Goal: Communication & Community: Answer question/provide support

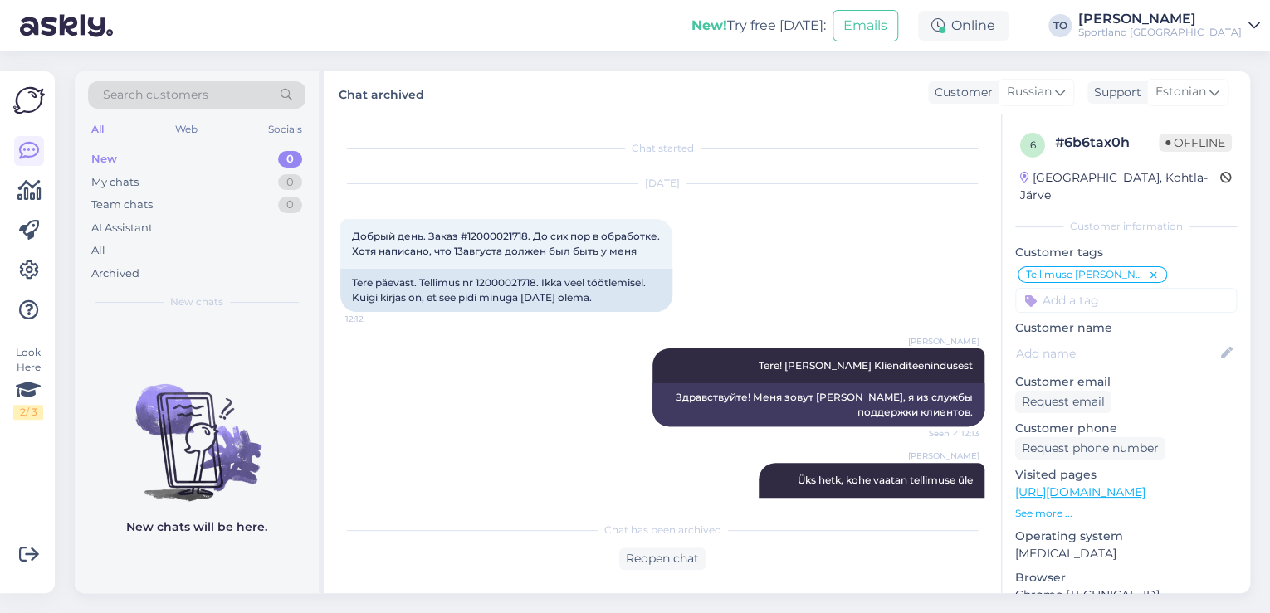
scroll to position [793, 0]
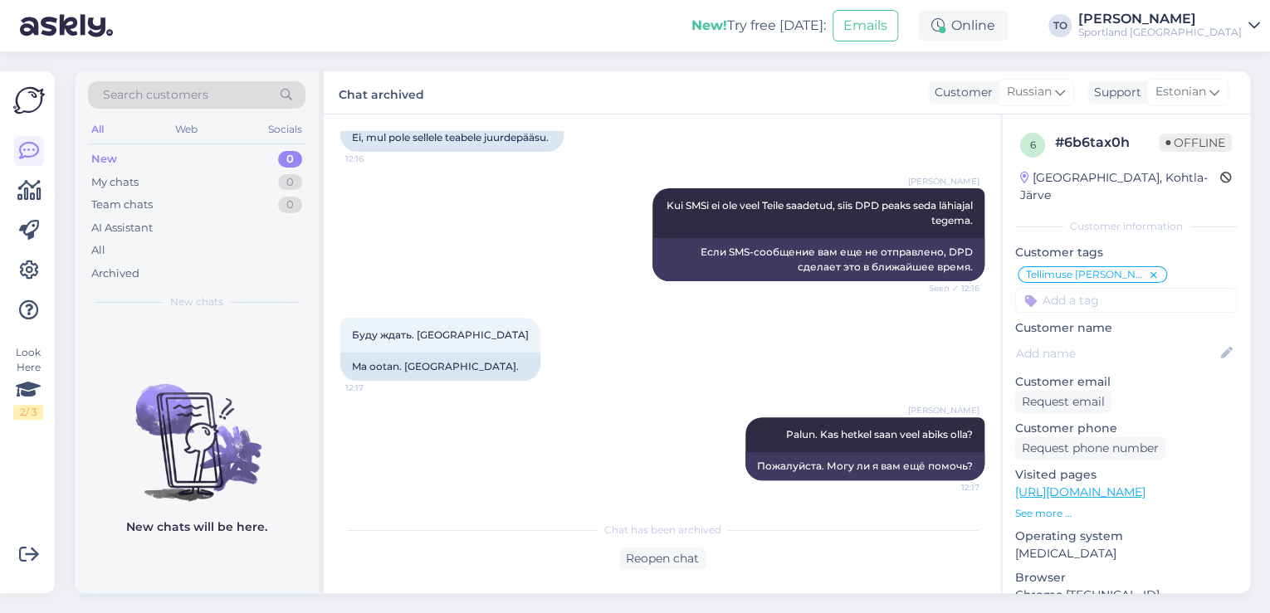
click at [1214, 33] on div "Sportland [GEOGRAPHIC_DATA]" at bounding box center [1160, 32] width 164 height 13
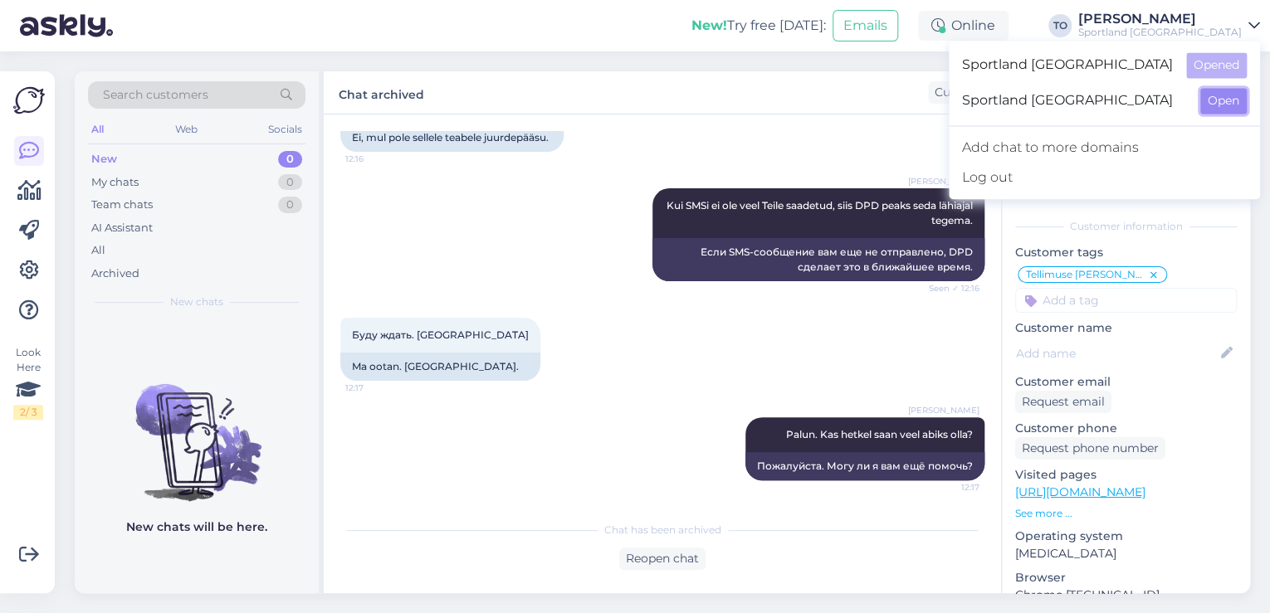
click at [1229, 100] on button "Open" at bounding box center [1223, 101] width 46 height 26
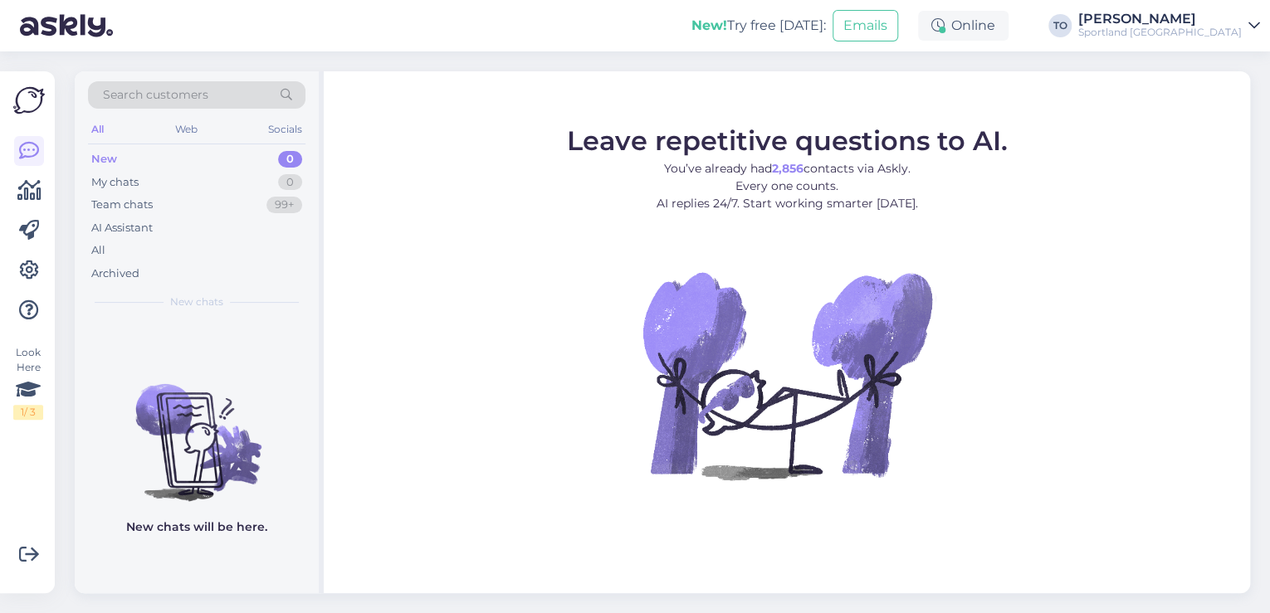
click at [1202, 37] on div "Sportland [GEOGRAPHIC_DATA]" at bounding box center [1160, 32] width 164 height 13
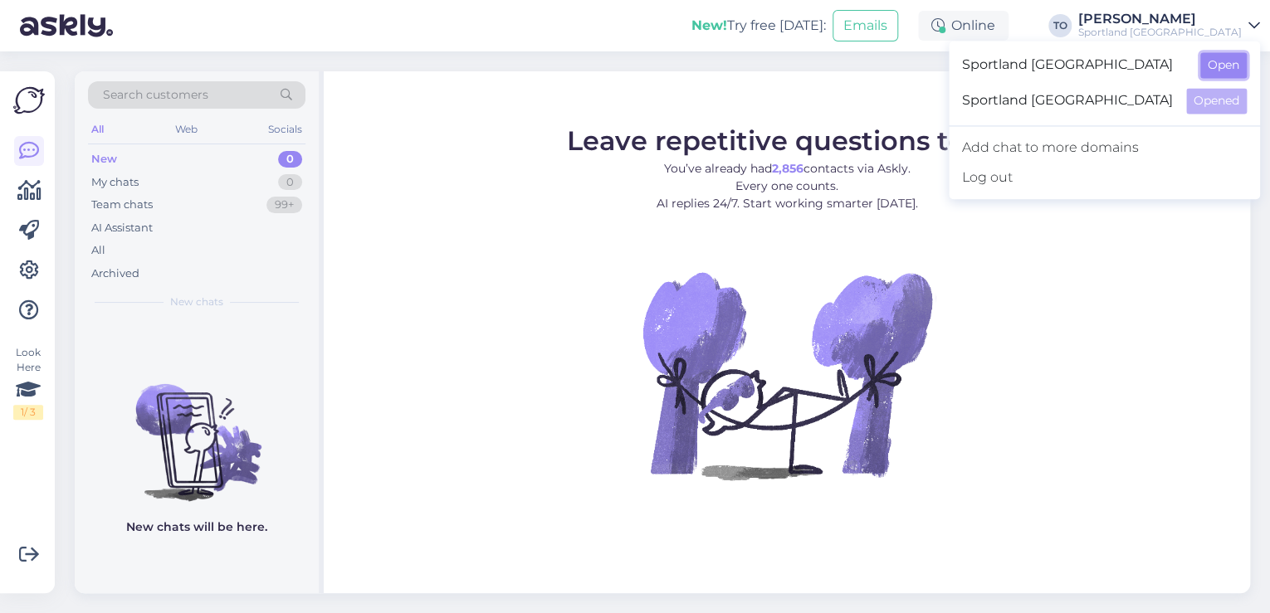
click at [1213, 73] on button "Open" at bounding box center [1223, 65] width 46 height 26
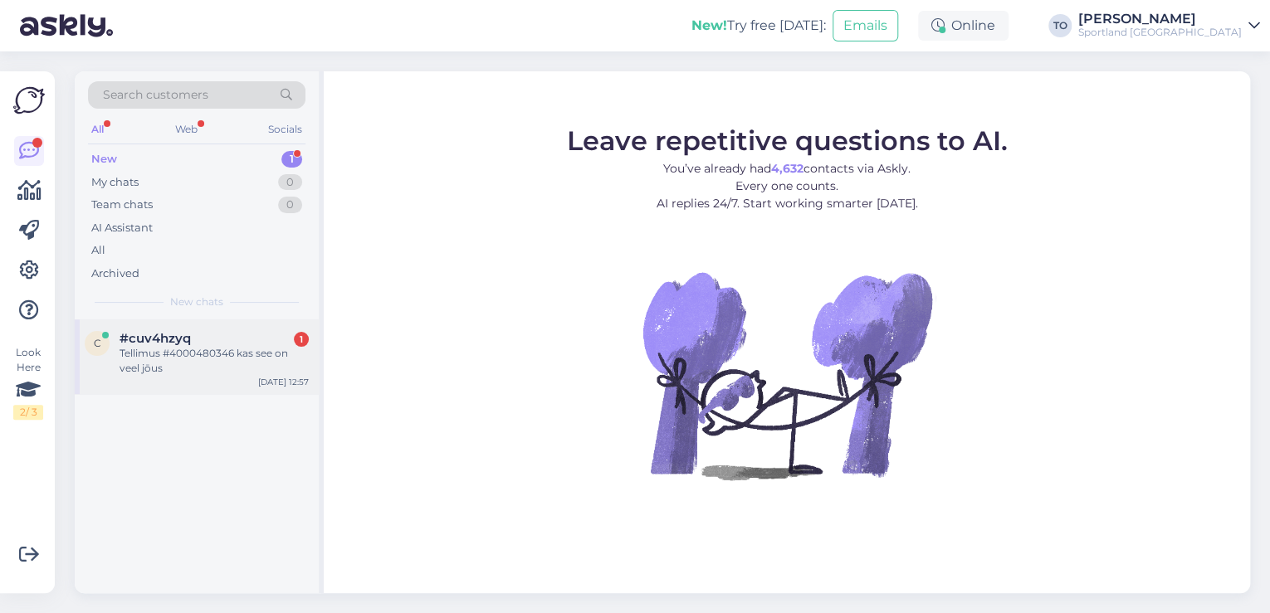
click at [252, 346] on div "Tellimus #4000480346 kas see on veel jōus" at bounding box center [214, 361] width 189 height 30
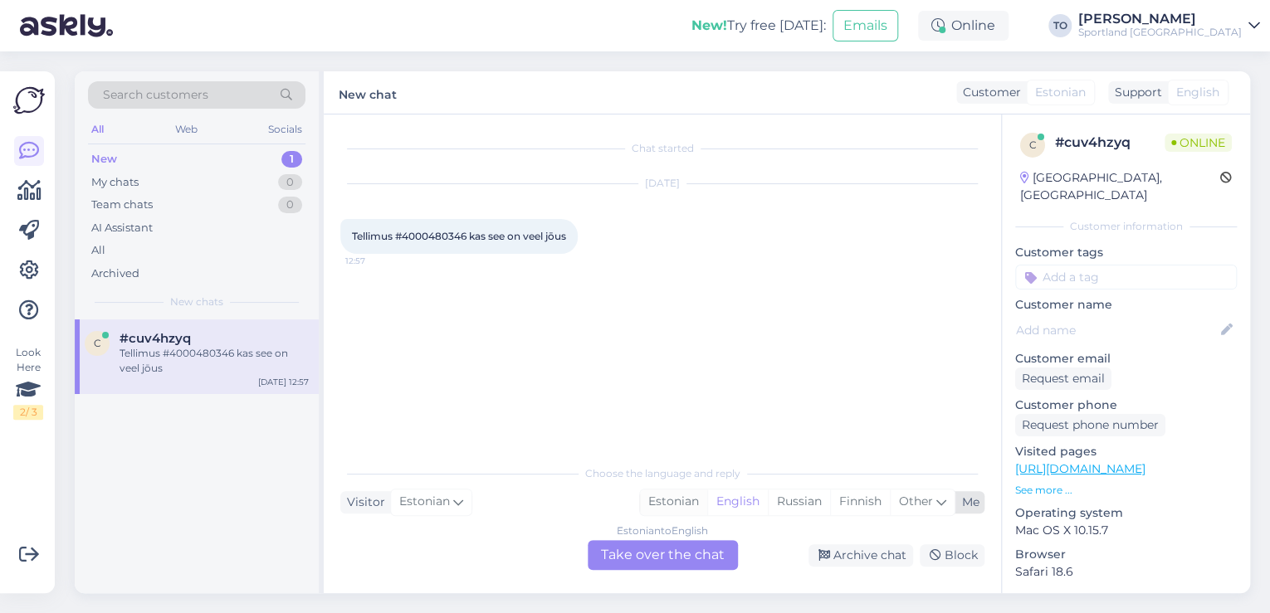
click at [661, 498] on div "Estonian" at bounding box center [673, 502] width 67 height 25
click at [643, 561] on div "Estonian to Estonian Take over the chat" at bounding box center [663, 555] width 150 height 30
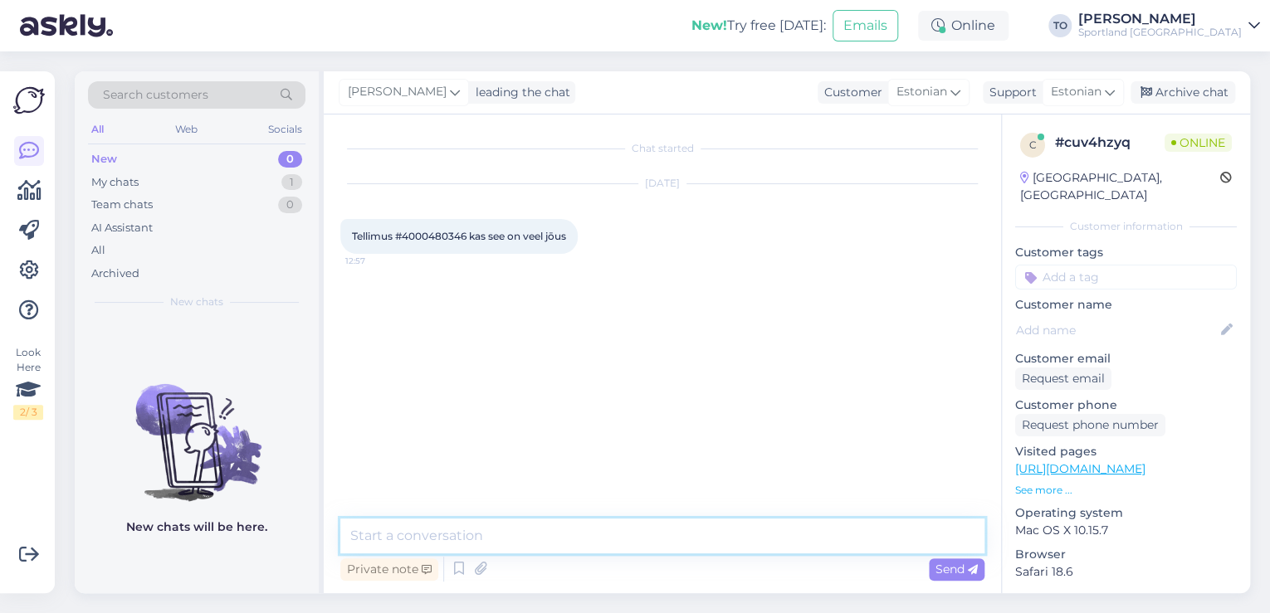
click at [564, 535] on textarea at bounding box center [662, 536] width 644 height 35
type textarea "Tere! [PERSON_NAME] Klienditeenindusest"
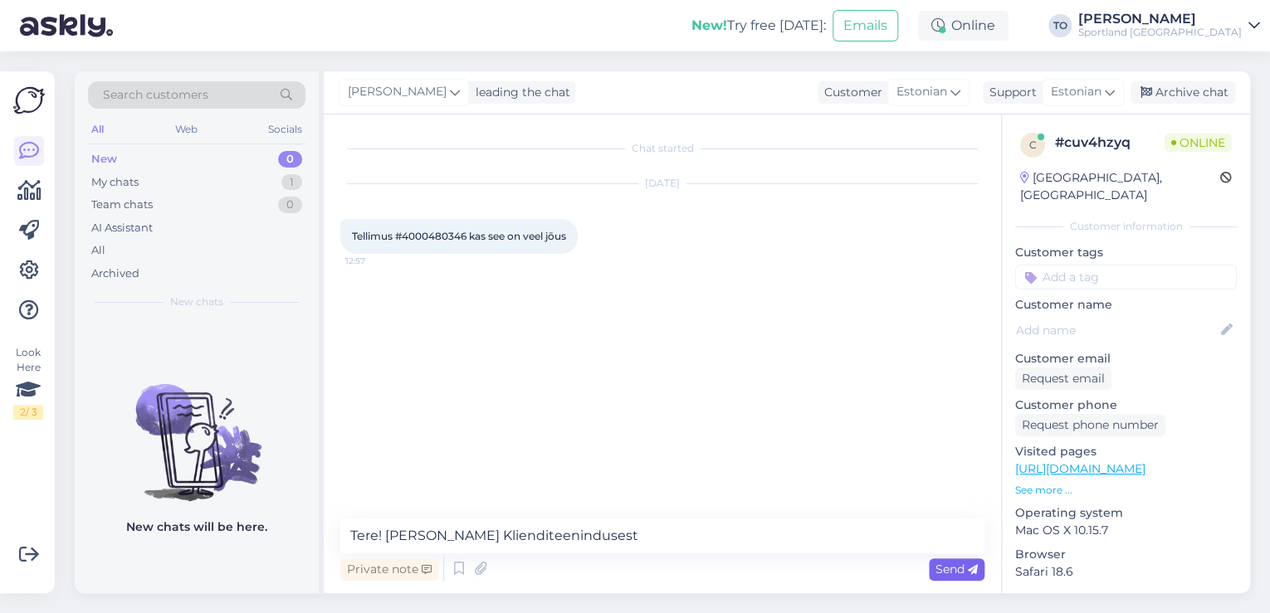
click at [973, 573] on icon at bounding box center [973, 570] width 10 height 10
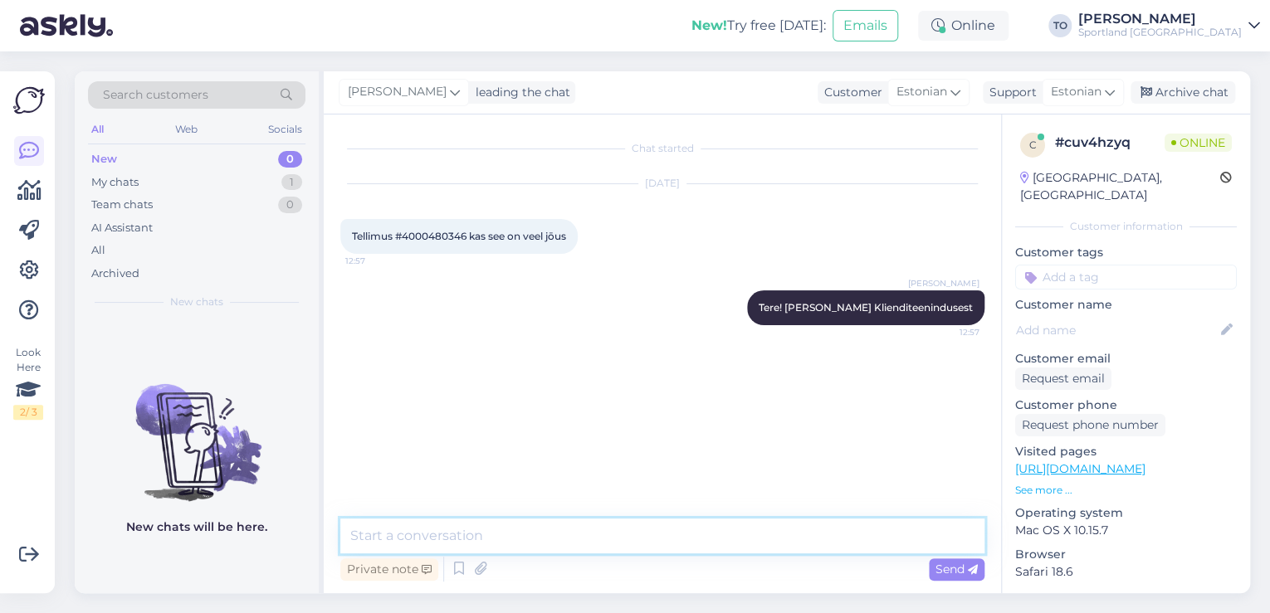
click at [674, 536] on textarea at bounding box center [662, 536] width 644 height 35
type textarea "Üks hetk, kohe vaatan tellimuse üle"
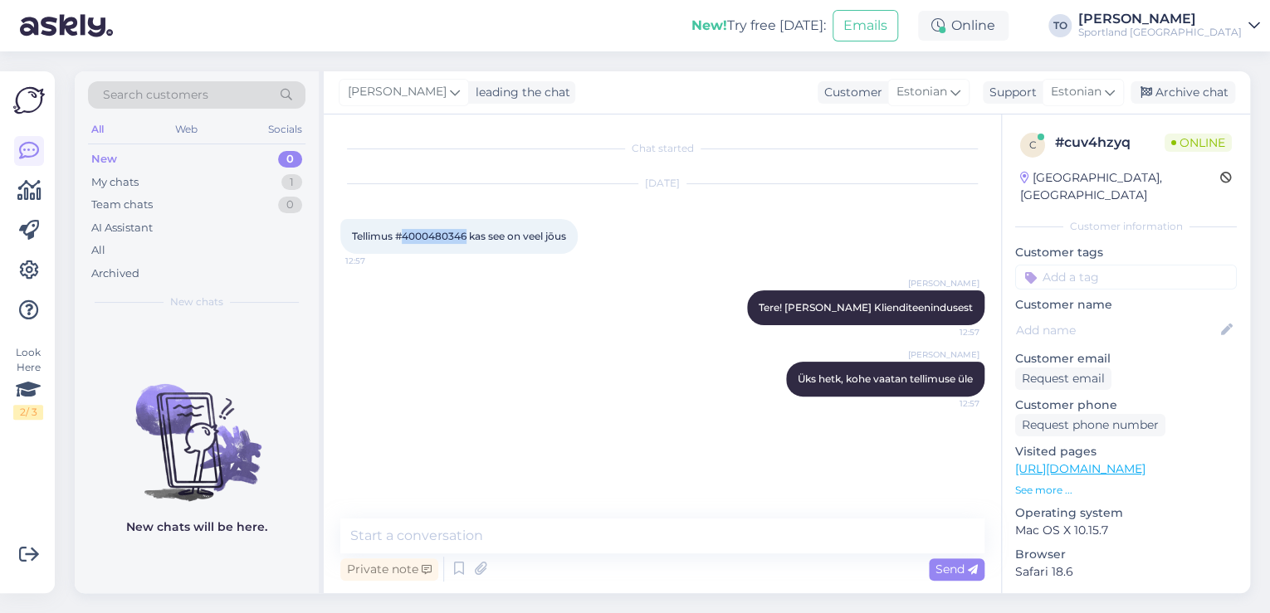
drag, startPoint x: 405, startPoint y: 237, endPoint x: 468, endPoint y: 237, distance: 63.1
click at [468, 237] on span "Tellimus #4000480346 kas see on veel jōus" at bounding box center [459, 236] width 214 height 12
copy span "4000480346"
click at [414, 529] on textarea at bounding box center [662, 536] width 644 height 35
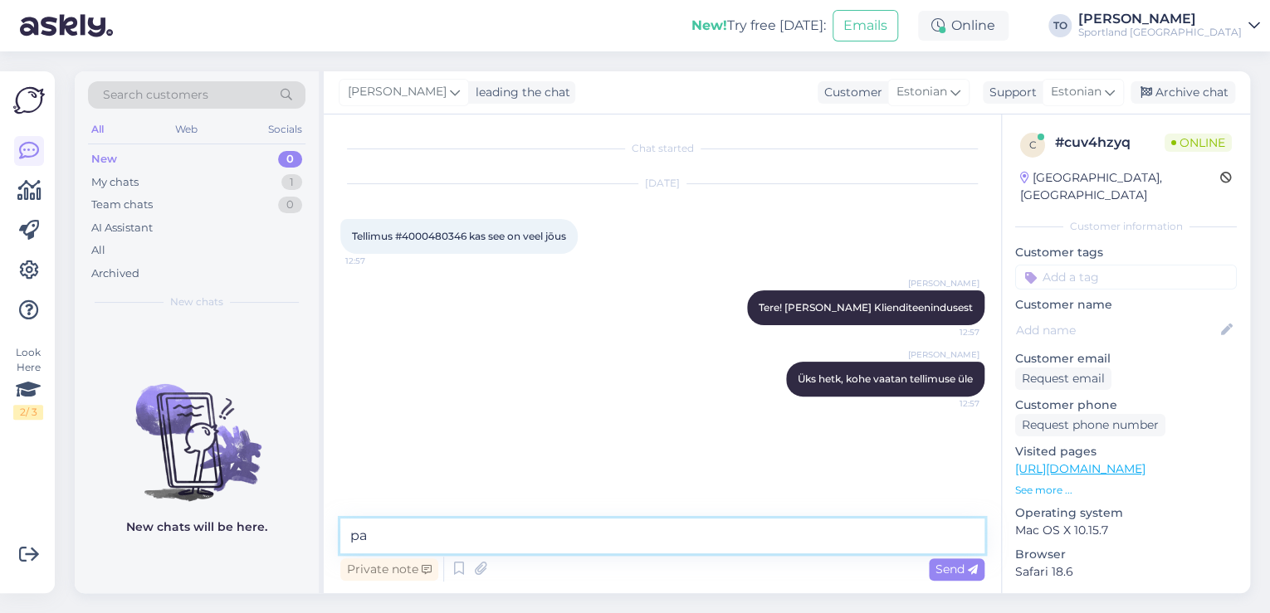
type textarea "p"
type textarea "Palun täpsustage, kas Te Esto lepingu olete allkirjastanud?"
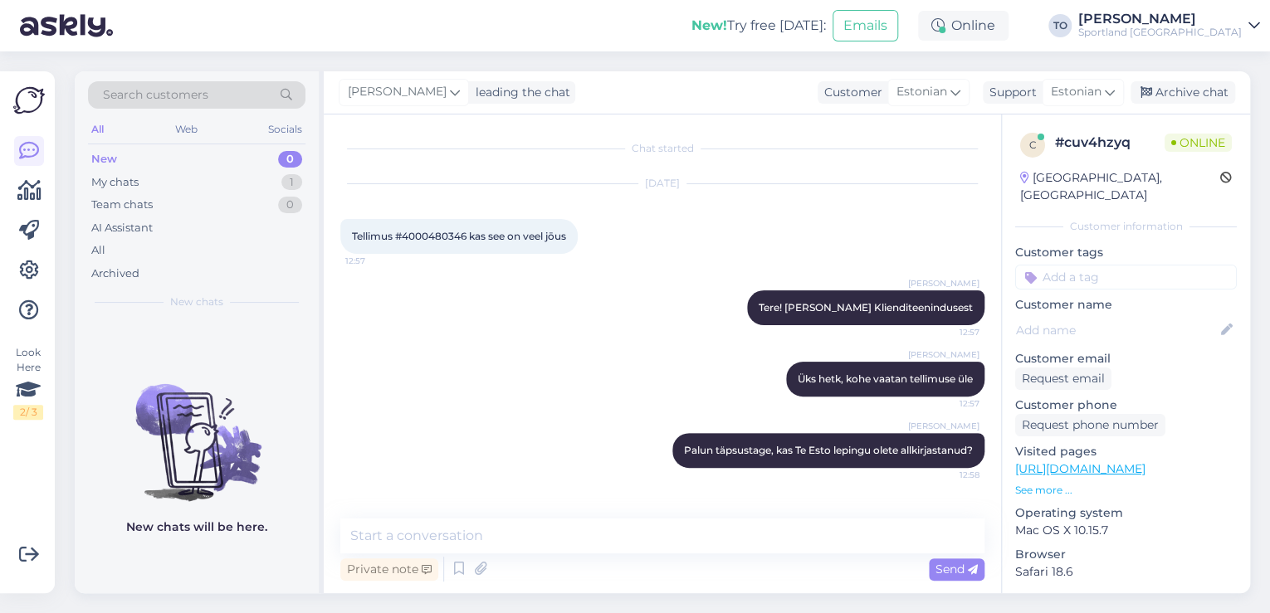
click at [1162, 265] on input at bounding box center [1126, 277] width 222 height 25
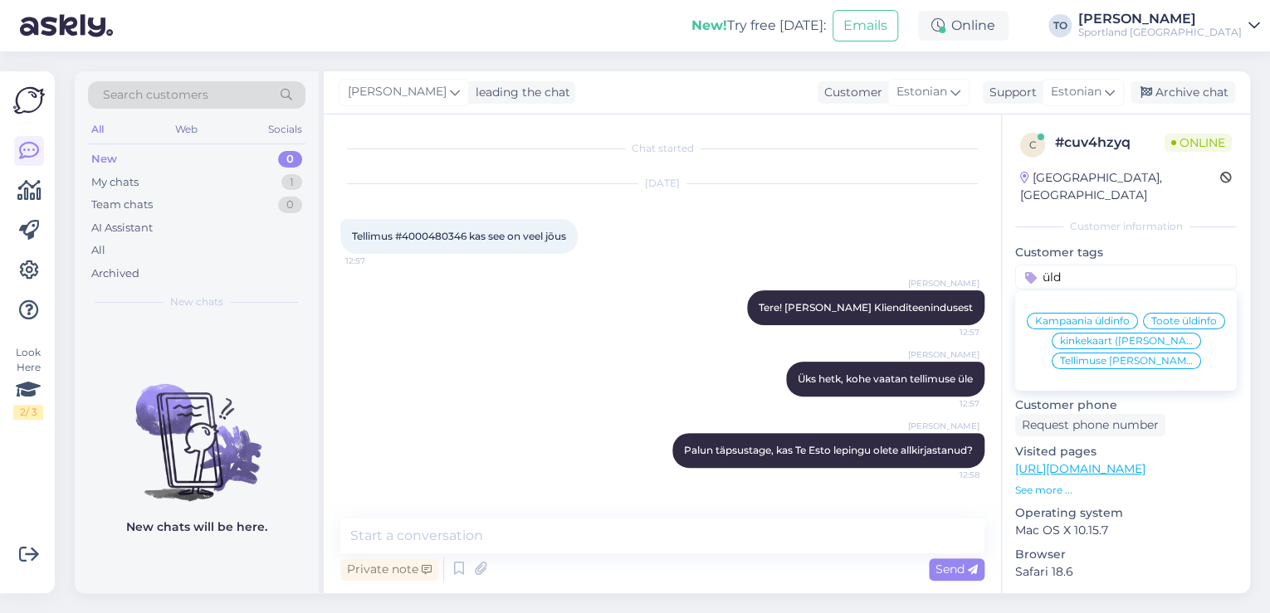
type input "üld"
click at [1140, 365] on span "Tellimuse [PERSON_NAME] info" at bounding box center [1126, 361] width 133 height 10
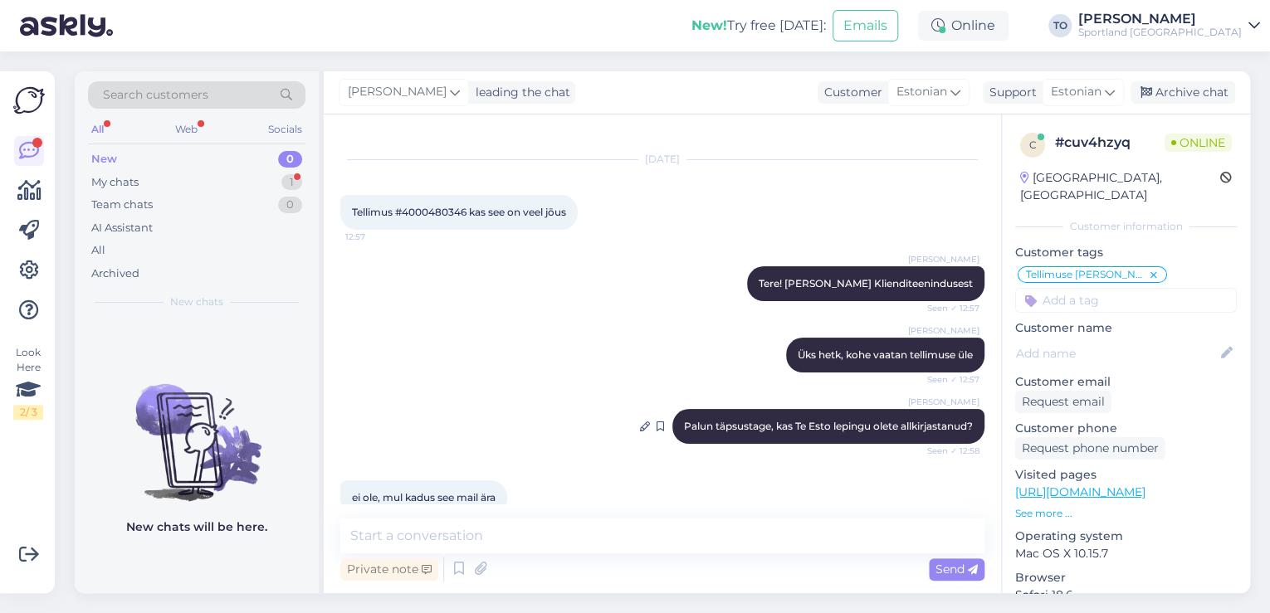
scroll to position [53, 0]
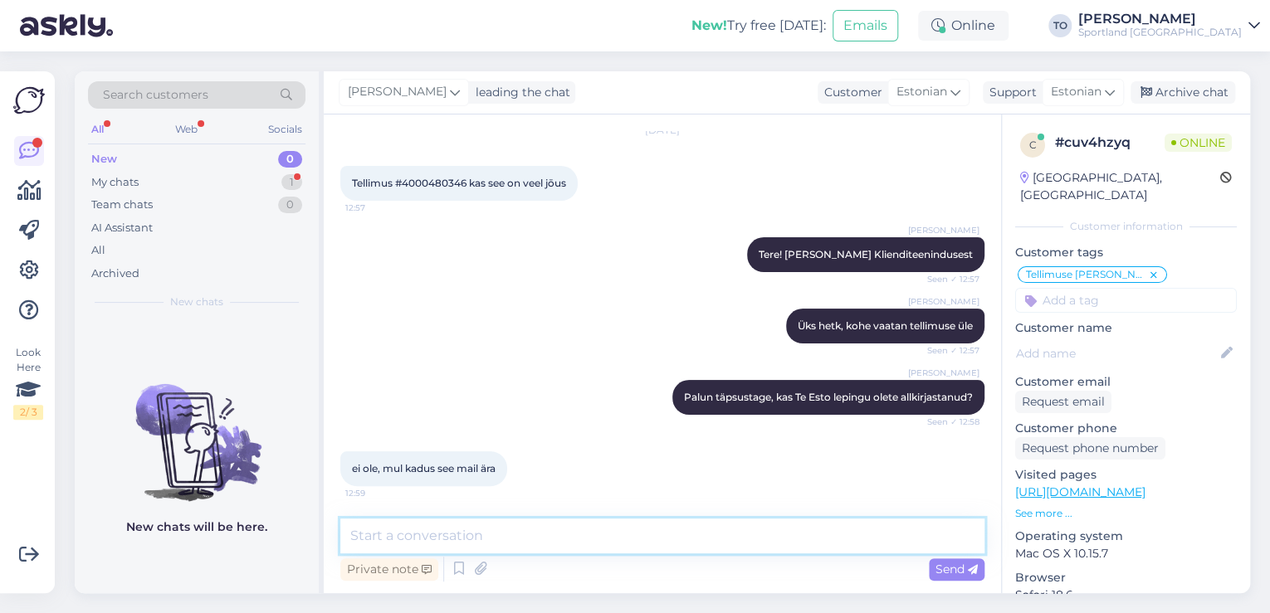
click at [568, 535] on textarea at bounding box center [662, 536] width 644 height 35
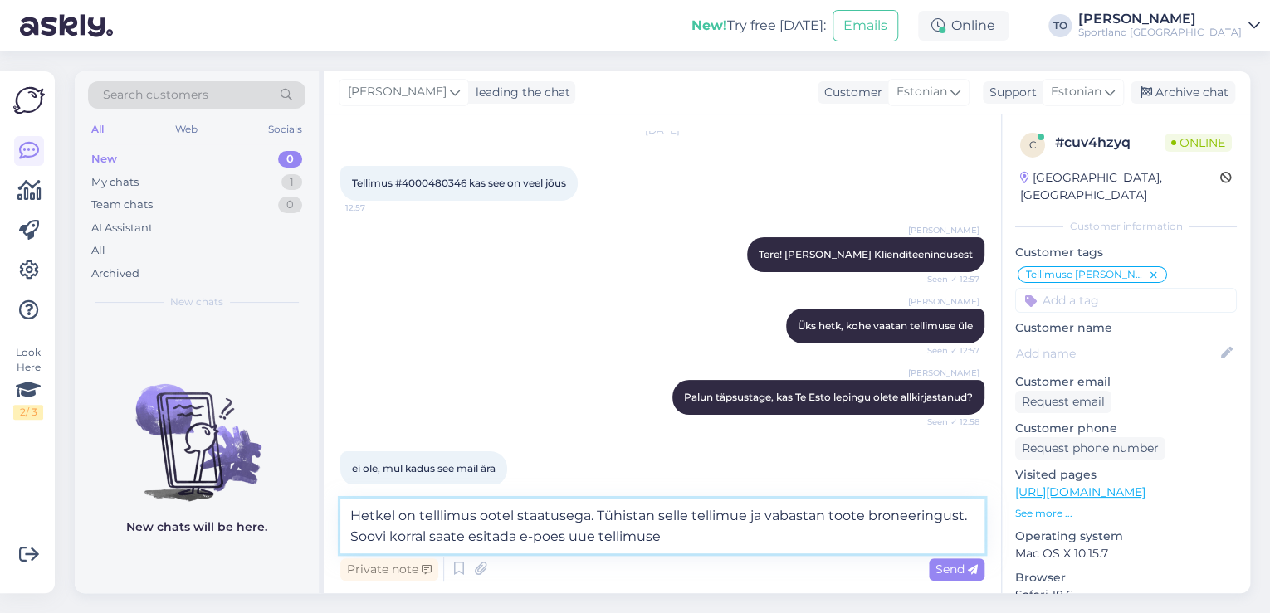
type textarea "Hetkel on telllimus ootel staatusega. Tühistan selle tellimue ja vabastan toote…"
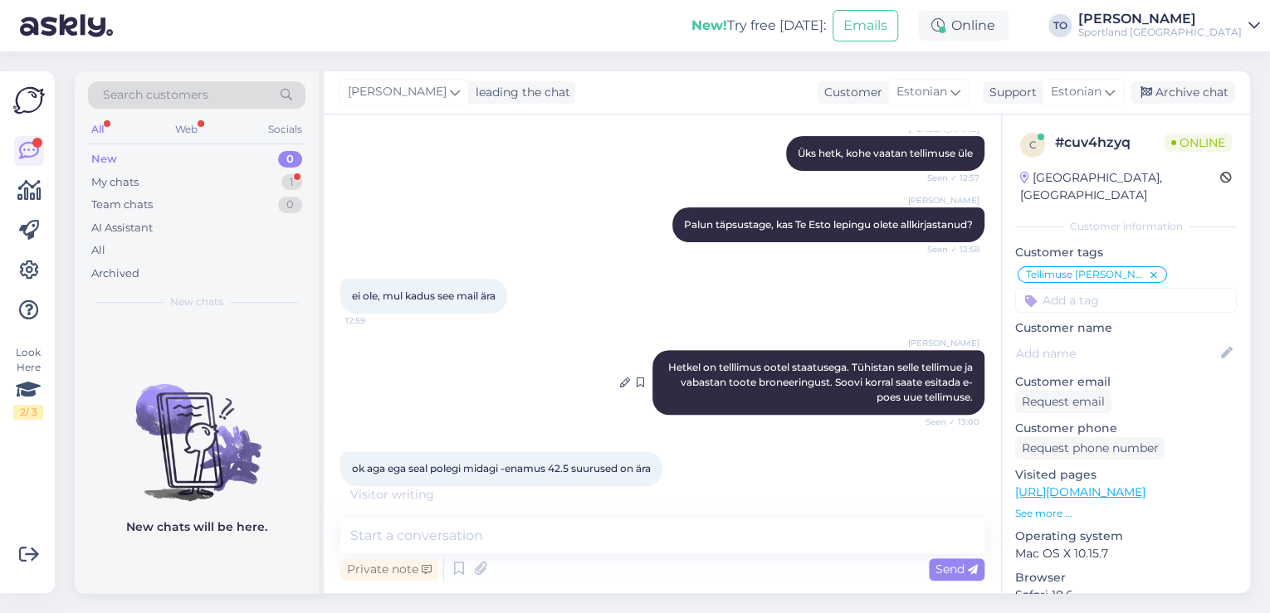
scroll to position [243, 0]
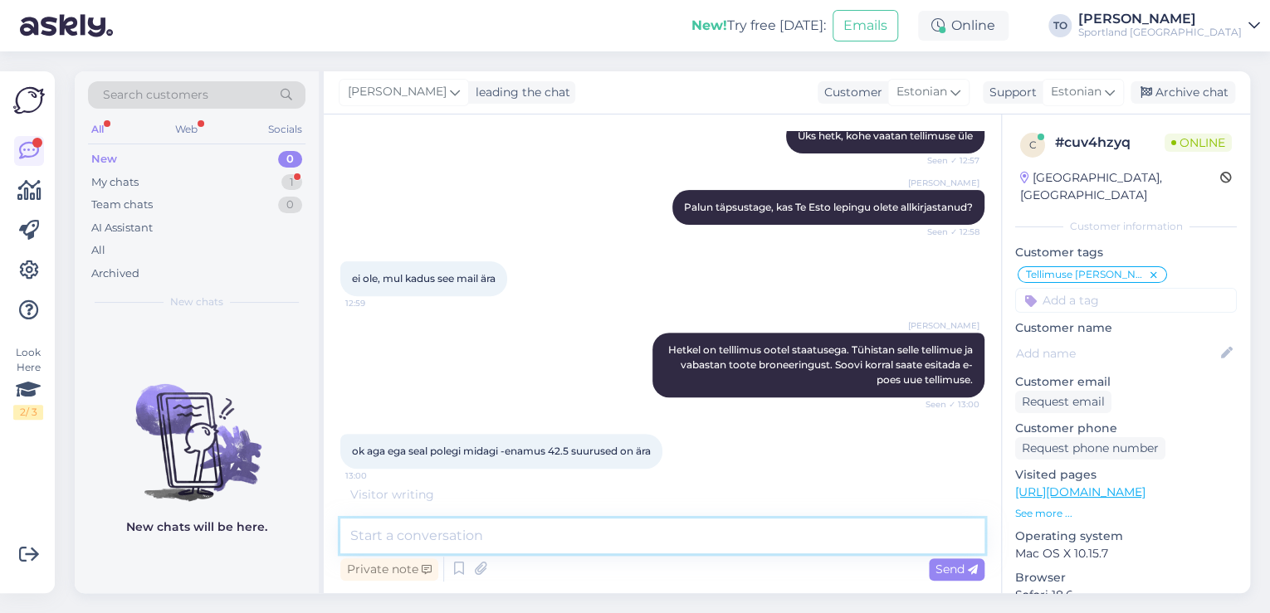
click at [578, 545] on textarea at bounding box center [662, 536] width 644 height 35
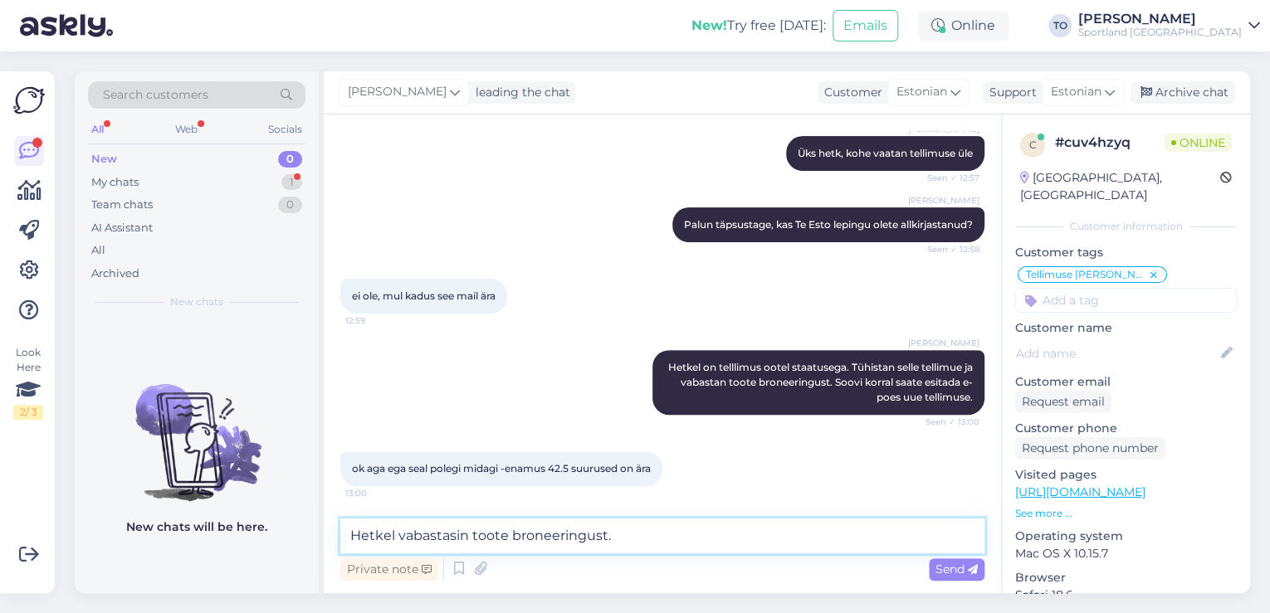
scroll to position [297, 0]
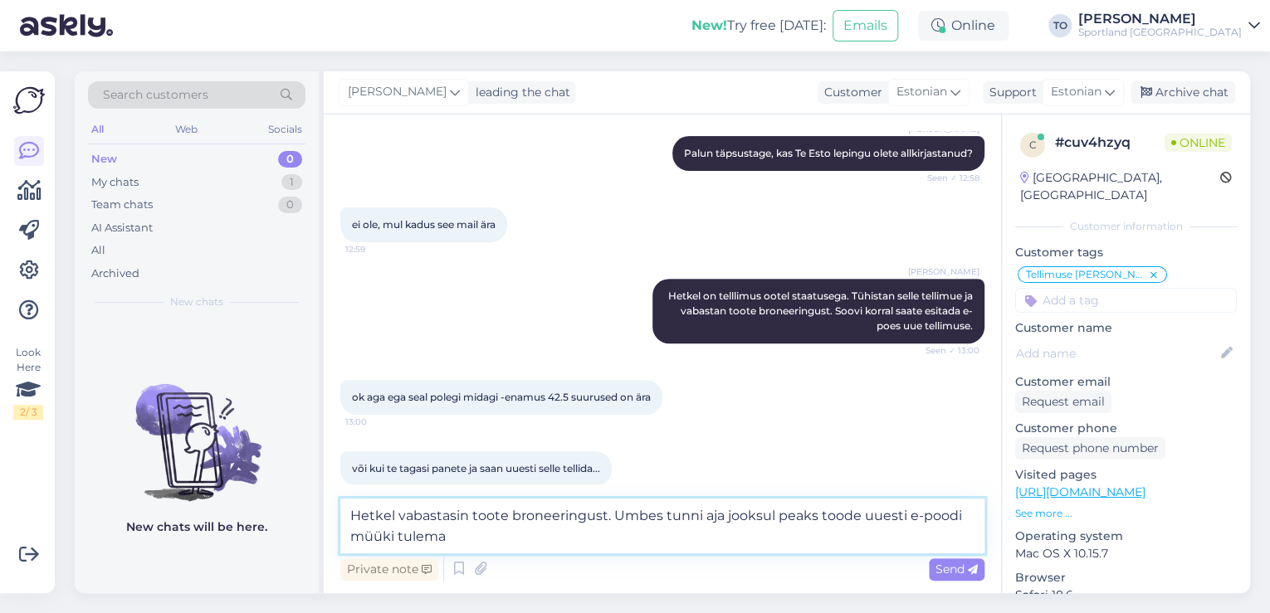
type textarea "Hetkel vabastasin toote broneeringust. Umbes tunni aja jooksul peaks toode uues…"
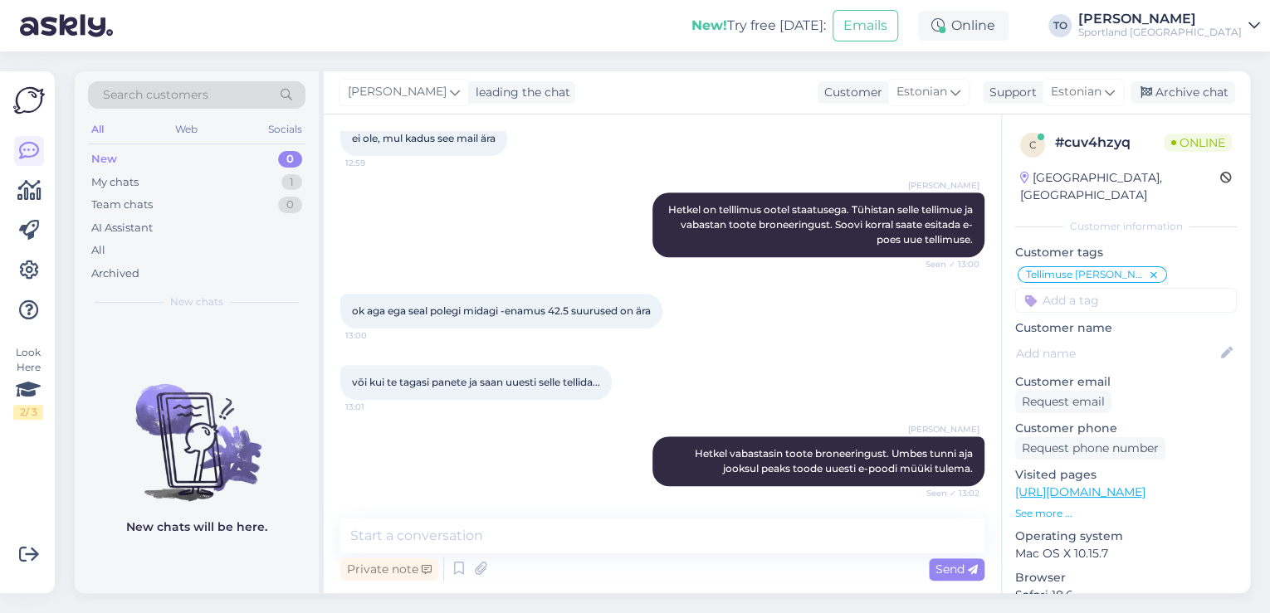
scroll to position [455, 0]
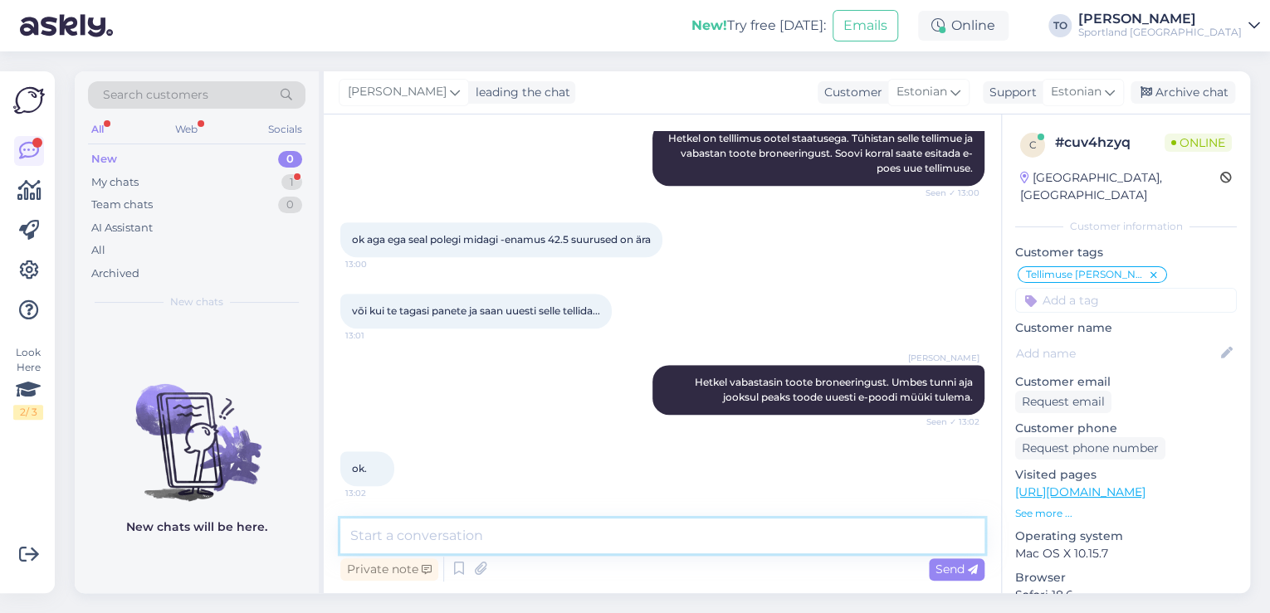
click at [735, 537] on textarea at bounding box center [662, 536] width 644 height 35
type textarea "Kas hetkel saan veel abiks olla?"
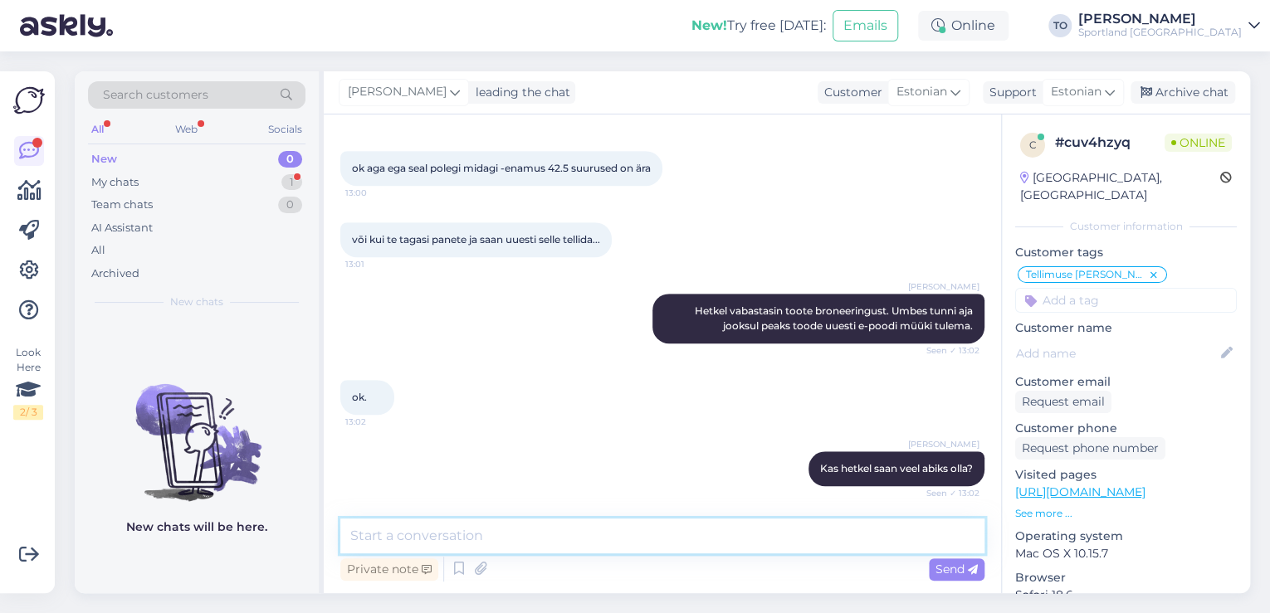
scroll to position [628, 0]
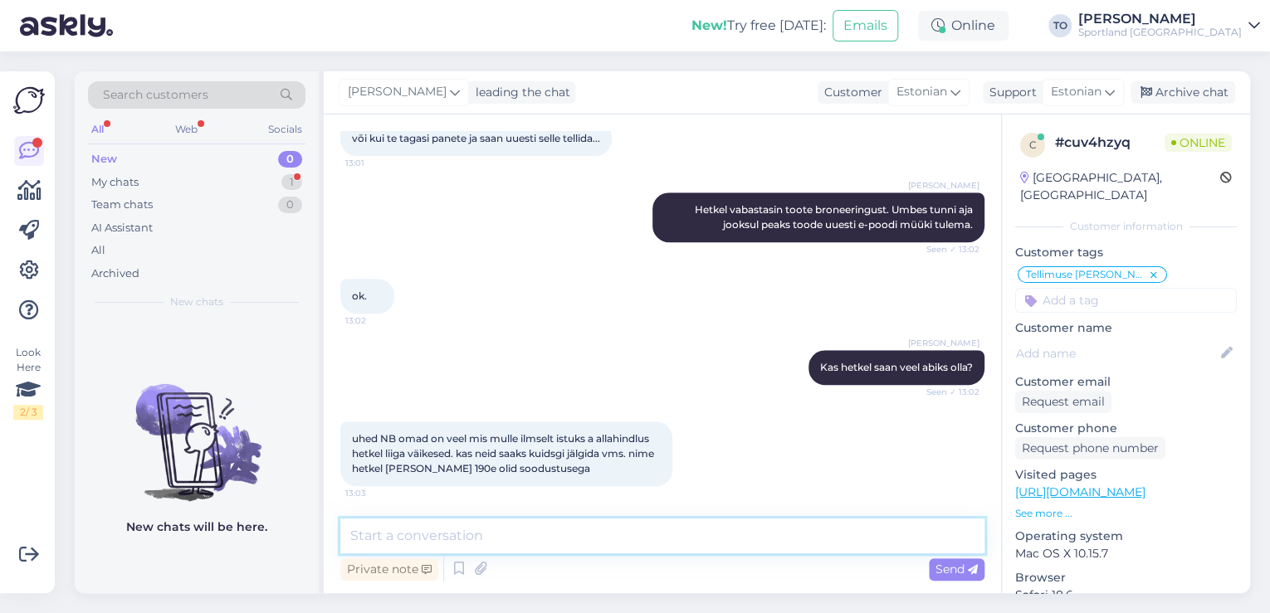
click at [490, 532] on textarea at bounding box center [662, 536] width 644 height 35
type textarea "Üks hetk, kohe uurin"
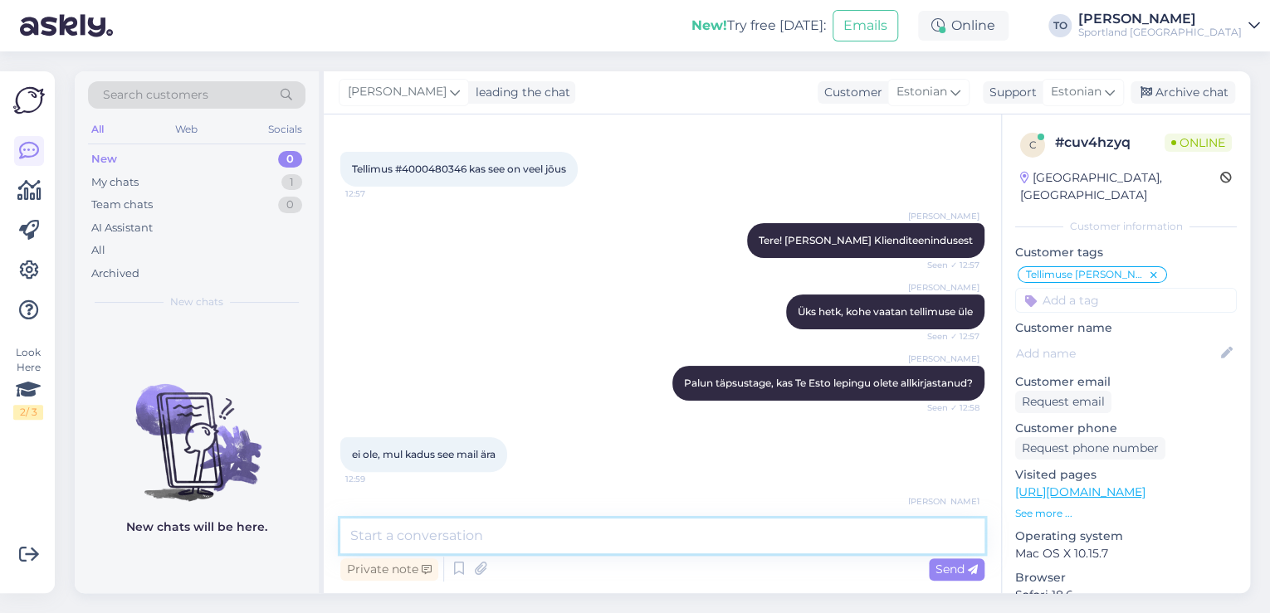
scroll to position [0, 0]
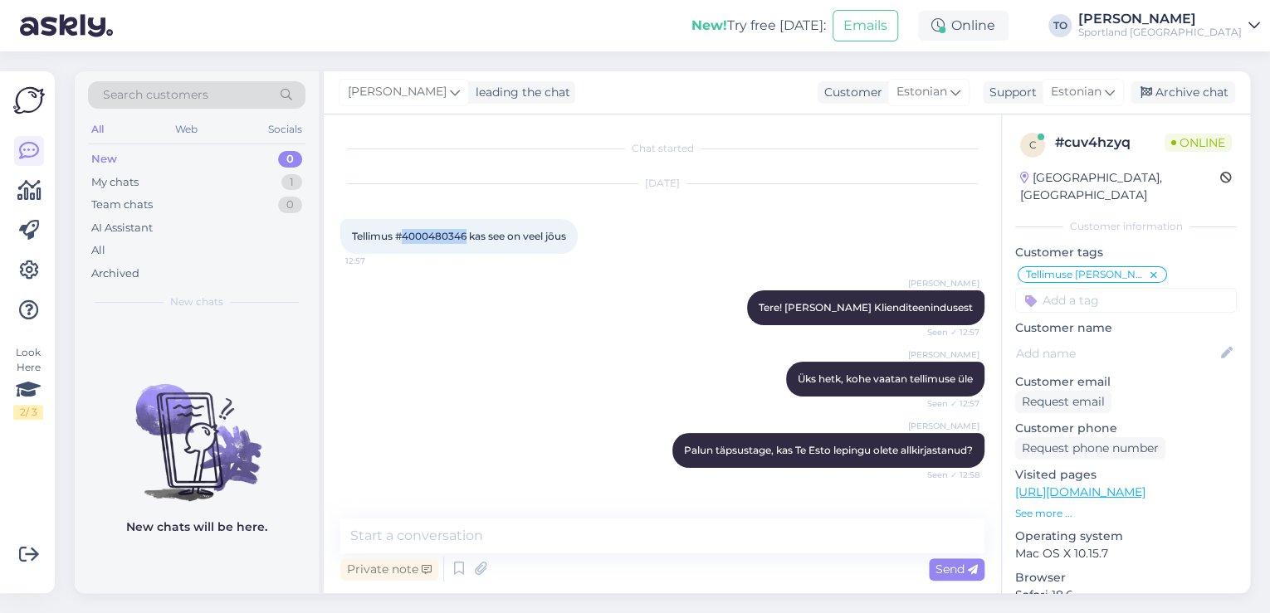
drag, startPoint x: 405, startPoint y: 236, endPoint x: 467, endPoint y: 232, distance: 61.5
click at [467, 232] on span "Tellimus #4000480346 kas see on veel jōus" at bounding box center [459, 236] width 214 height 12
copy span "4000480346"
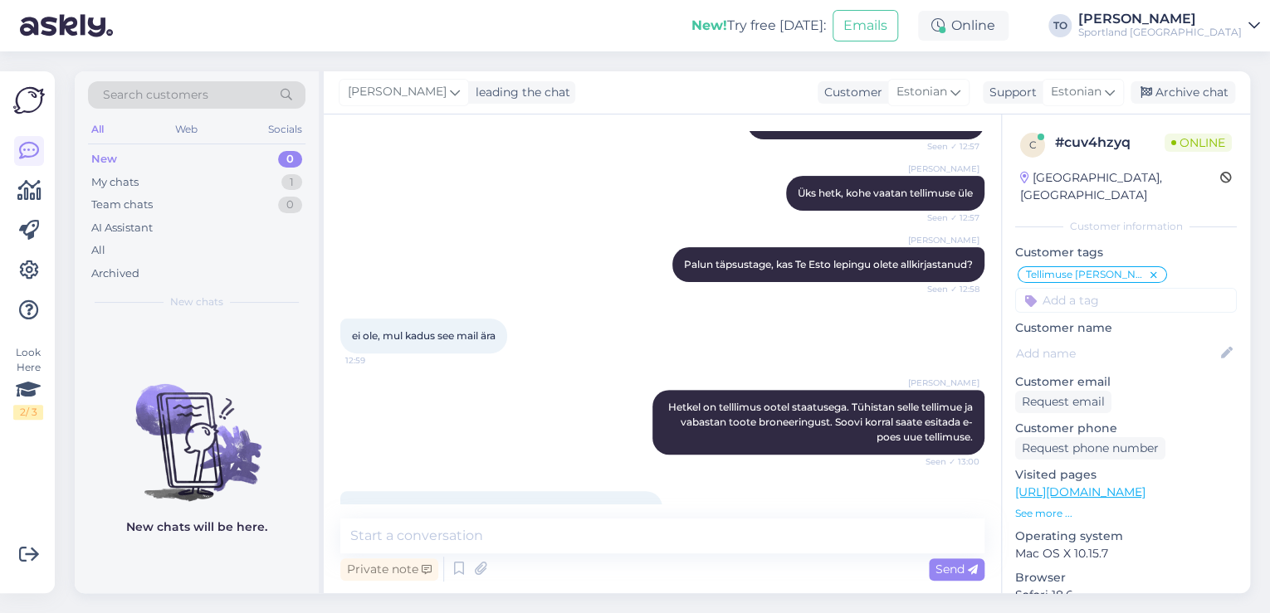
scroll to position [102, 0]
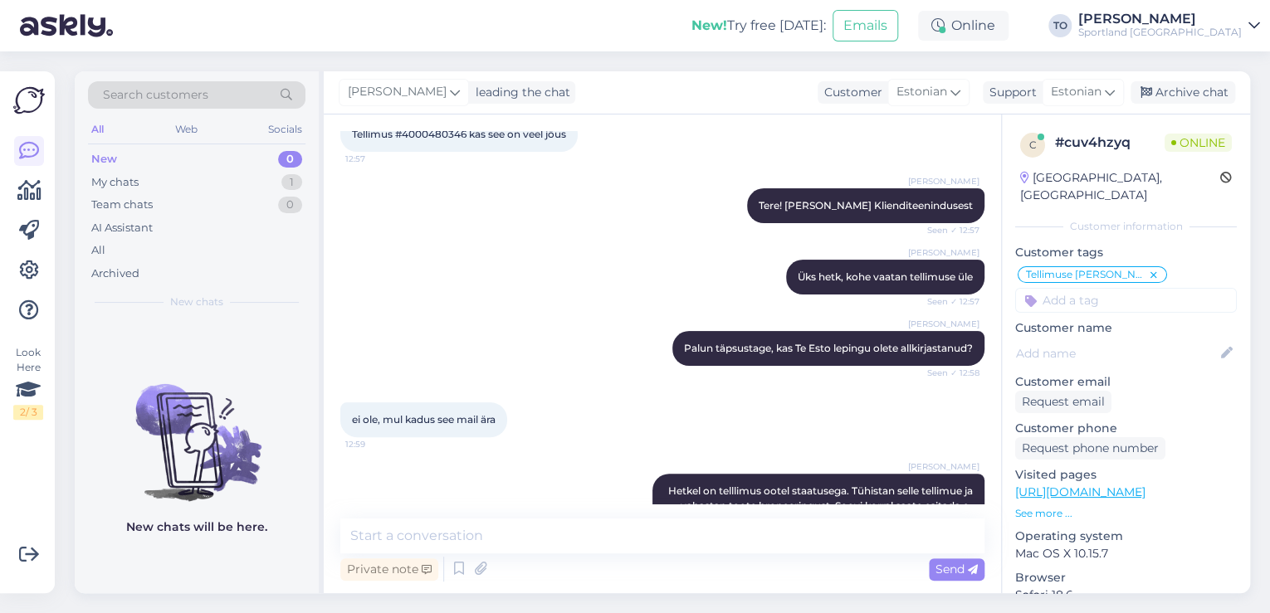
click at [505, 255] on div "[PERSON_NAME] Üks hetk, kohe vaatan tellimuse üle Seen ✓ 12:57" at bounding box center [662, 277] width 644 height 71
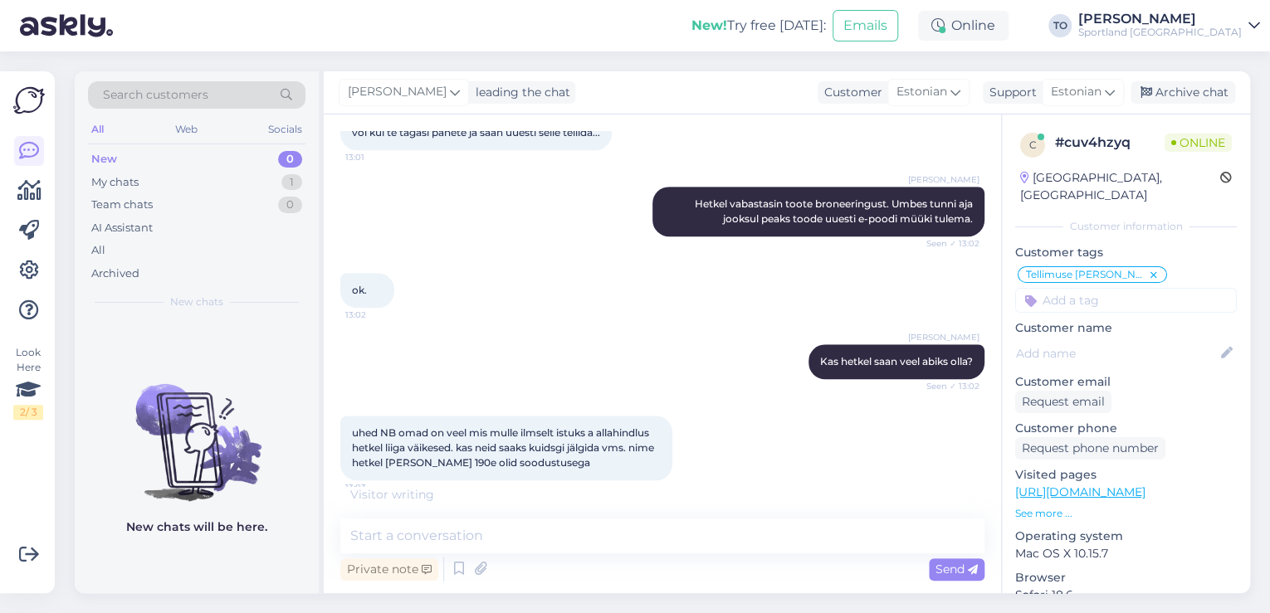
scroll to position [770, 0]
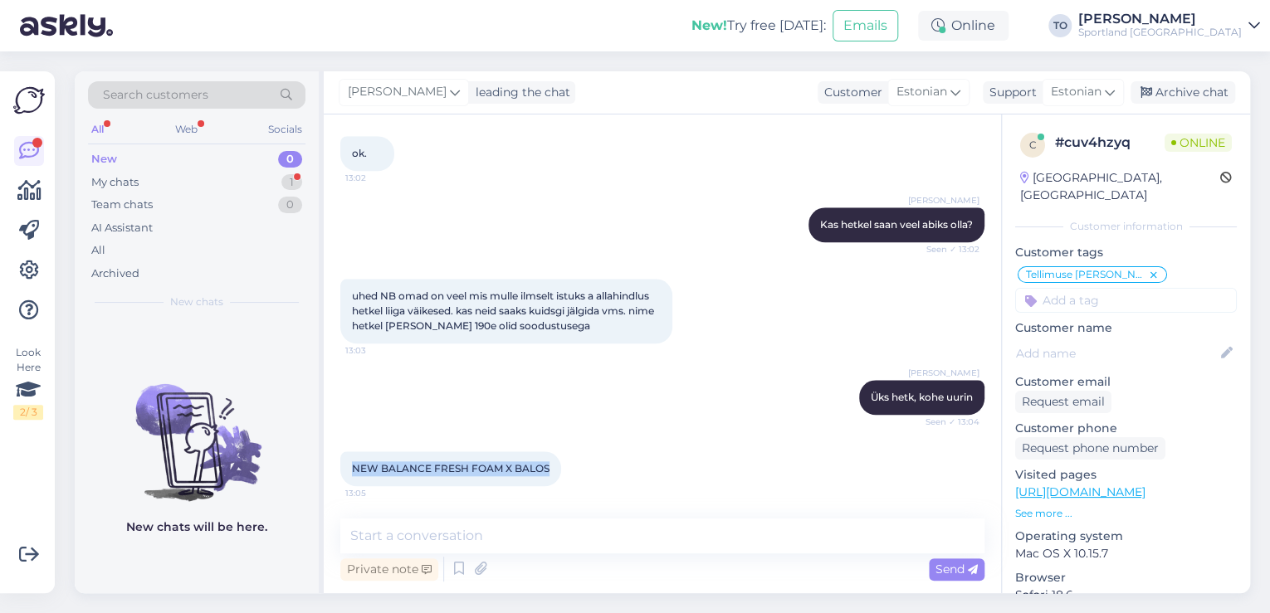
drag, startPoint x: 355, startPoint y: 468, endPoint x: 557, endPoint y: 466, distance: 201.7
click at [557, 466] on div "NEW BALANCE FRESH FOAM X BALOS 13:05" at bounding box center [450, 469] width 221 height 35
copy span "NEW BALANCE FRESH FOAM X BALOS"
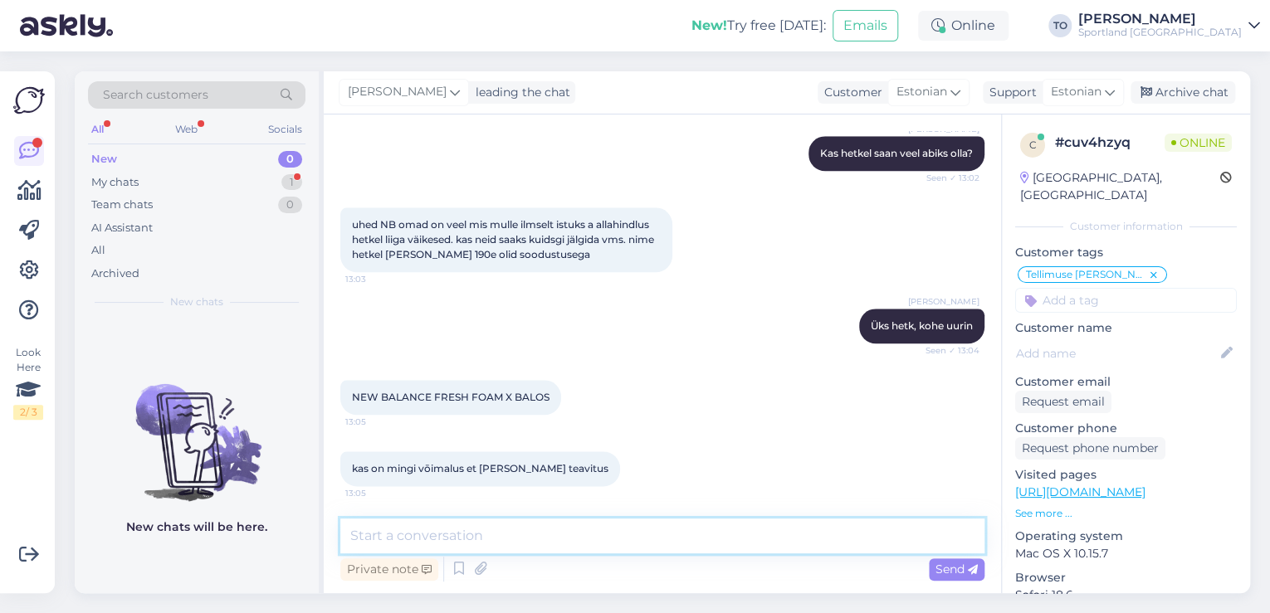
click at [515, 528] on textarea at bounding box center [662, 536] width 644 height 35
click at [523, 543] on textarea "Hetkel on [PERSON_NAME]" at bounding box center [662, 536] width 644 height 35
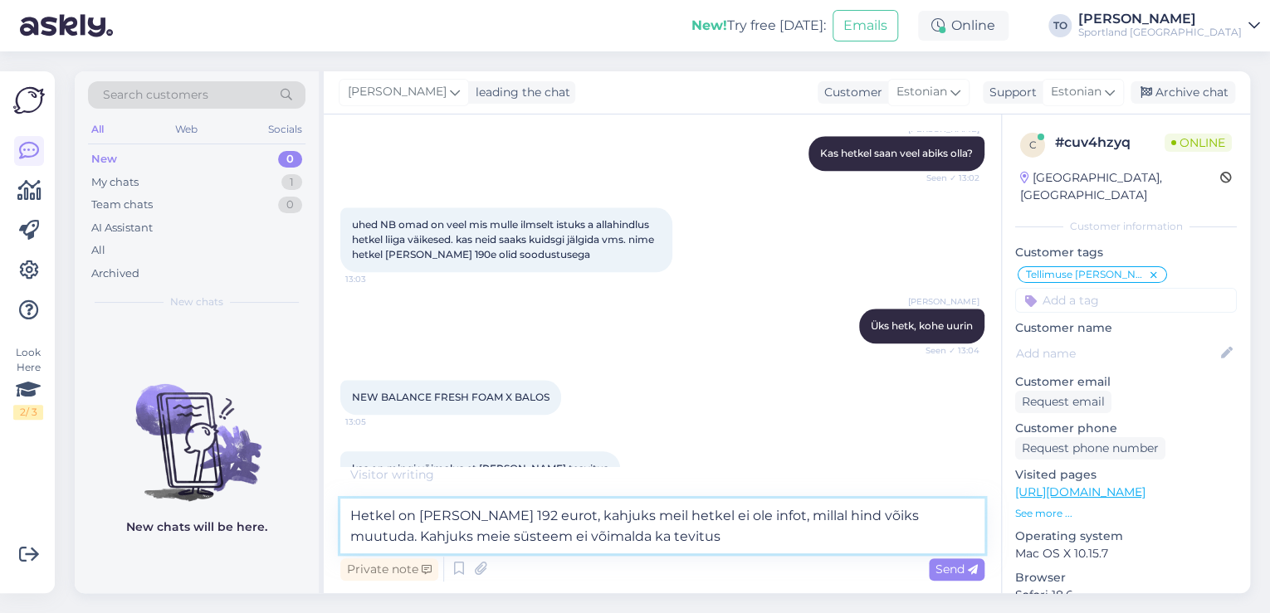
scroll to position [933, 0]
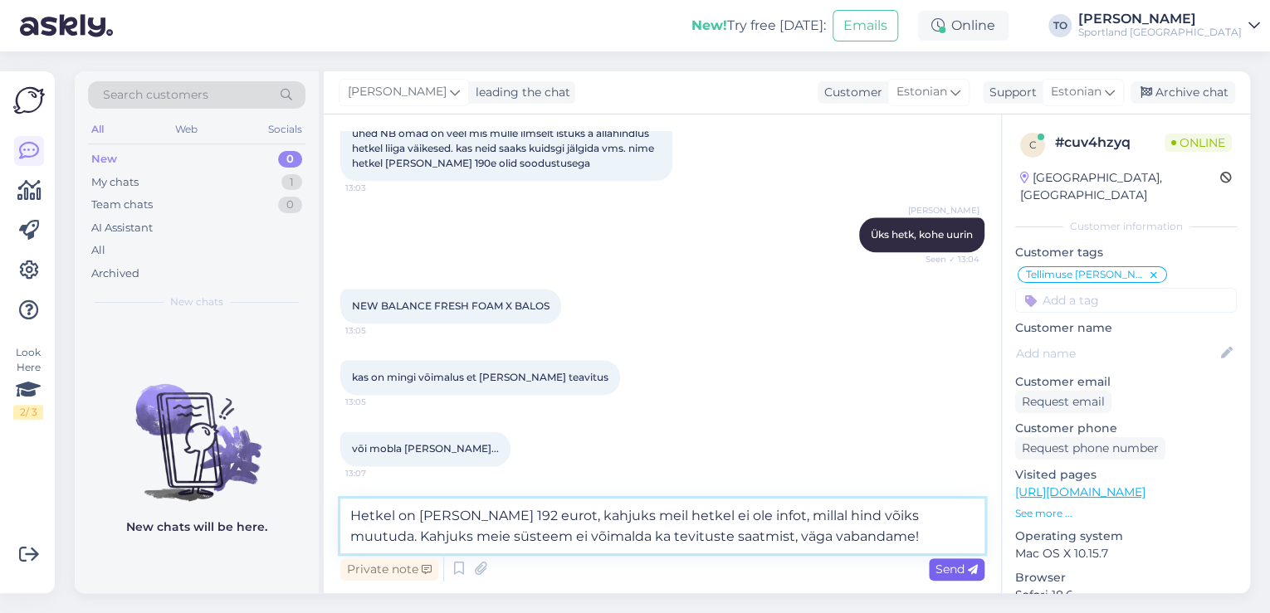
type textarea "Hetkel on [PERSON_NAME] 192 eurot, kahjuks meil hetkel ei ole infot, millal hin…"
click at [944, 567] on span "Send" at bounding box center [957, 569] width 42 height 15
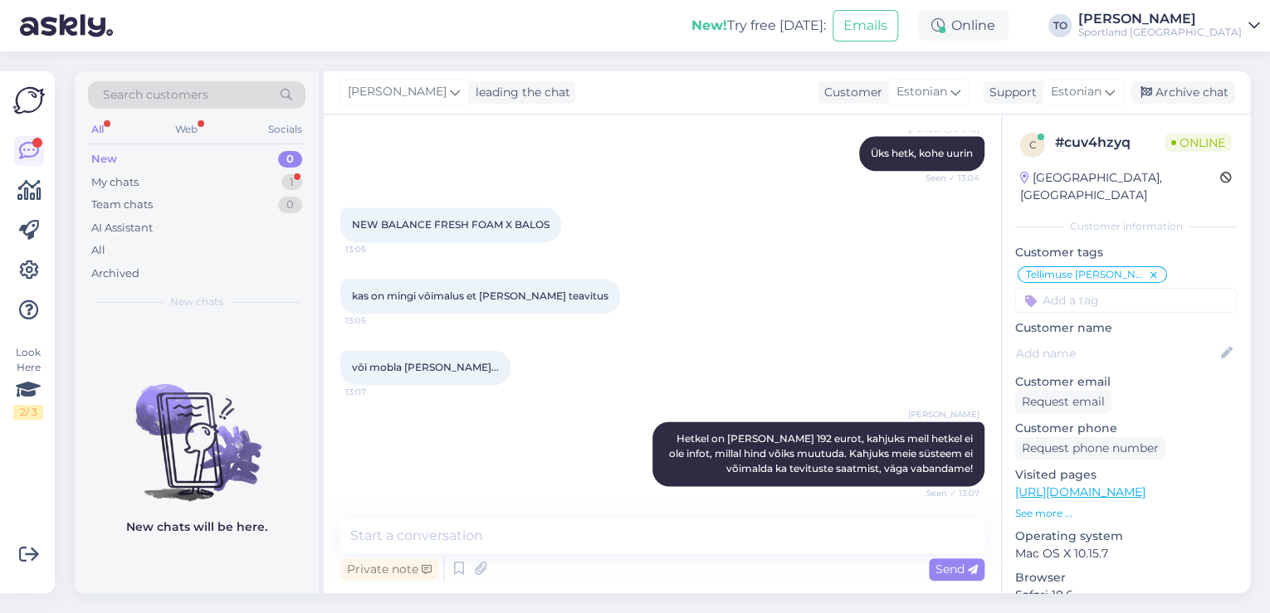
scroll to position [1086, 0]
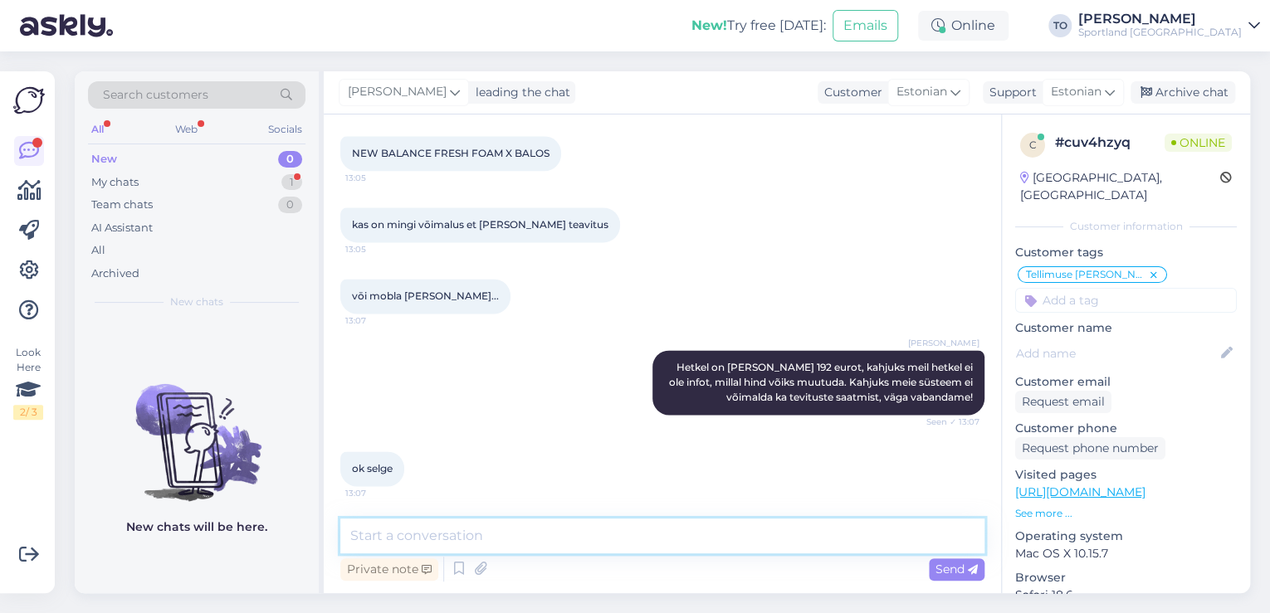
click at [555, 527] on textarea at bounding box center [662, 536] width 644 height 35
type textarea "k"
type textarea "Kas hetkel saan veel abiks olla?"
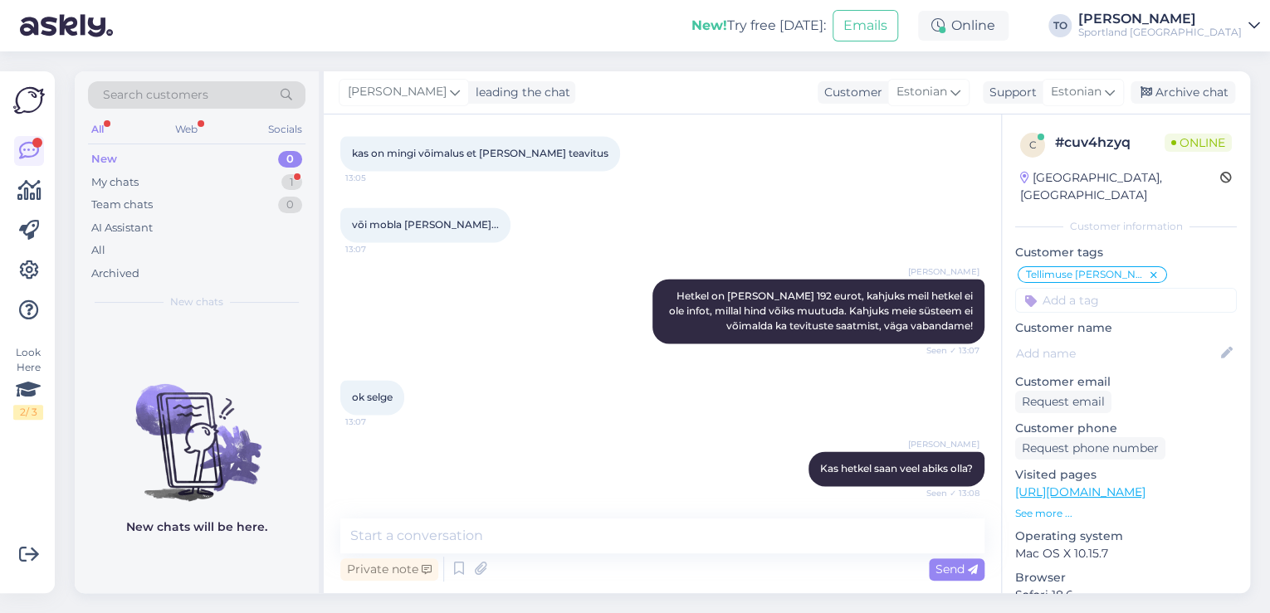
scroll to position [1229, 0]
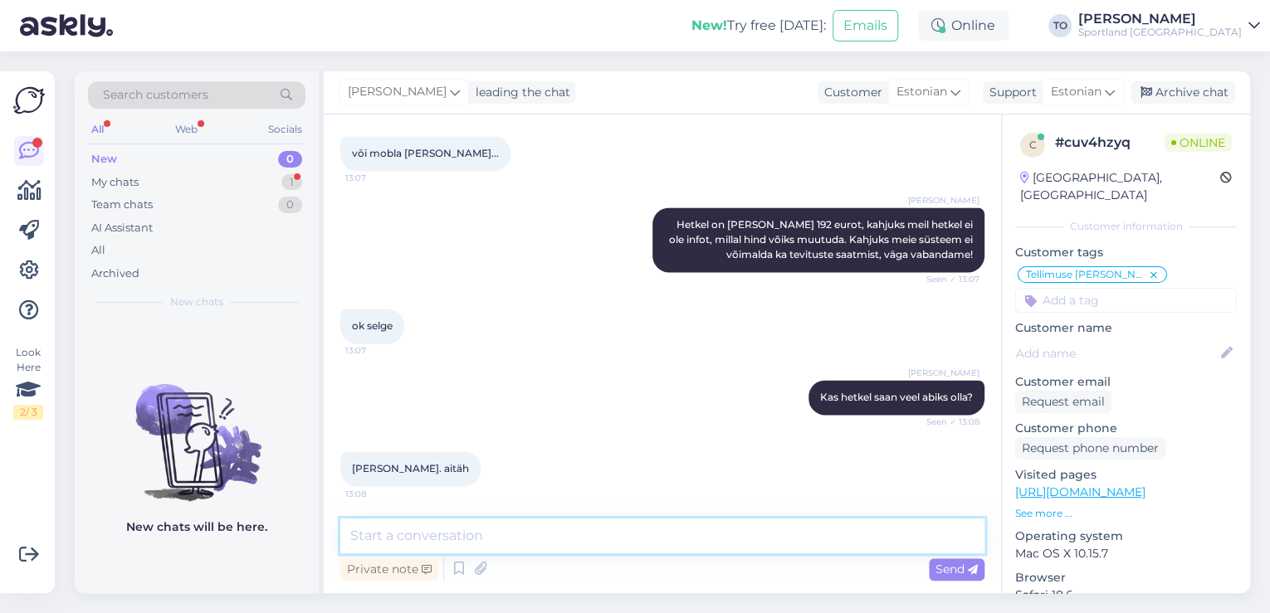
click at [495, 535] on textarea at bounding box center [662, 536] width 644 height 35
type textarea "Ilusat päeva jätku!"
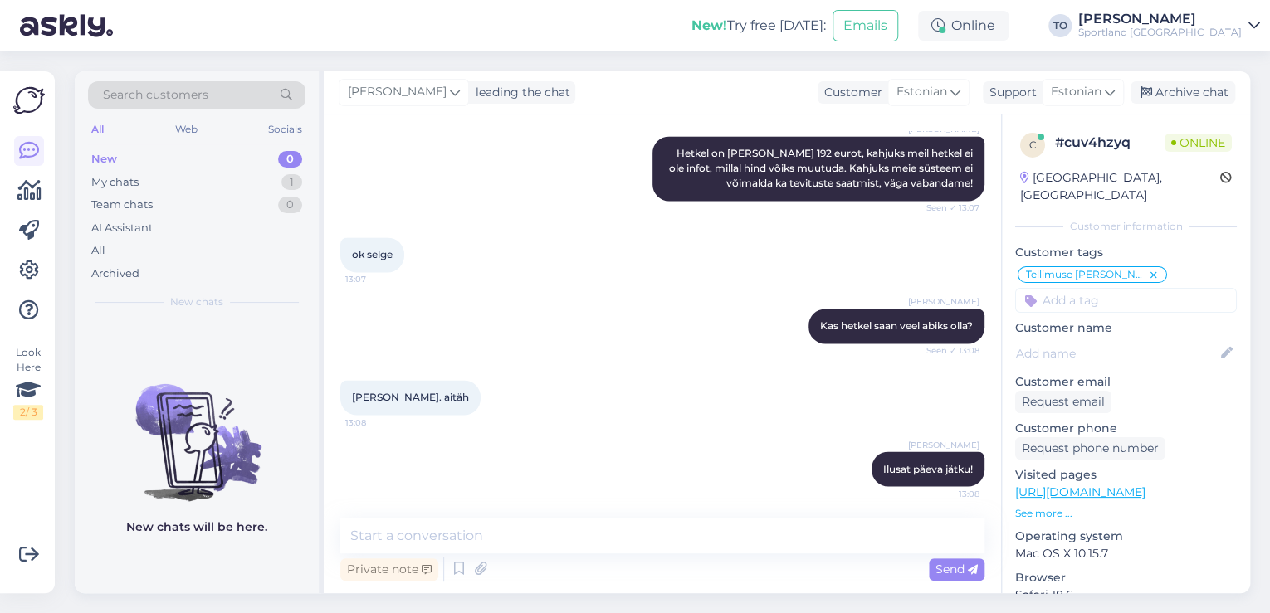
drag, startPoint x: 1185, startPoint y: 89, endPoint x: 1202, endPoint y: 126, distance: 40.9
click at [1185, 89] on div "Archive chat" at bounding box center [1183, 92] width 105 height 22
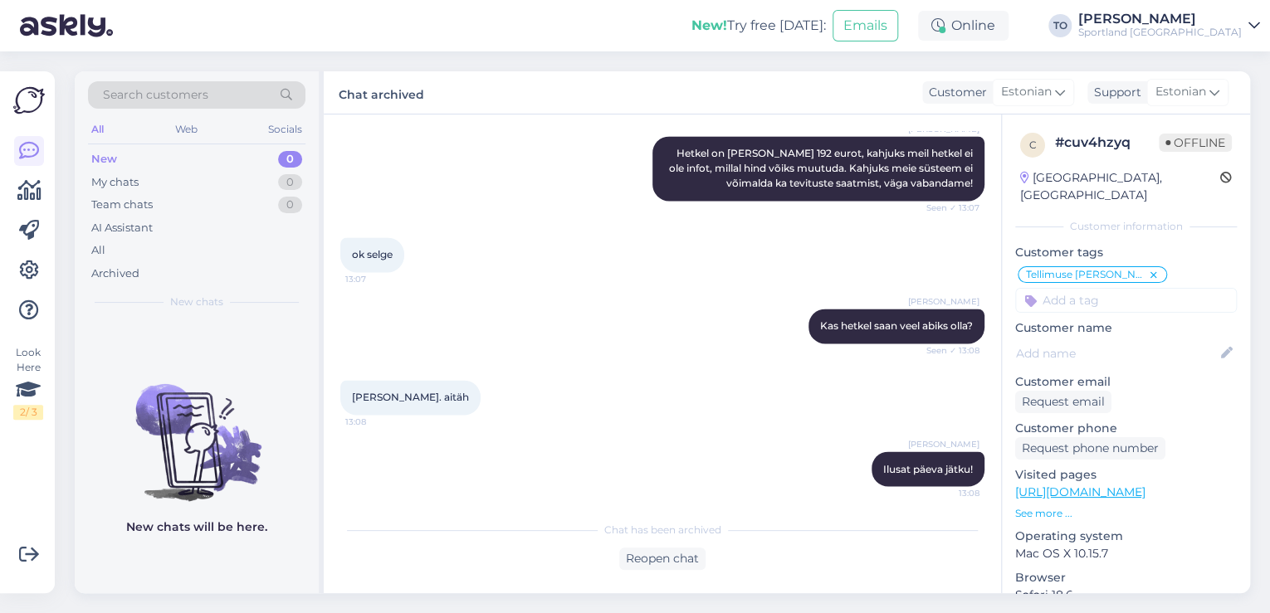
scroll to position [1306, 0]
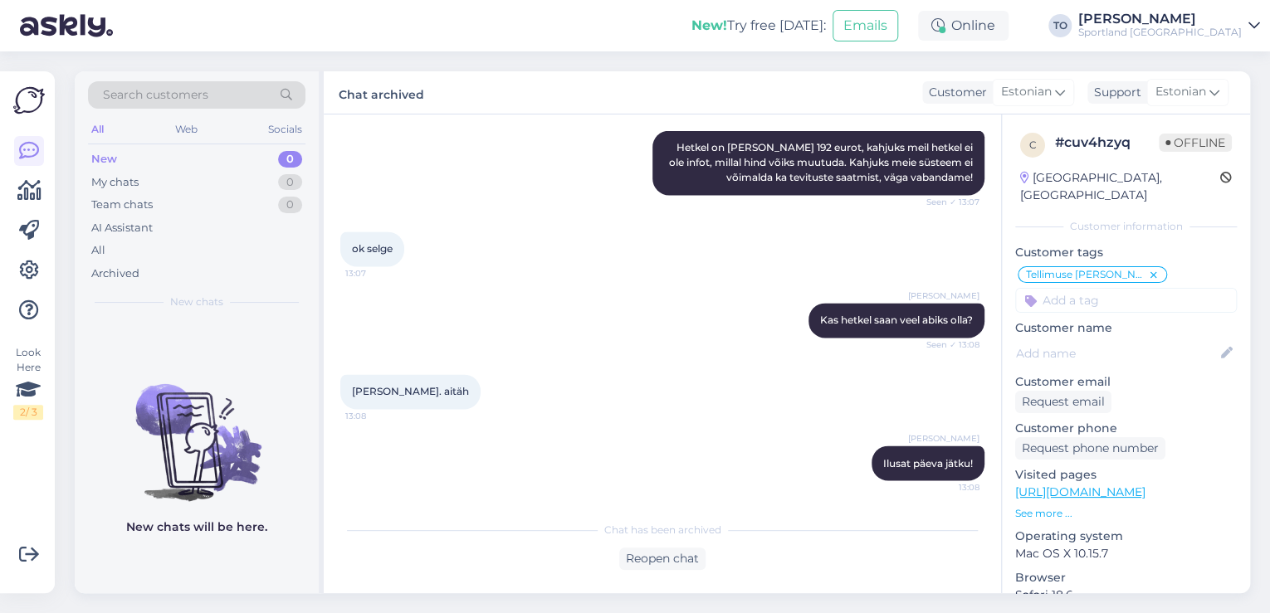
click at [1204, 27] on div "Sportland [GEOGRAPHIC_DATA]" at bounding box center [1160, 32] width 164 height 13
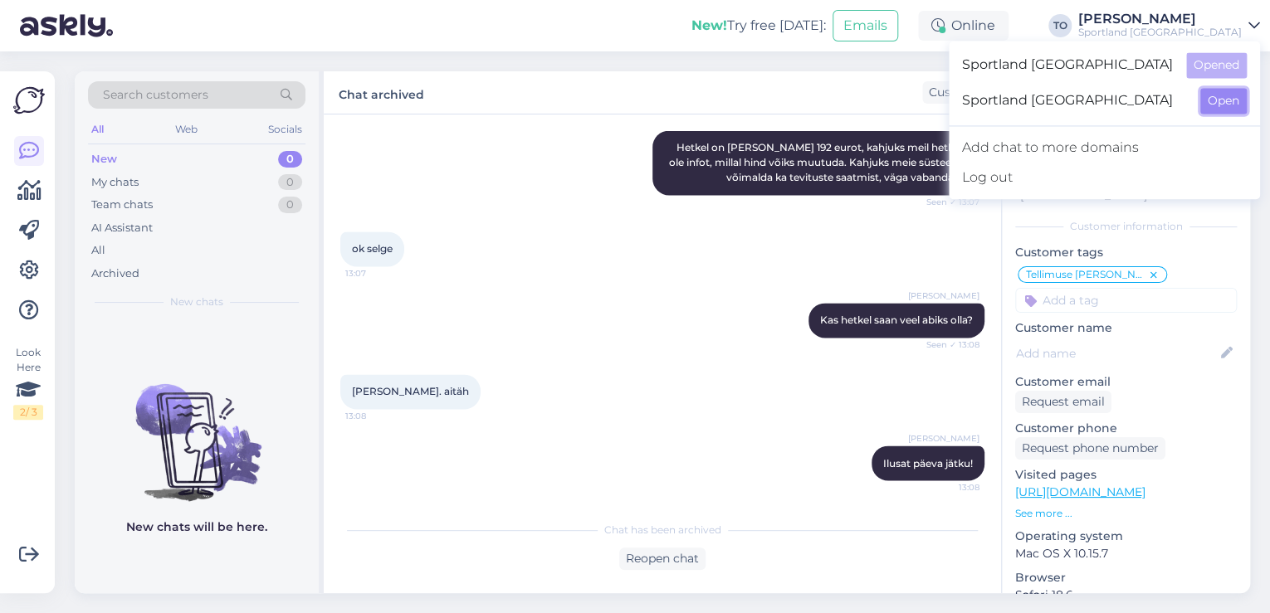
click at [1215, 95] on button "Open" at bounding box center [1223, 101] width 46 height 26
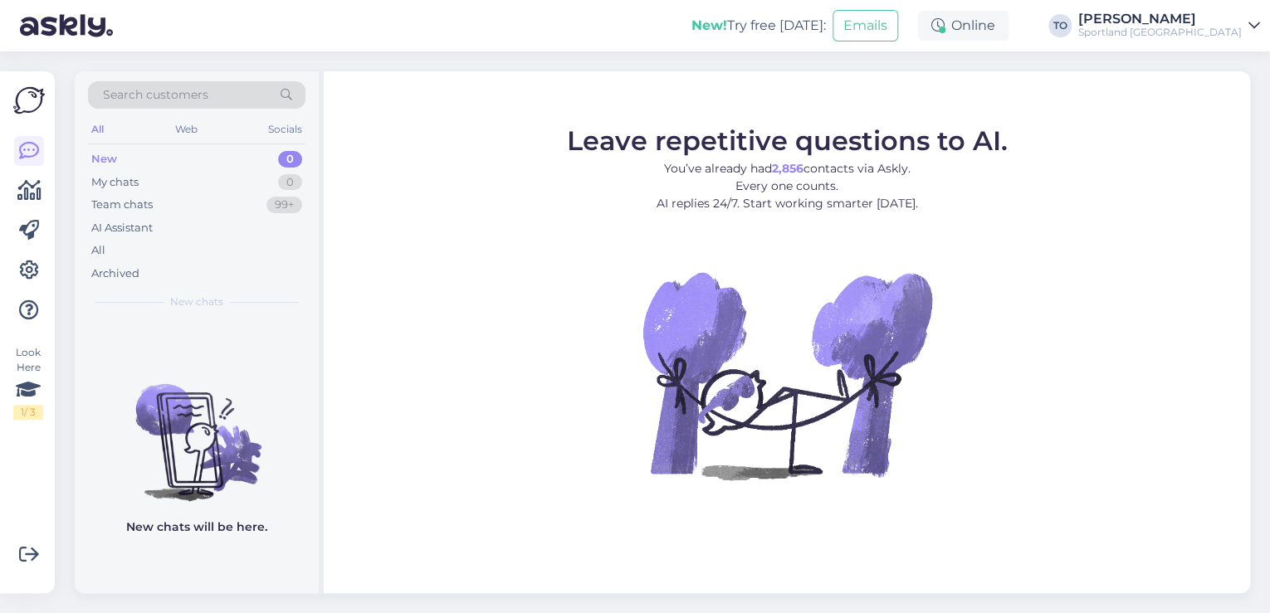
click at [1231, 32] on div "Sportland [GEOGRAPHIC_DATA]" at bounding box center [1160, 32] width 164 height 13
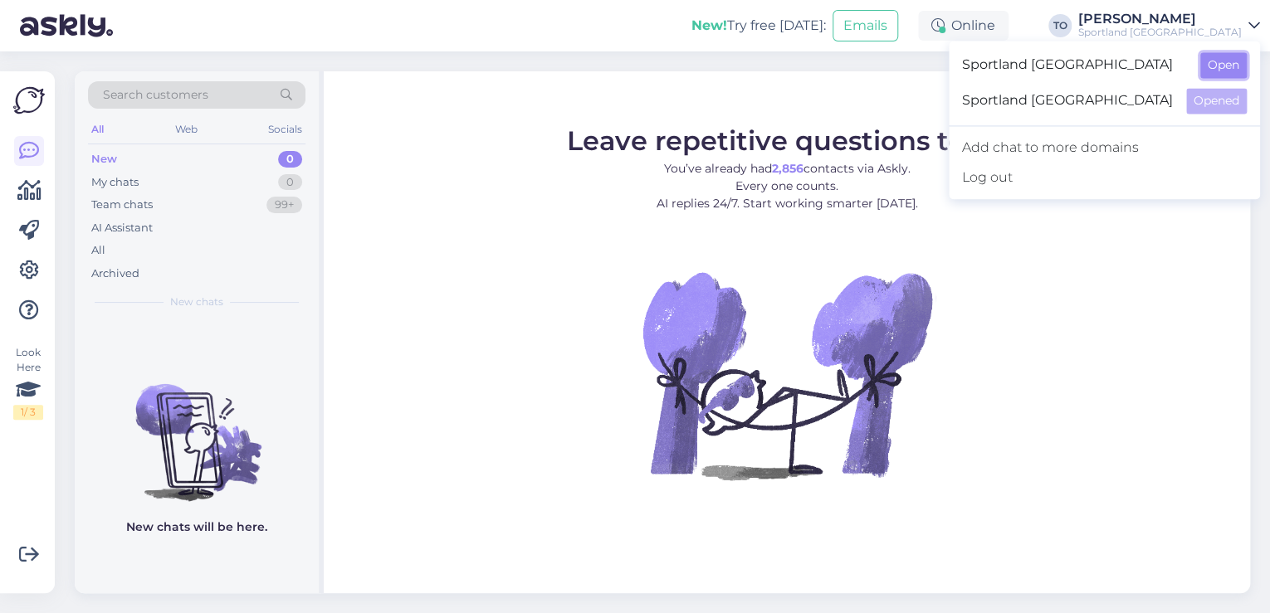
click at [1234, 56] on button "Open" at bounding box center [1223, 65] width 46 height 26
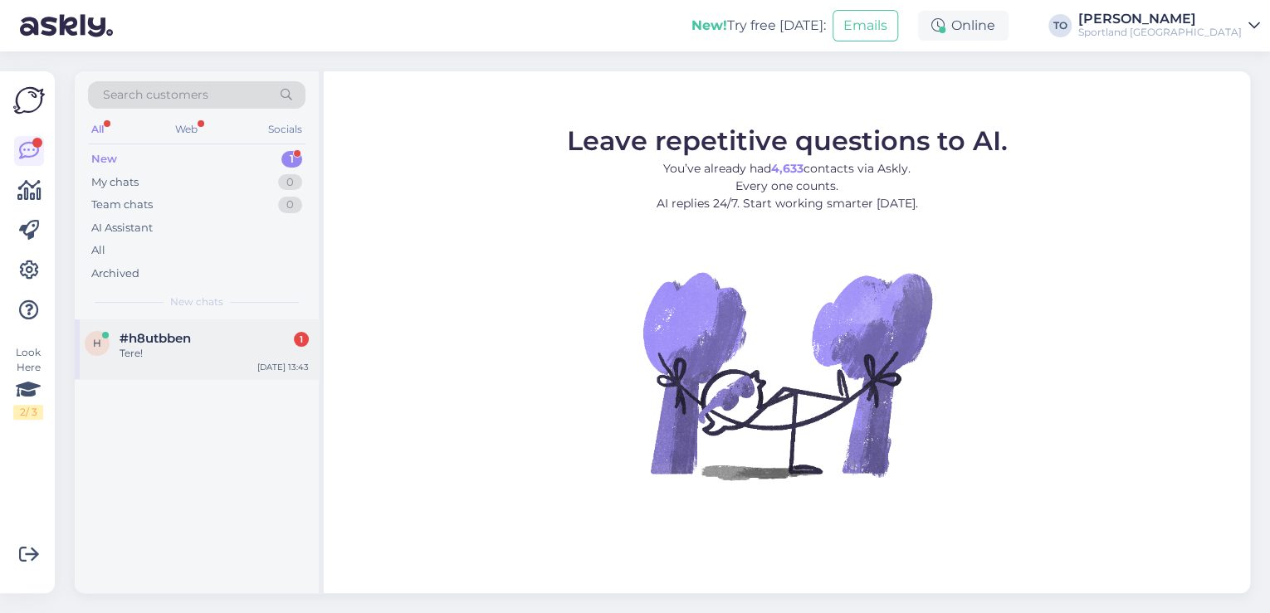
drag, startPoint x: 123, startPoint y: 328, endPoint x: 156, endPoint y: 343, distance: 36.4
click at [123, 328] on div "h #h8utbben 1 Tere! [DATE] 13:43" at bounding box center [197, 350] width 244 height 60
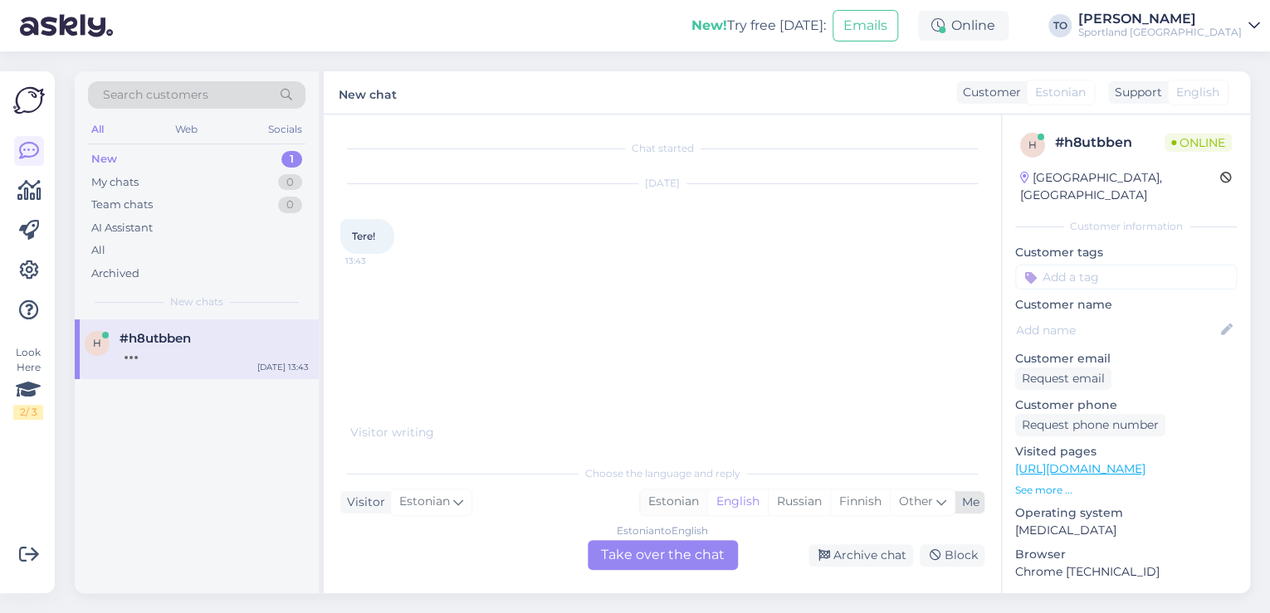
click at [694, 500] on div "Estonian" at bounding box center [673, 502] width 67 height 25
click at [683, 548] on div "Estonian to Estonian Take over the chat" at bounding box center [663, 555] width 150 height 30
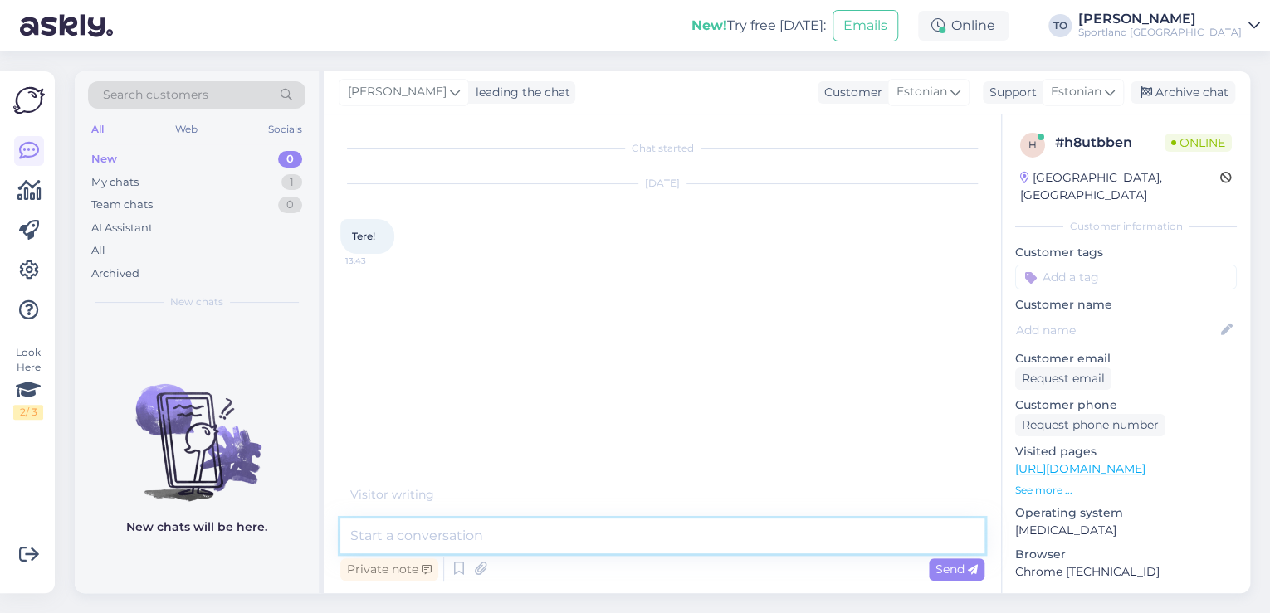
click at [612, 537] on textarea at bounding box center [662, 536] width 644 height 35
type textarea "Tere! [PERSON_NAME] Klienditeenindusest"
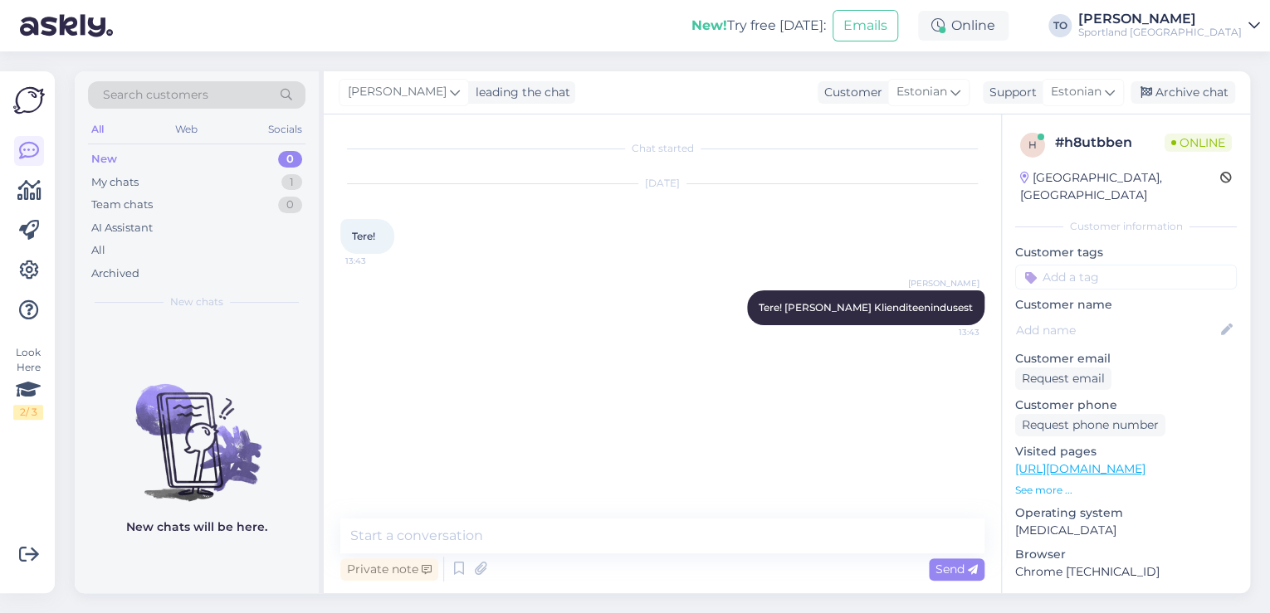
click at [1200, 27] on div "Sportland [GEOGRAPHIC_DATA]" at bounding box center [1160, 32] width 164 height 13
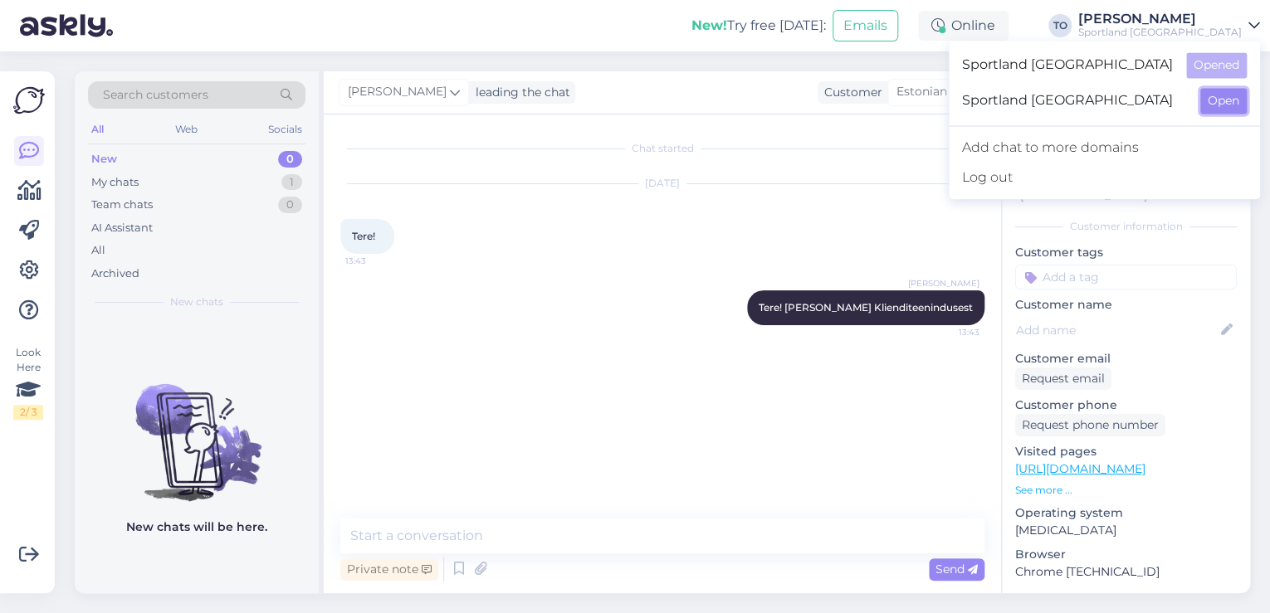
click at [1219, 105] on button "Open" at bounding box center [1223, 101] width 46 height 26
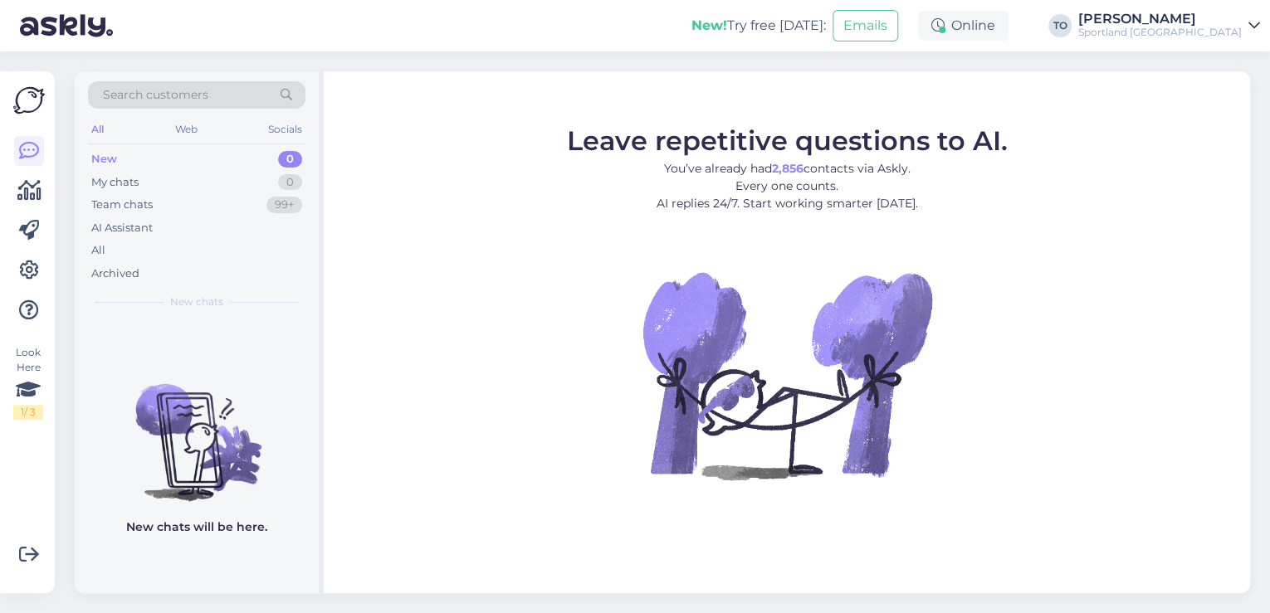
click at [1222, 31] on div "Sportland [GEOGRAPHIC_DATA]" at bounding box center [1160, 32] width 164 height 13
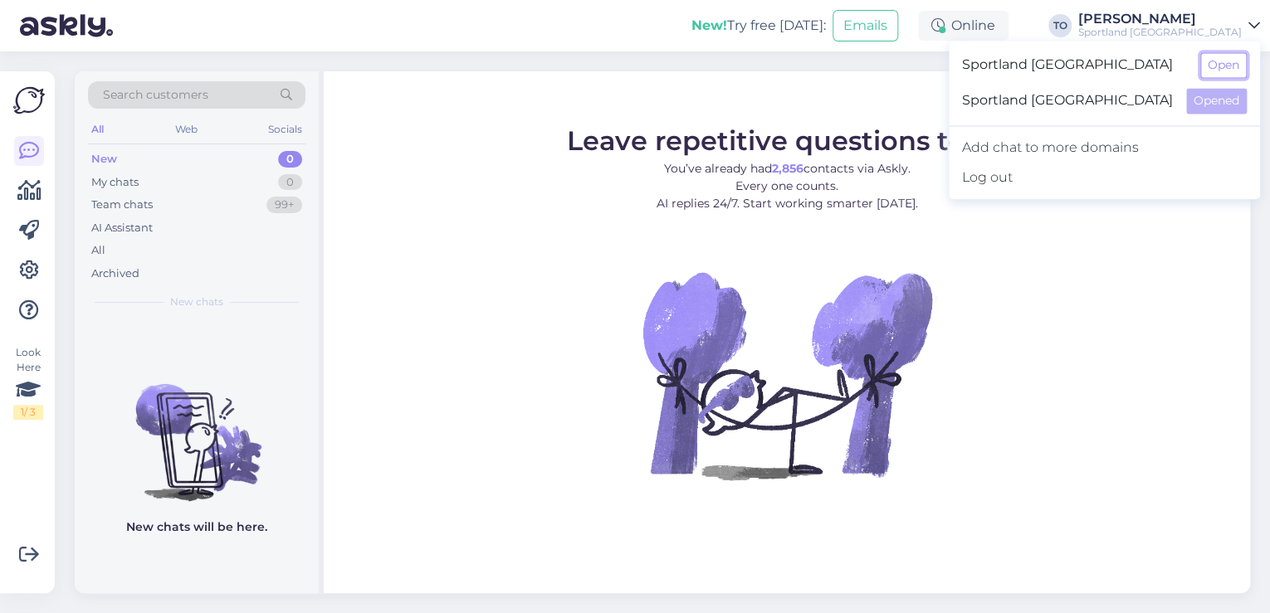
click at [1224, 62] on button "Open" at bounding box center [1223, 65] width 46 height 26
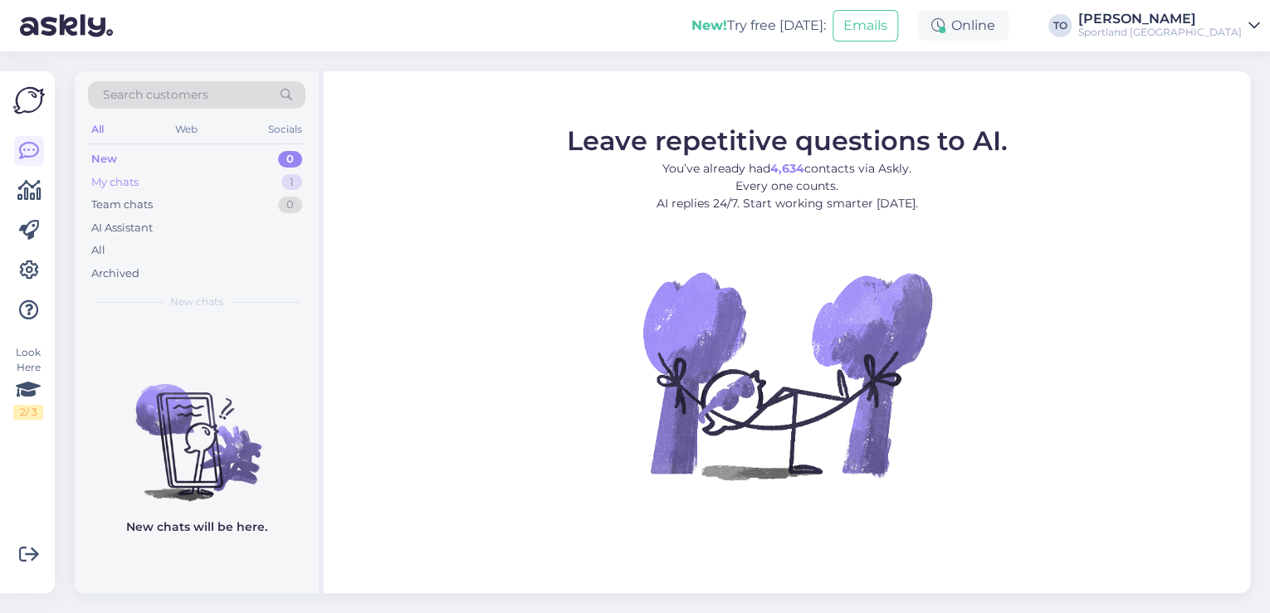
click at [185, 175] on div "My chats 1" at bounding box center [196, 182] width 217 height 23
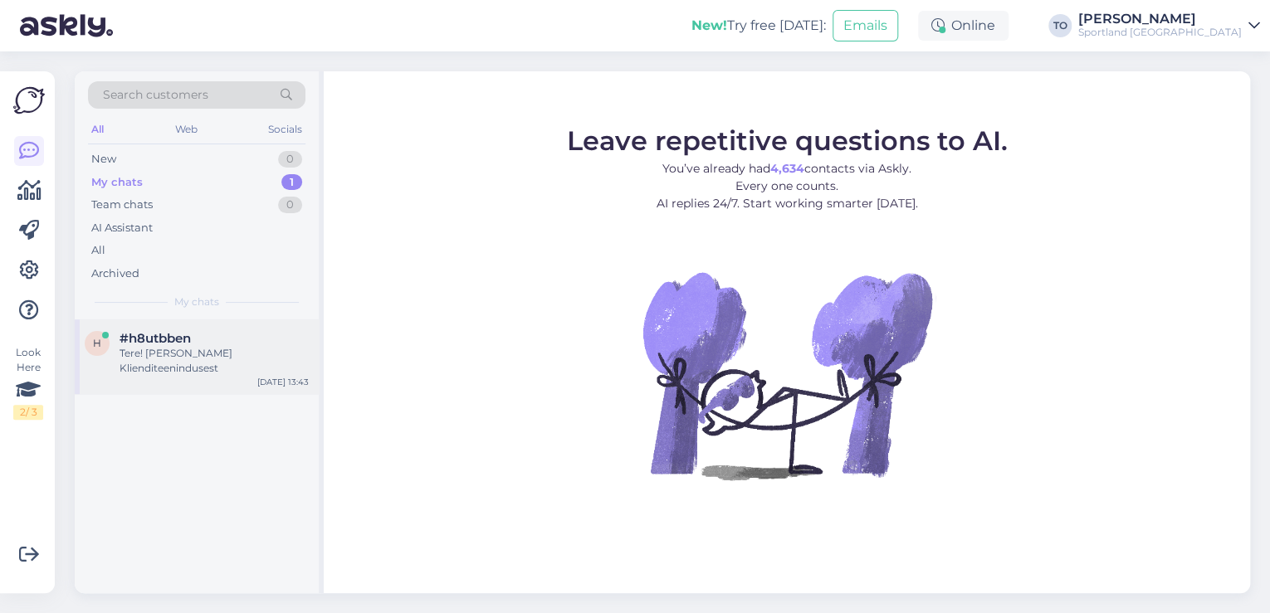
click at [226, 349] on div "Tere! [PERSON_NAME] Klienditeenindusest" at bounding box center [214, 361] width 189 height 30
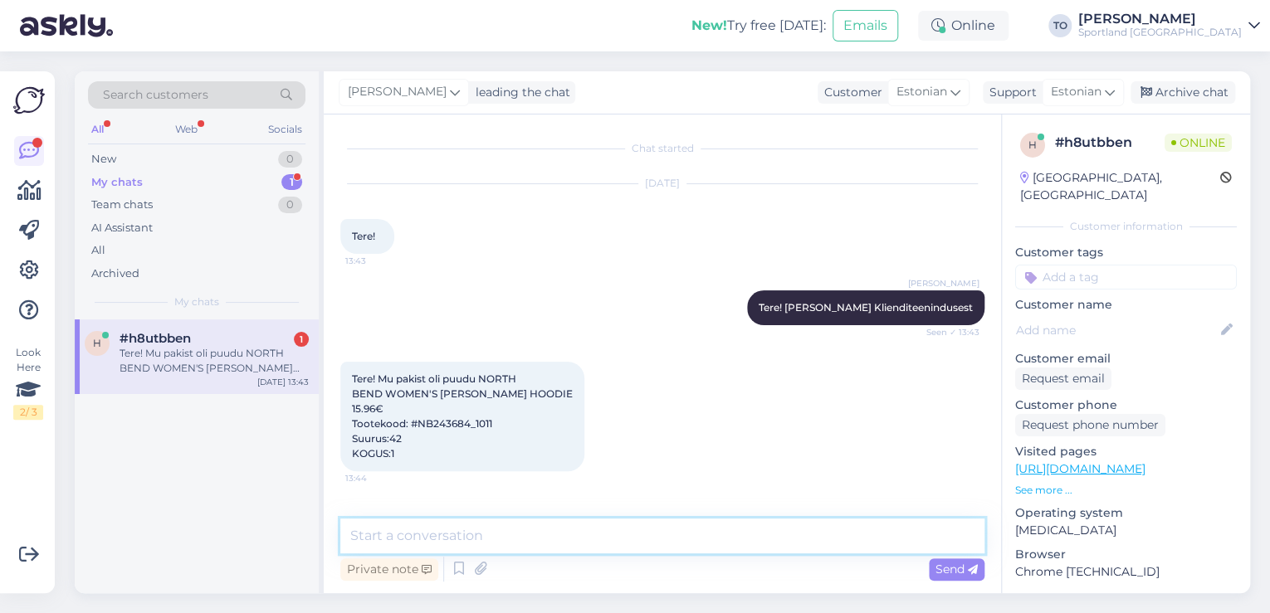
click at [541, 532] on textarea at bounding box center [662, 536] width 644 height 35
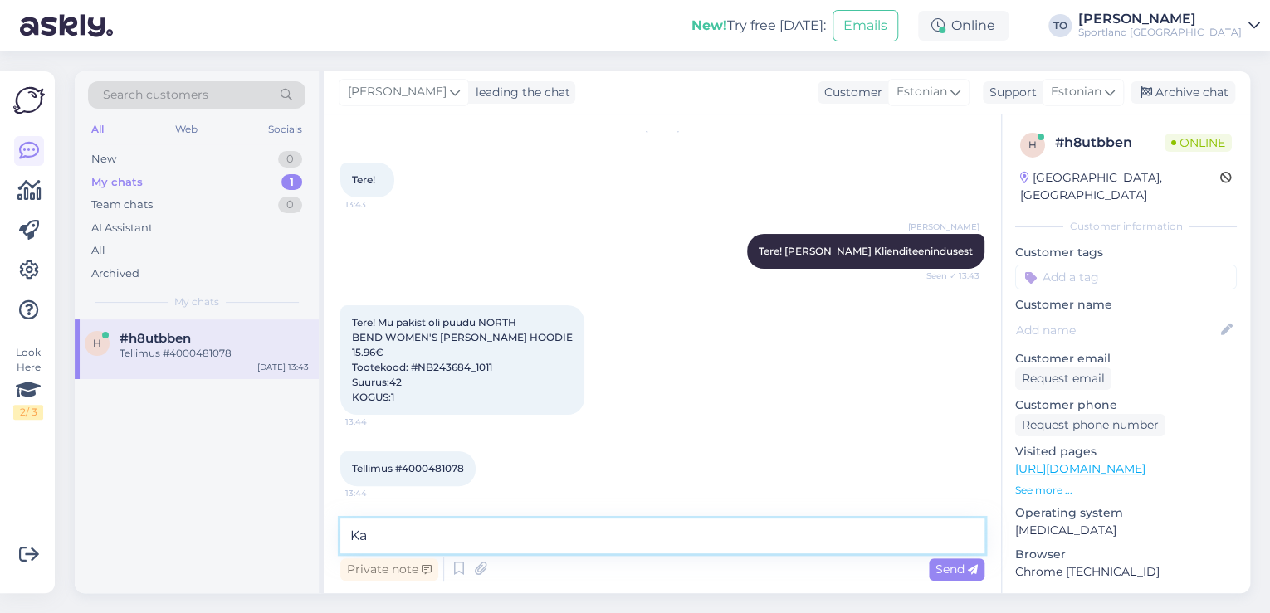
type textarea "K"
type textarea "Tänan, kohe vaatan tellimuse üle"
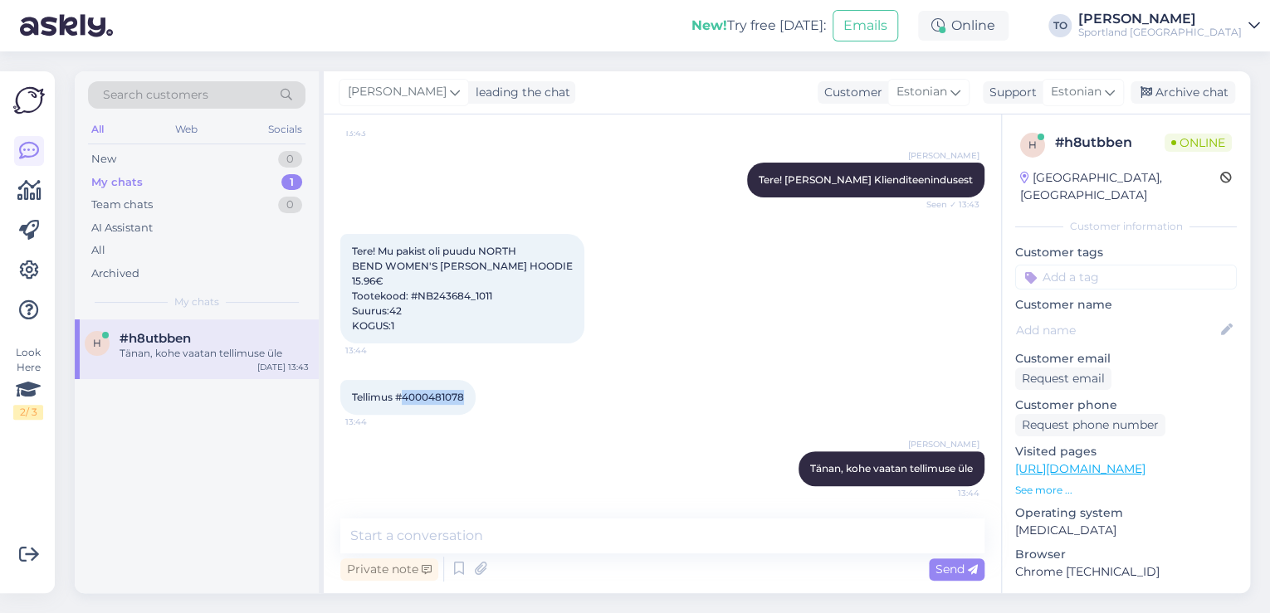
drag, startPoint x: 405, startPoint y: 402, endPoint x: 470, endPoint y: 401, distance: 64.8
click at [470, 401] on div "Tellimus #4000481078 13:44" at bounding box center [407, 397] width 135 height 35
copy span "4000481078"
click at [455, 574] on icon at bounding box center [459, 569] width 20 height 25
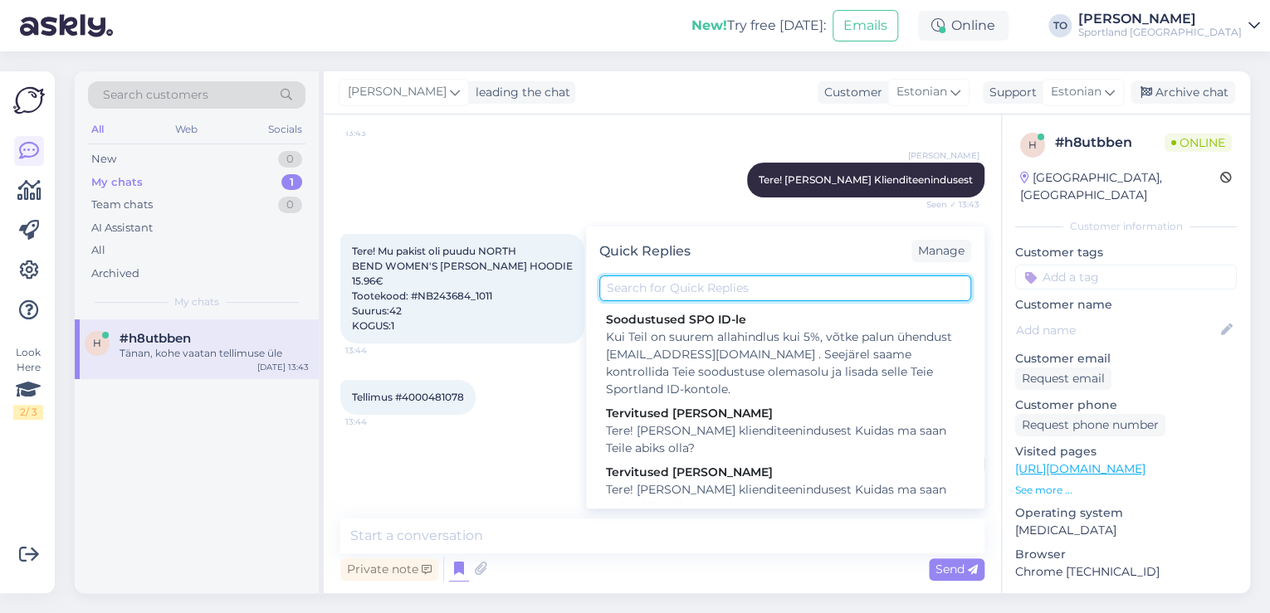
click at [757, 296] on input "text" at bounding box center [785, 289] width 372 height 26
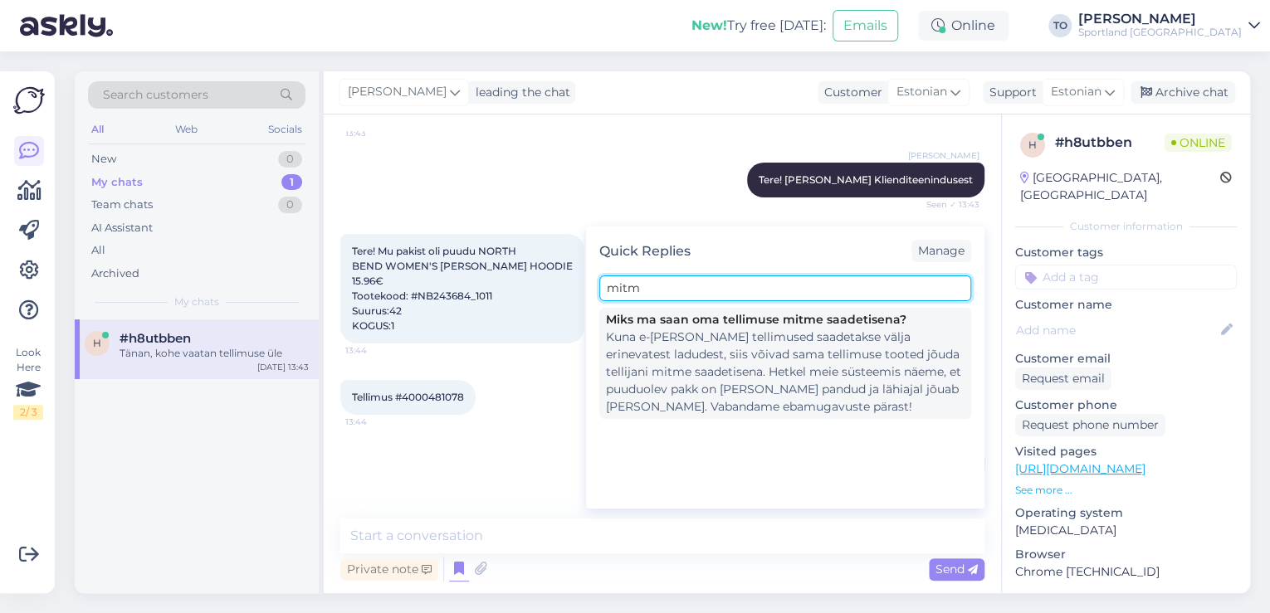
type input "mitm"
click at [769, 354] on div "Kuna e-[PERSON_NAME] tellimused saadetakse välja erinevatest ladudest, siis või…" at bounding box center [785, 372] width 359 height 87
type textarea "Kuna e-[PERSON_NAME] tellimused saadetakse välja erinevatest ladudest, siis või…"
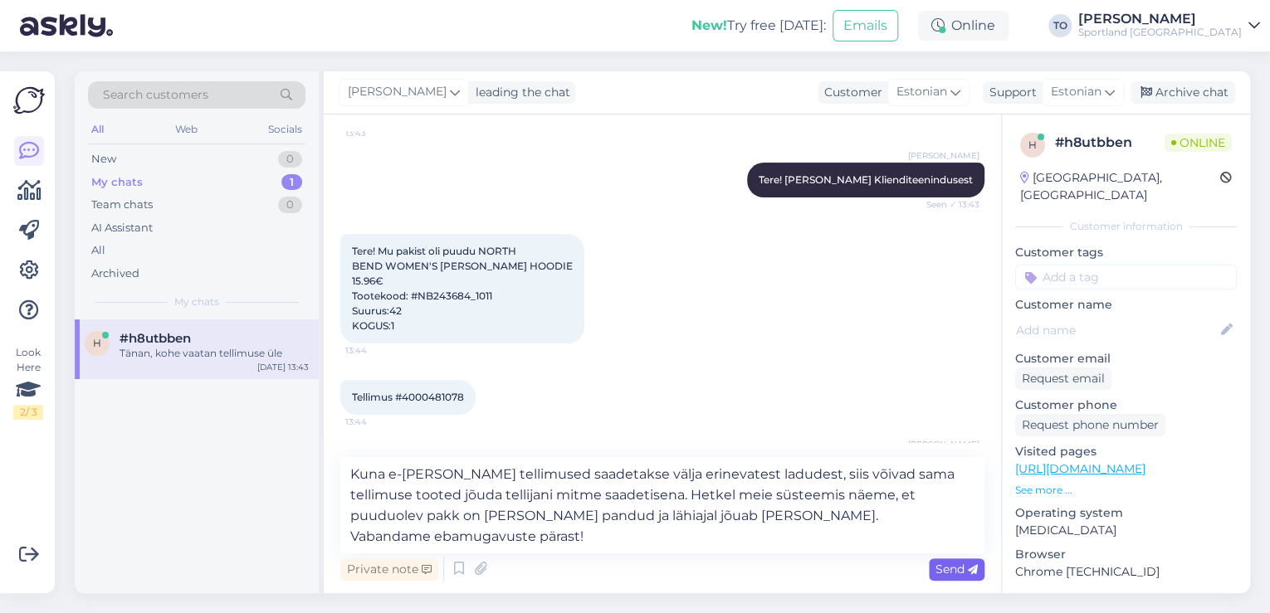
click at [946, 564] on span "Send" at bounding box center [957, 569] width 42 height 15
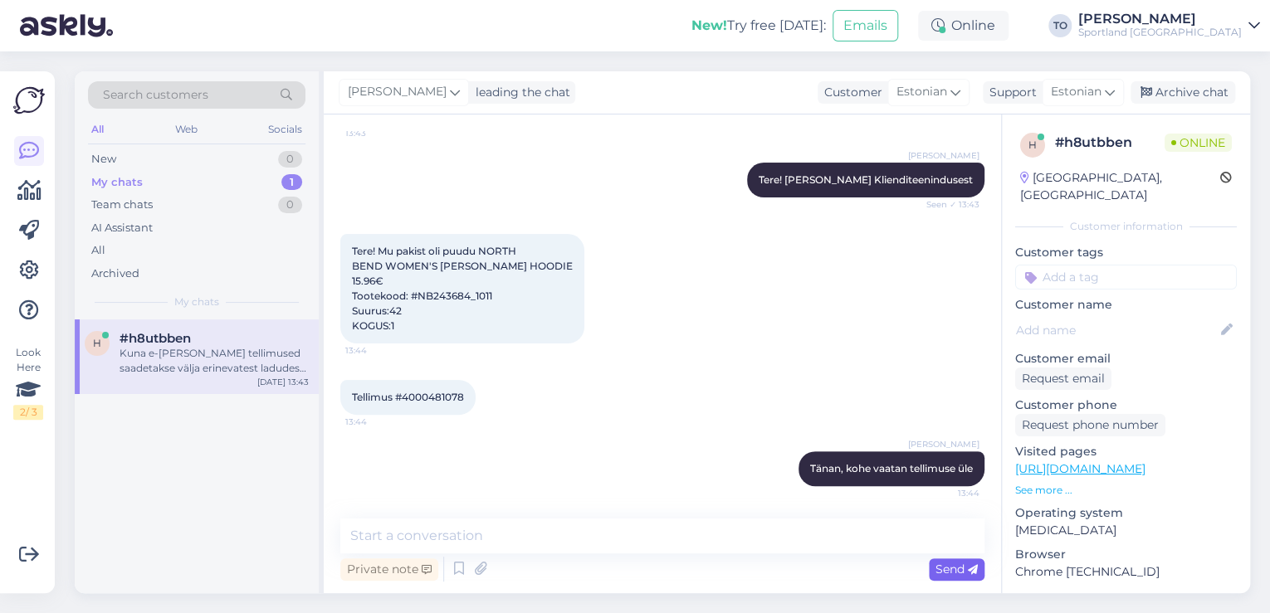
scroll to position [259, 0]
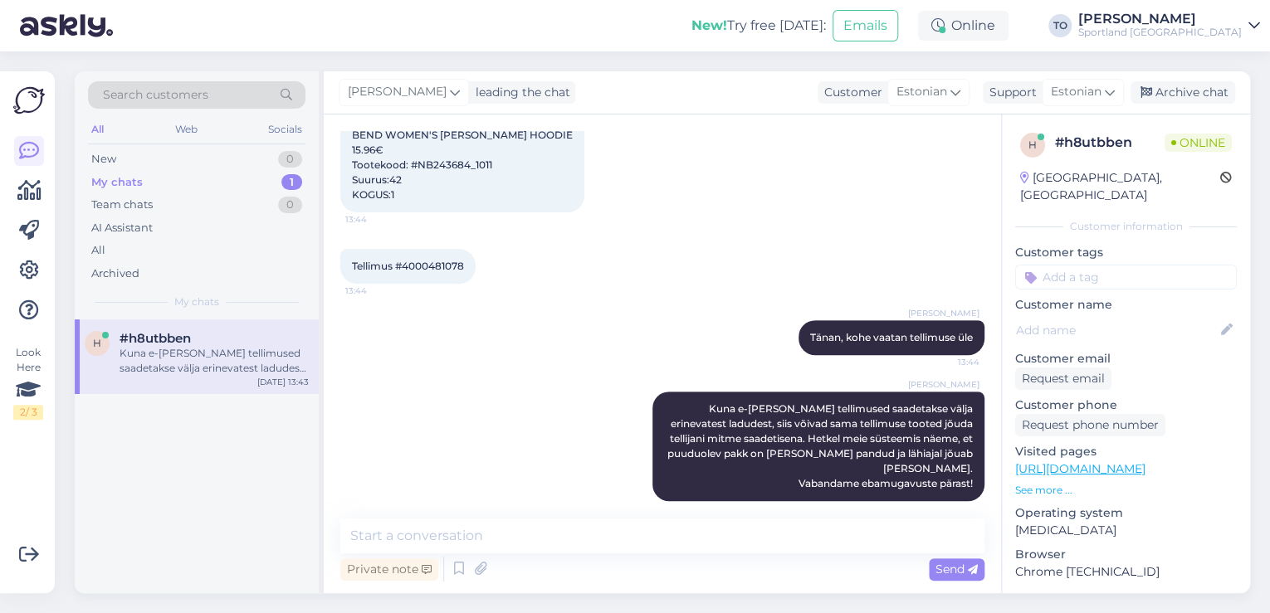
click at [1067, 265] on input at bounding box center [1126, 277] width 222 height 25
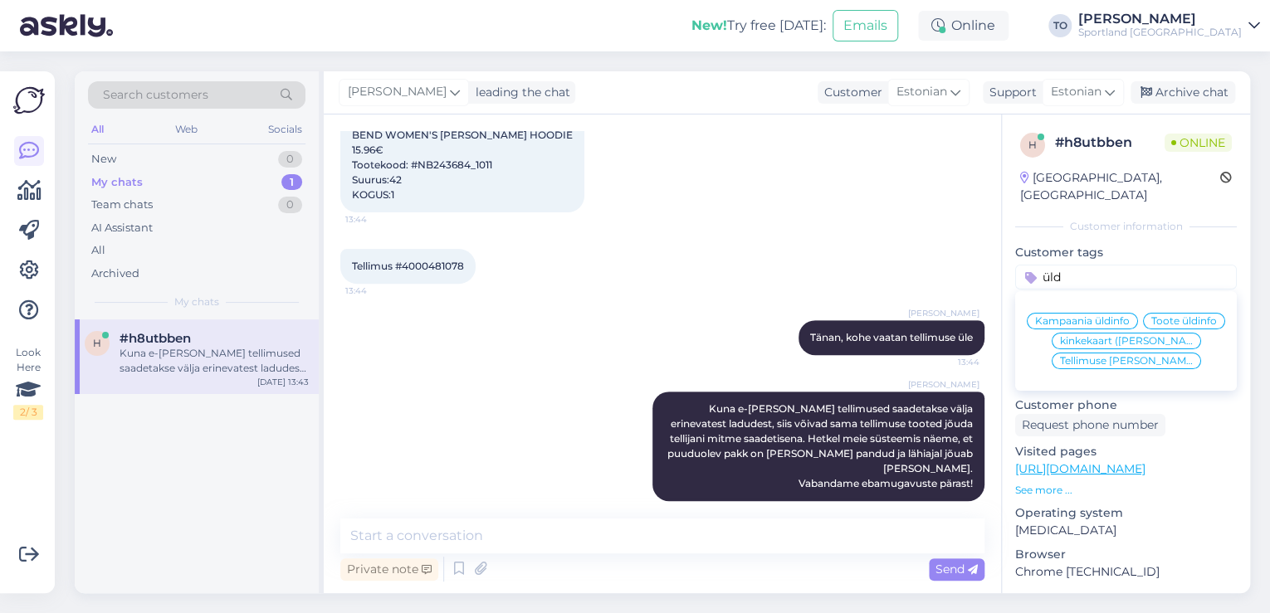
type input "üld"
click at [1110, 360] on span "Tellimuse [PERSON_NAME] info" at bounding box center [1126, 361] width 133 height 10
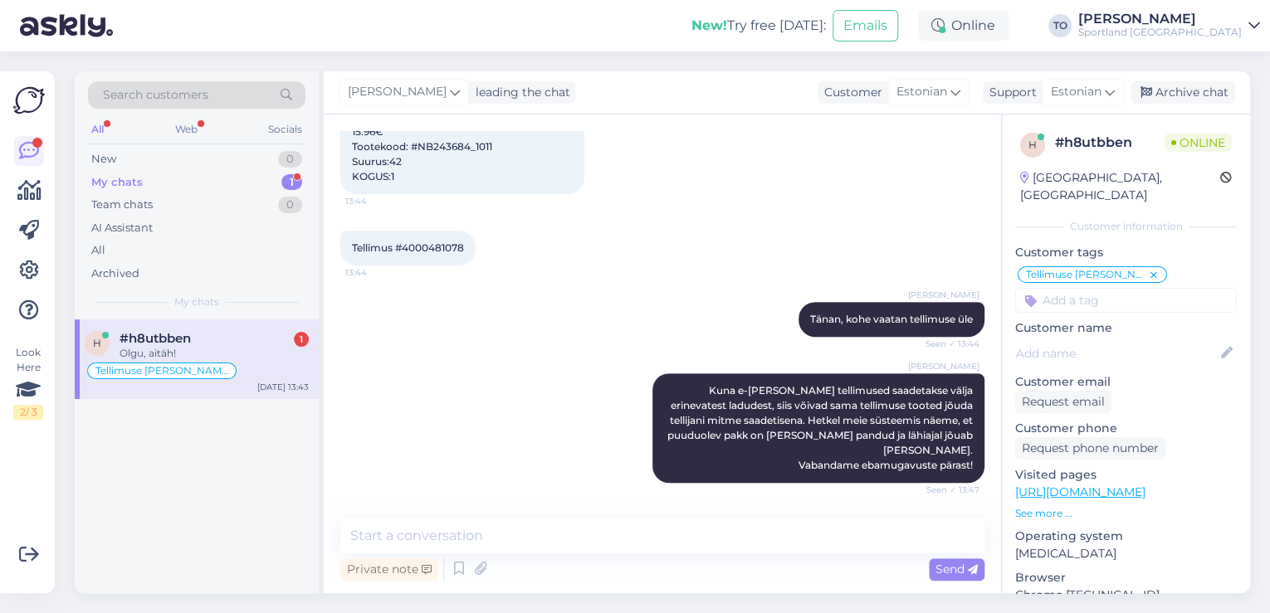
scroll to position [330, 0]
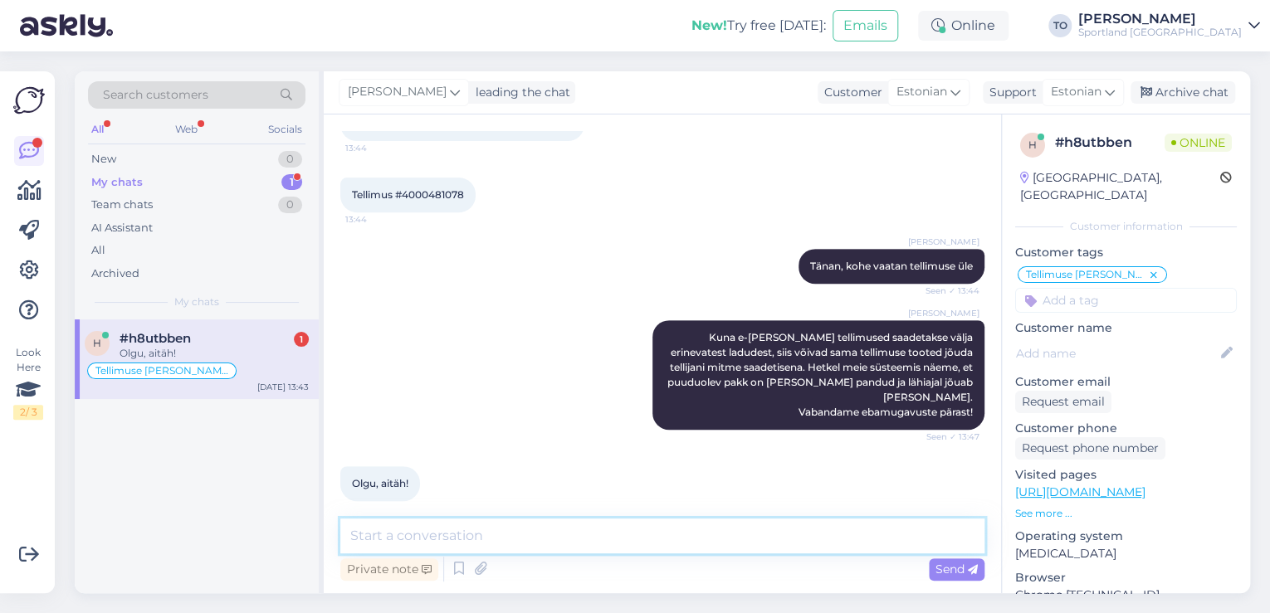
click at [612, 536] on textarea at bounding box center [662, 536] width 644 height 35
type textarea "Palun. Kas hetkel saan veel abiks olla?"
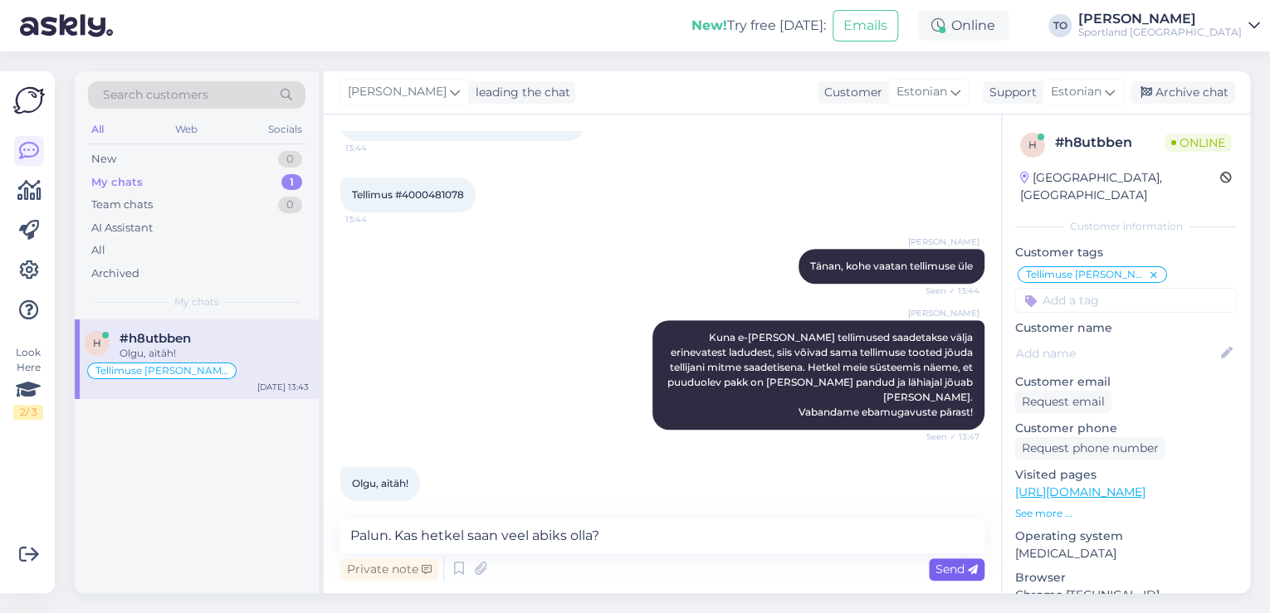
click at [953, 569] on span "Send" at bounding box center [957, 569] width 42 height 15
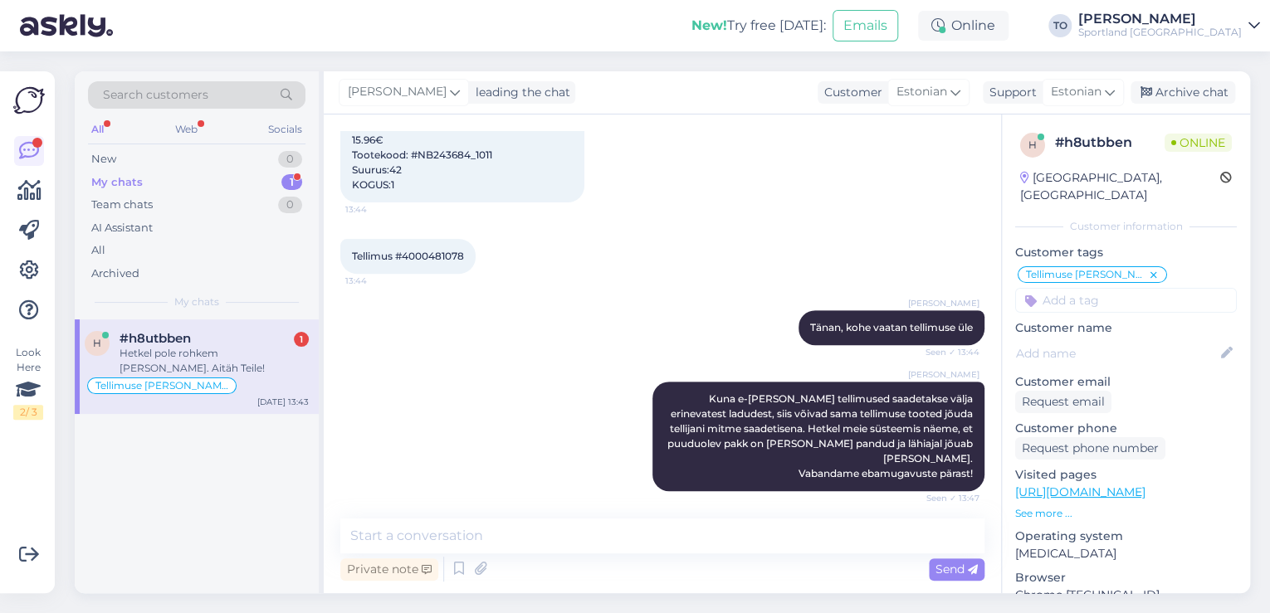
scroll to position [473, 0]
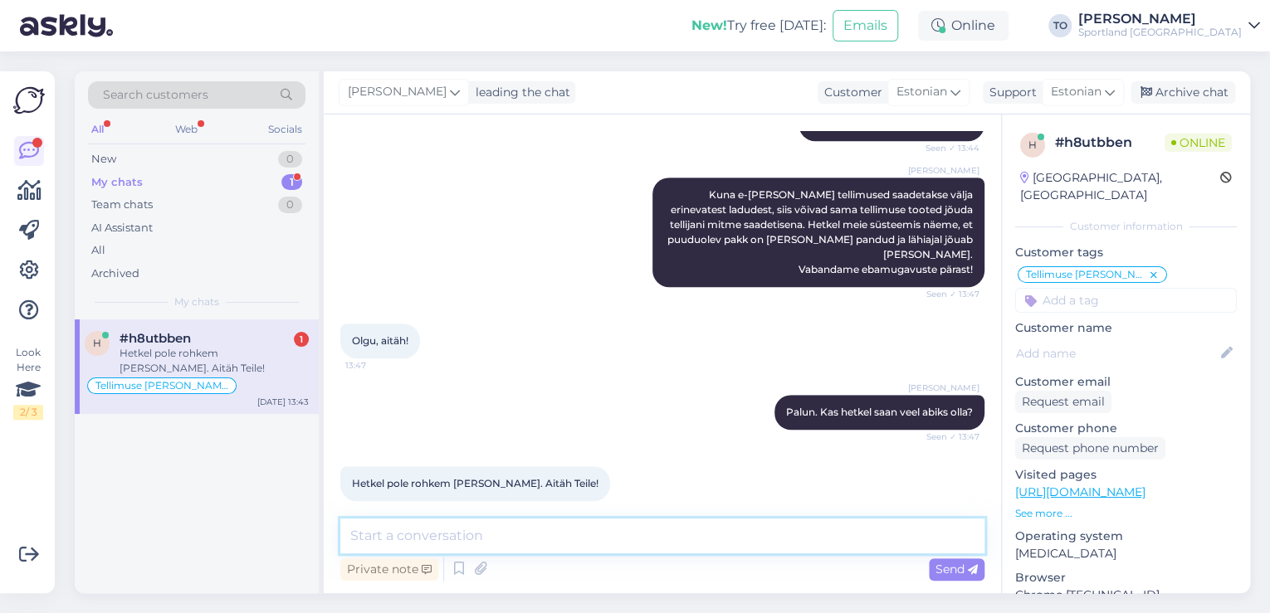
click at [684, 545] on textarea at bounding box center [662, 536] width 644 height 35
type textarea "Ilusat päeva jätku!"
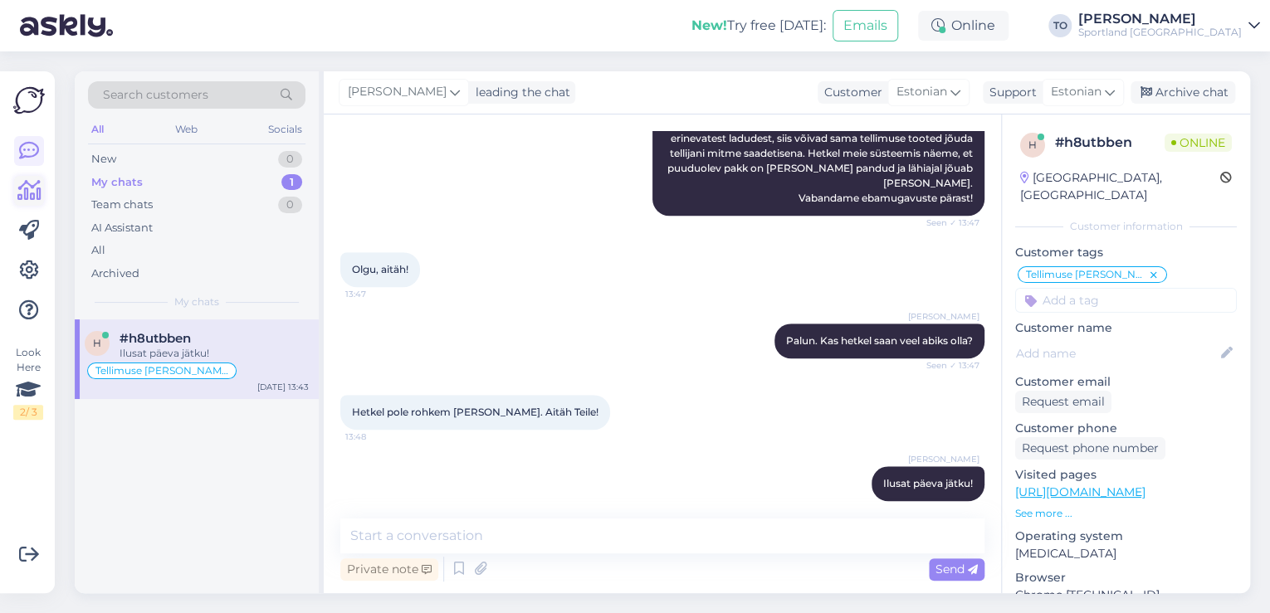
click at [31, 183] on icon at bounding box center [29, 191] width 24 height 20
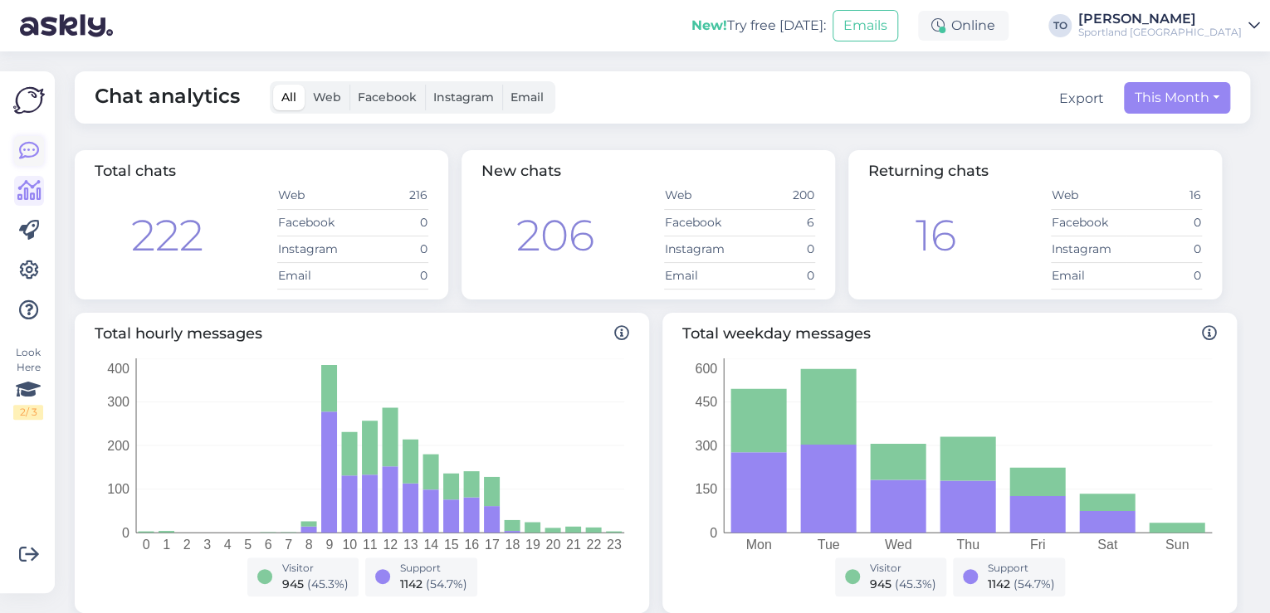
click at [21, 153] on icon at bounding box center [29, 151] width 20 height 20
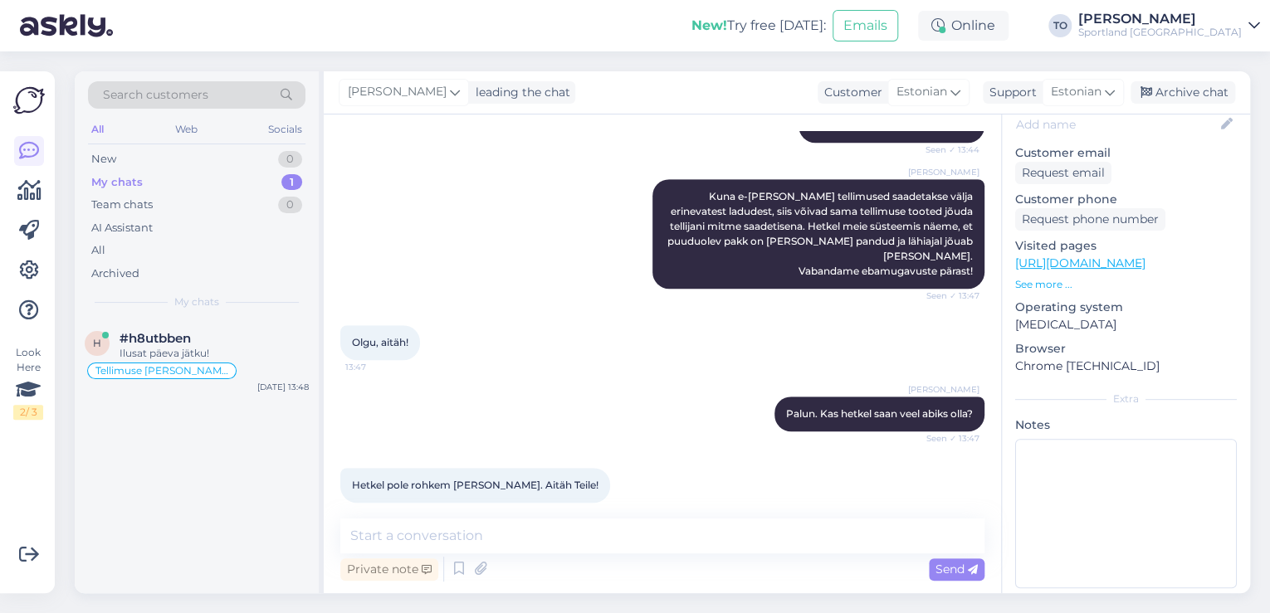
scroll to position [545, 0]
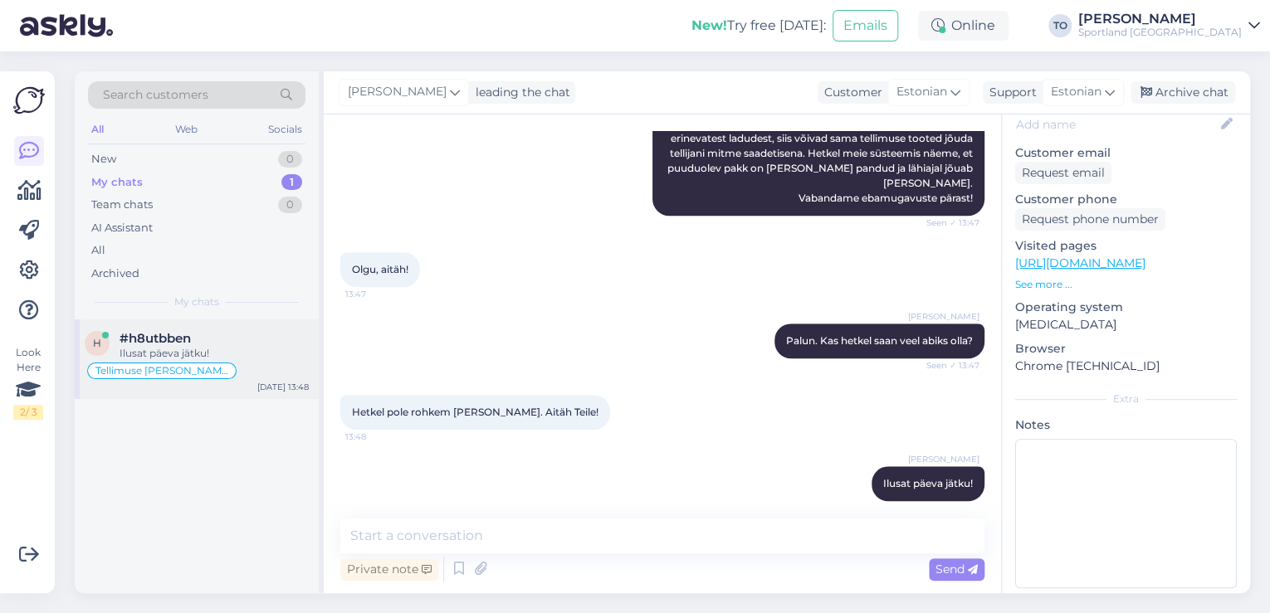
click at [228, 342] on div "#h8utbben" at bounding box center [214, 338] width 189 height 15
click at [1232, 30] on div "Sportland [GEOGRAPHIC_DATA]" at bounding box center [1160, 32] width 164 height 13
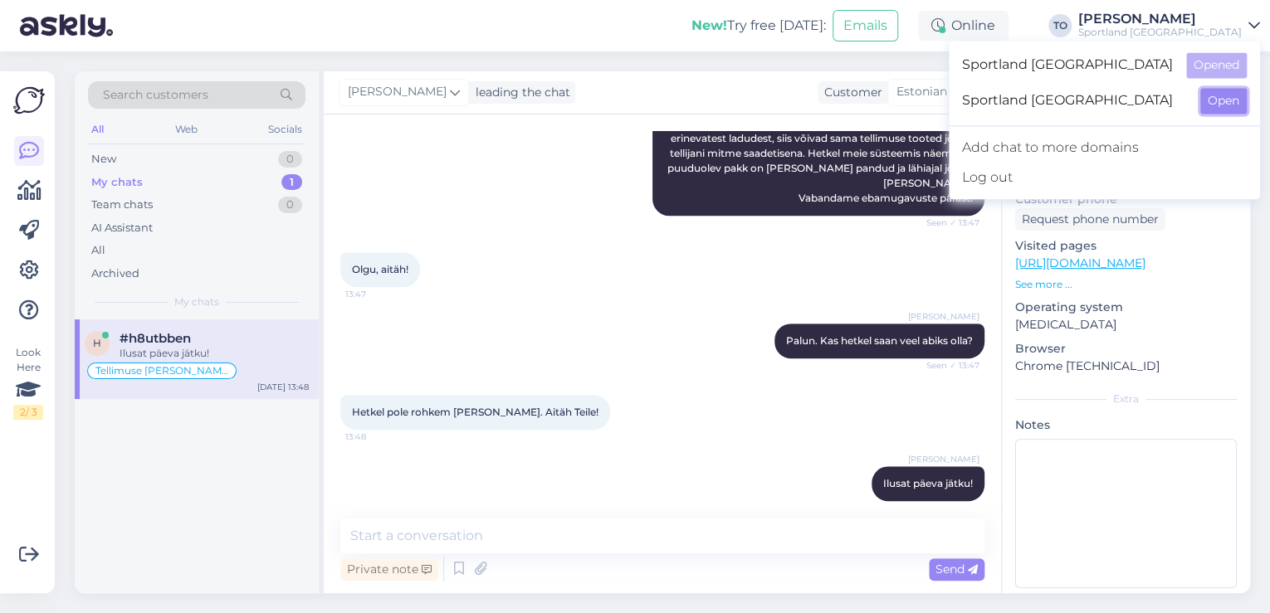
click at [1219, 113] on button "Open" at bounding box center [1223, 101] width 46 height 26
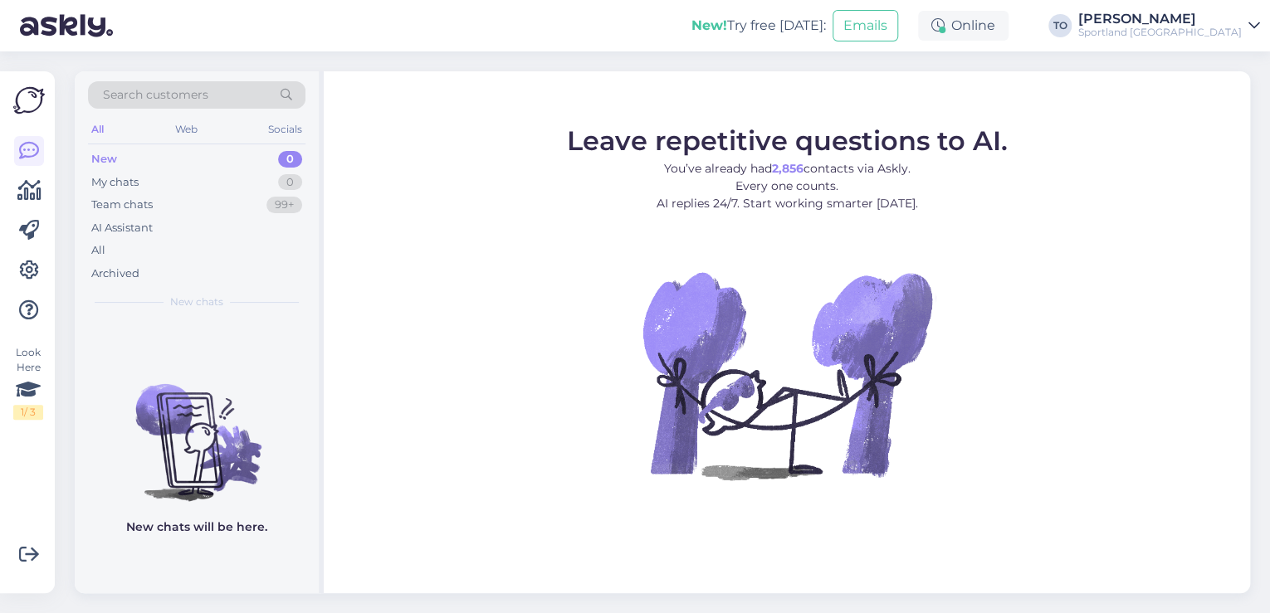
click at [1229, 26] on div "Sportland [GEOGRAPHIC_DATA]" at bounding box center [1160, 32] width 164 height 13
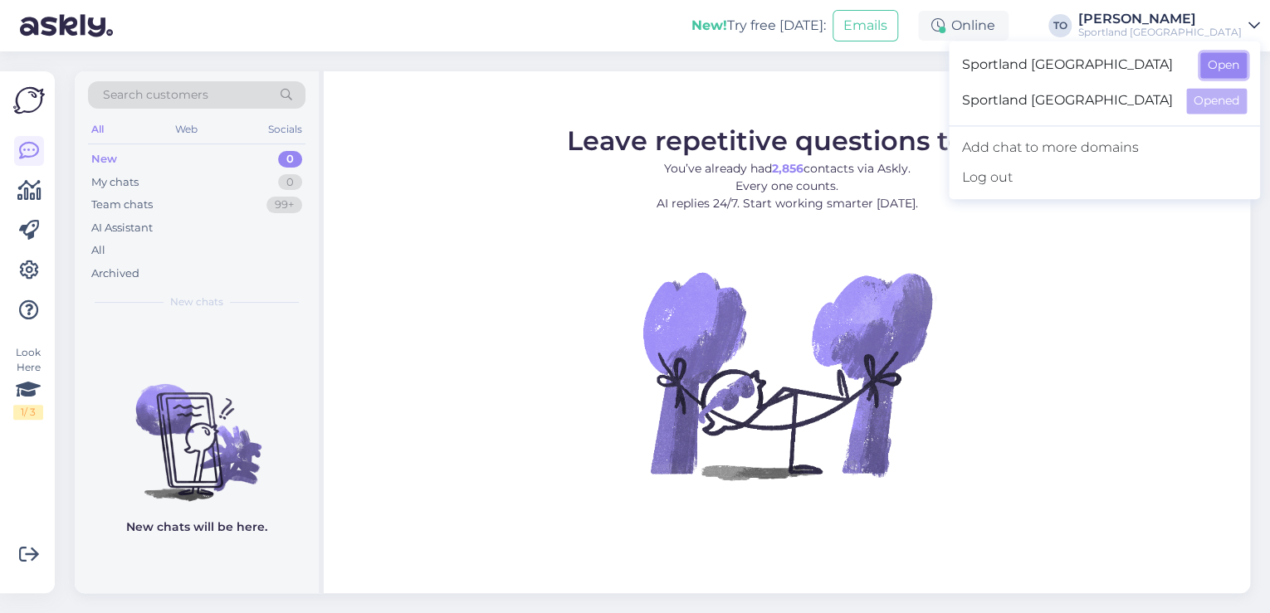
click at [1234, 62] on button "Open" at bounding box center [1223, 65] width 46 height 26
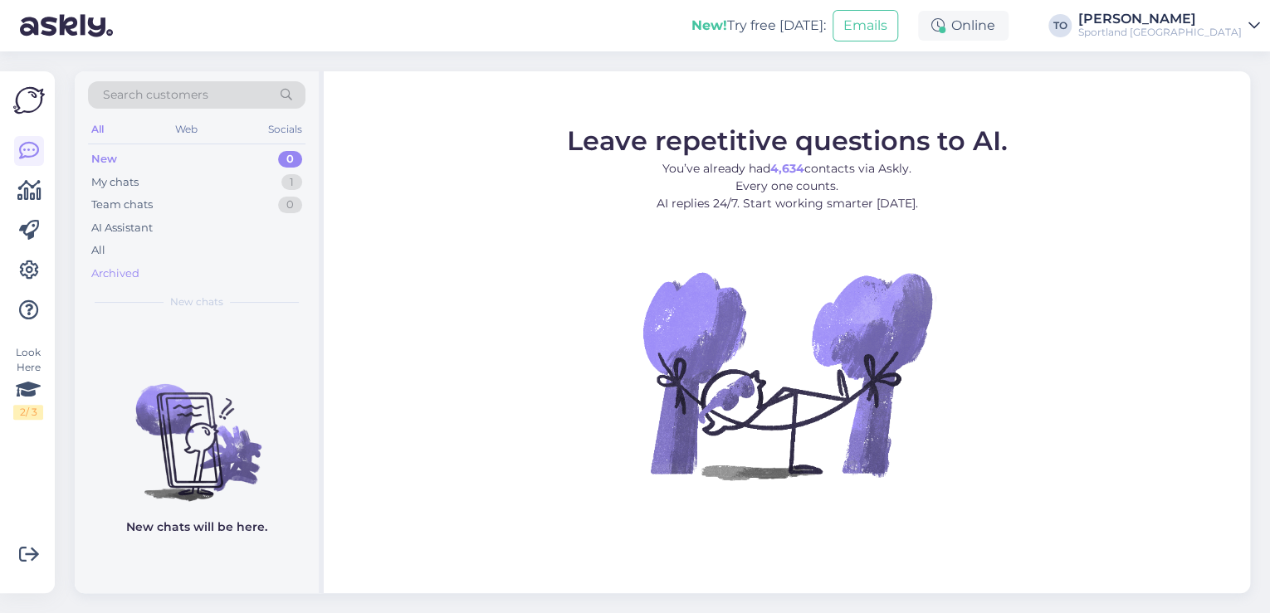
click at [138, 271] on div "Archived" at bounding box center [115, 274] width 48 height 17
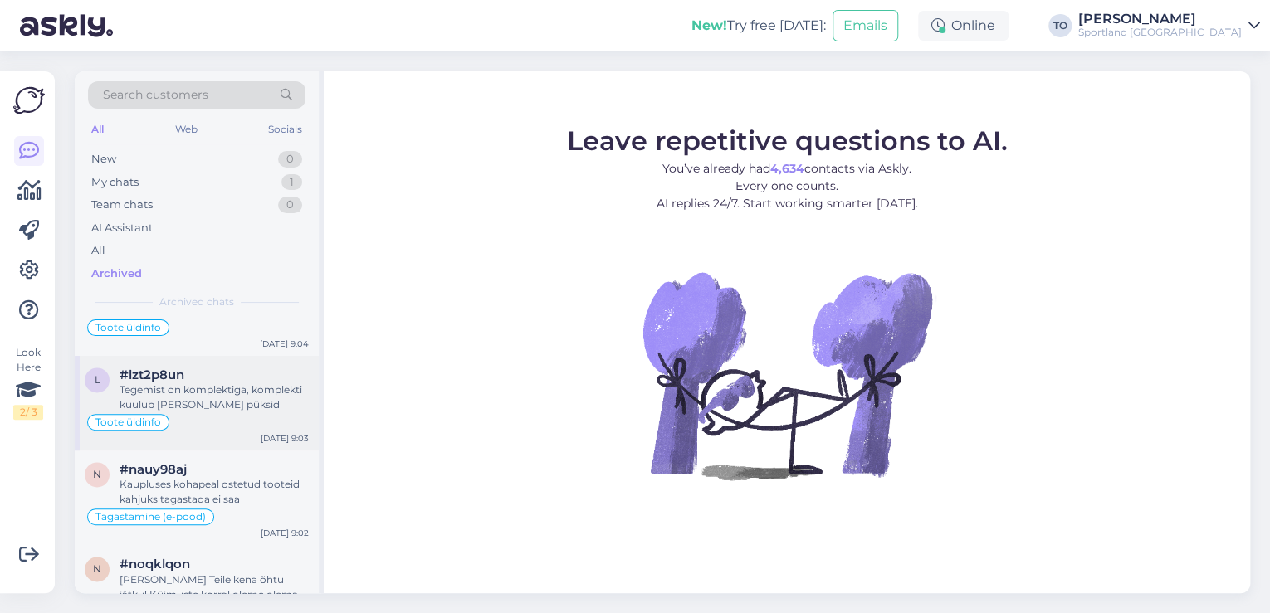
scroll to position [1262, 0]
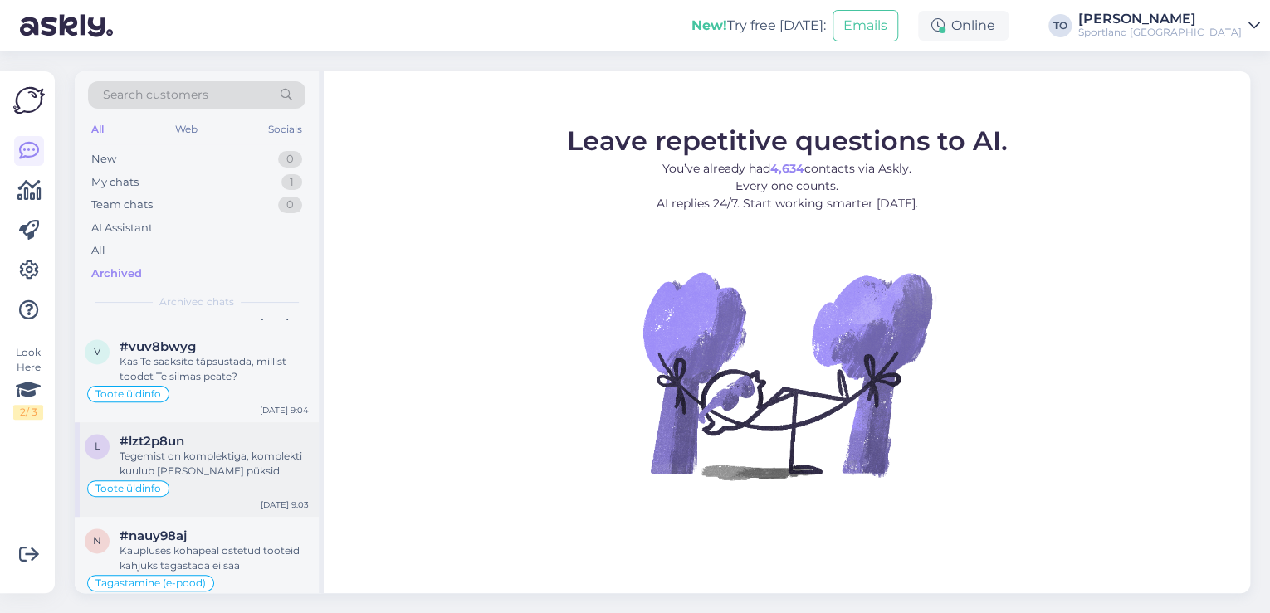
click at [199, 455] on div "Tegemist on komplektiga, komplekti kuulub [PERSON_NAME] püksid" at bounding box center [214, 464] width 189 height 30
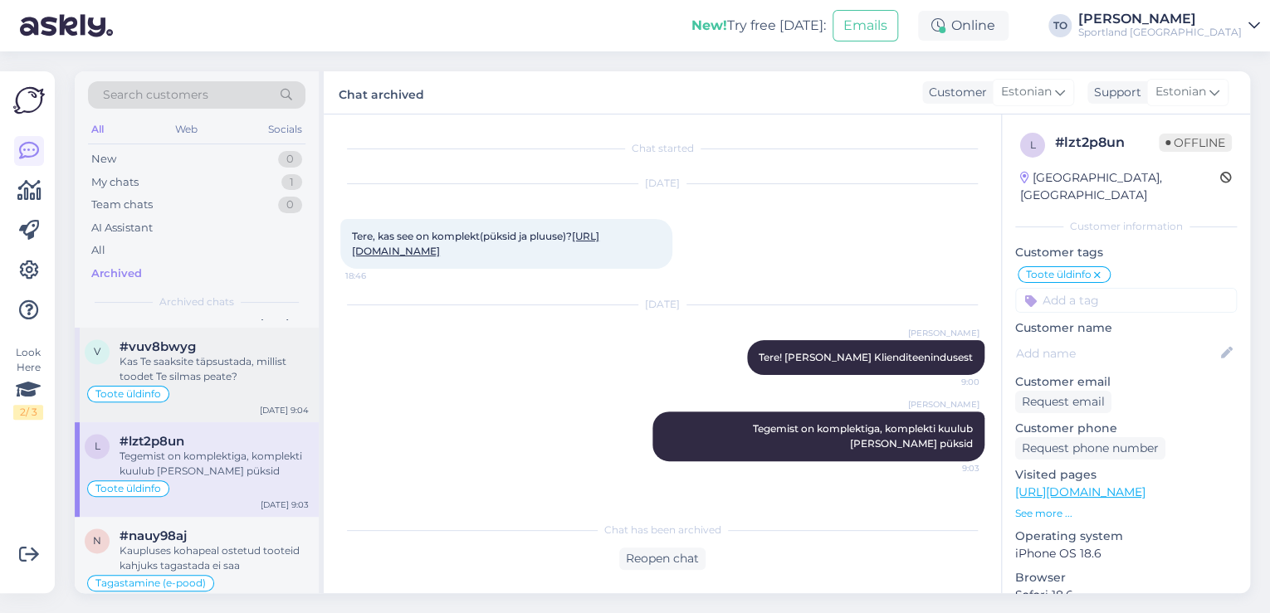
click at [276, 397] on div "Toote üldinfo" at bounding box center [197, 394] width 224 height 20
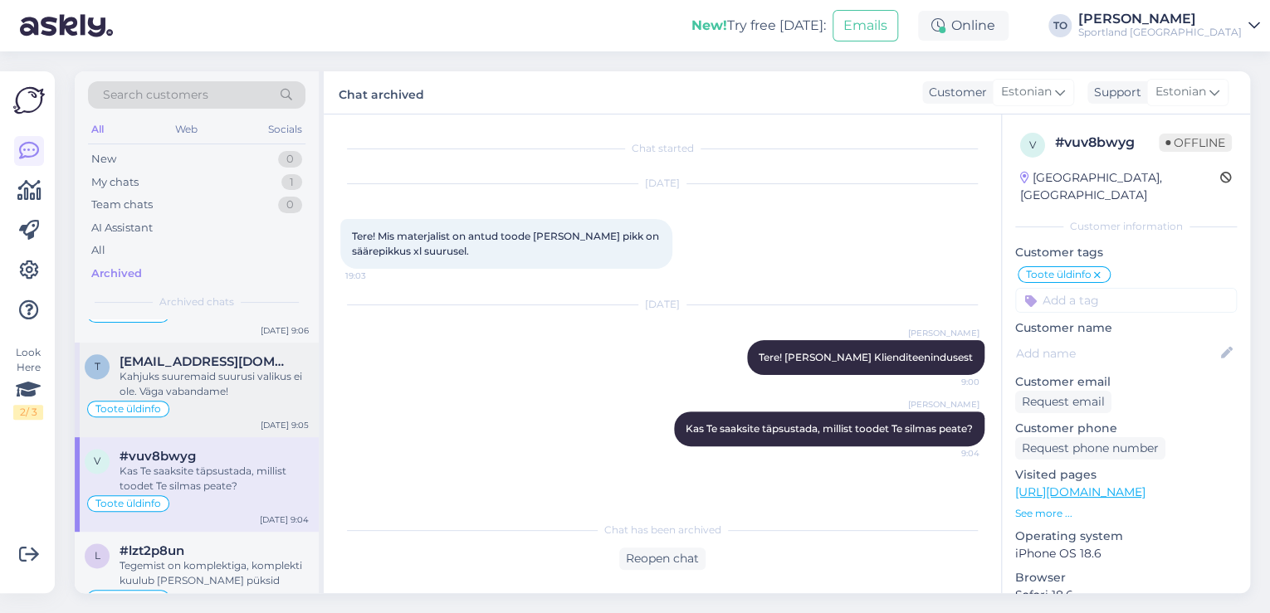
scroll to position [1129, 0]
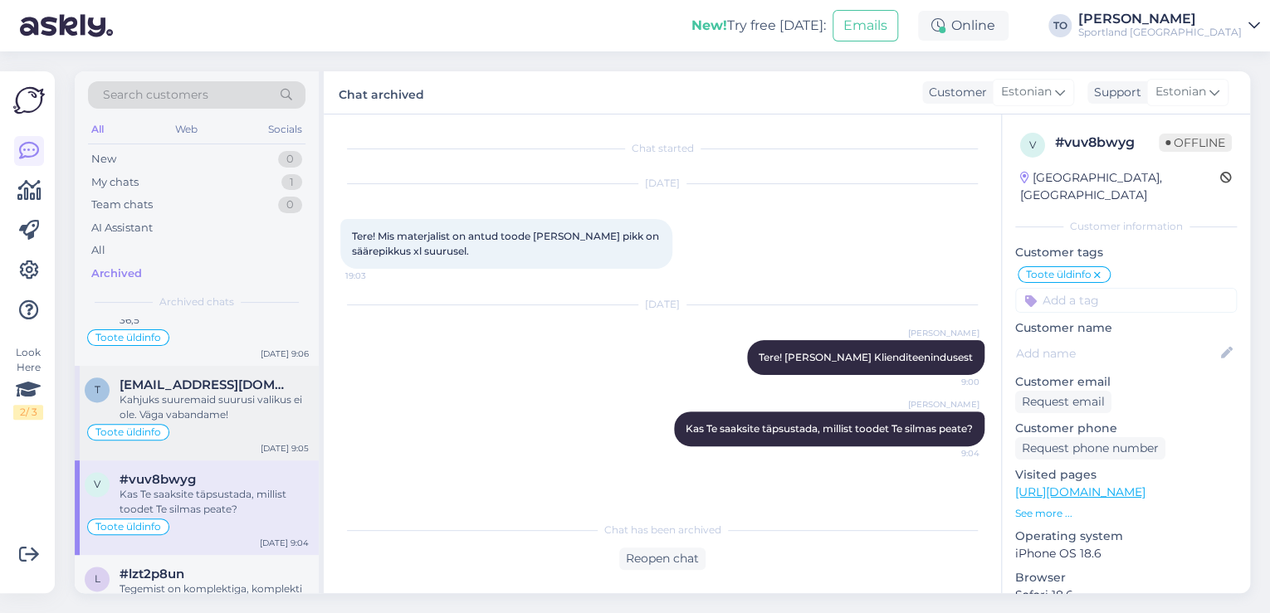
click at [276, 366] on div "t [EMAIL_ADDRESS][DOMAIN_NAME] Kahjuks suuremaid suurusi valikus ei ole. Väga v…" at bounding box center [197, 413] width 244 height 95
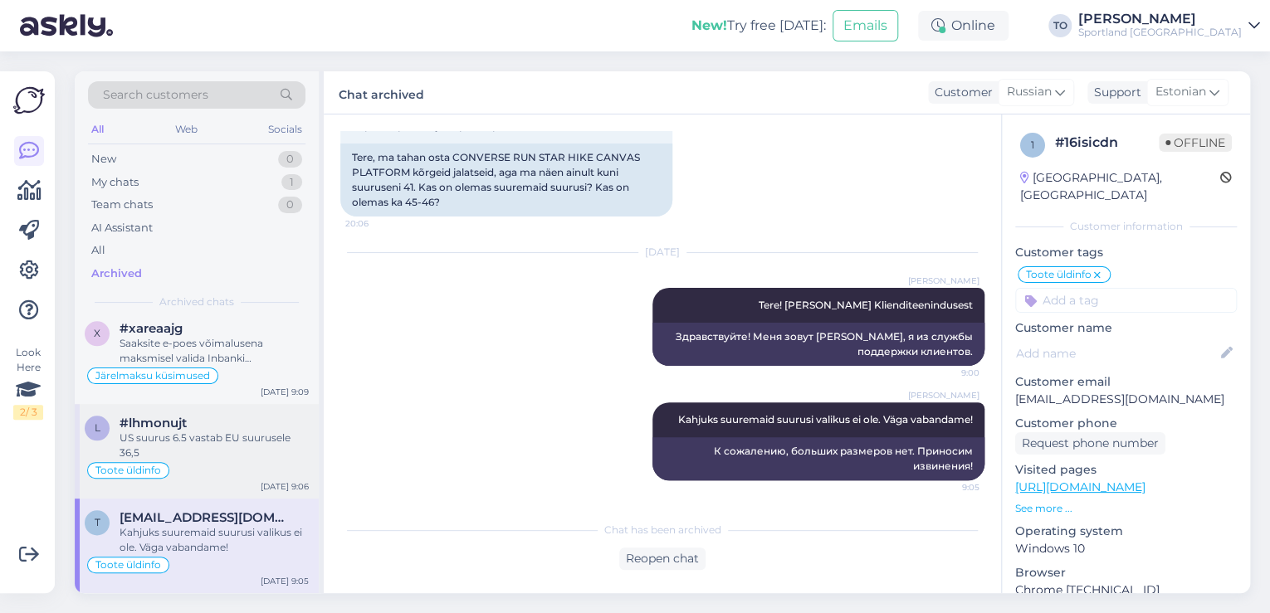
scroll to position [996, 0]
click at [273, 431] on div "US suurus 6.5 vastab EU suurusele 36,5" at bounding box center [214, 446] width 189 height 30
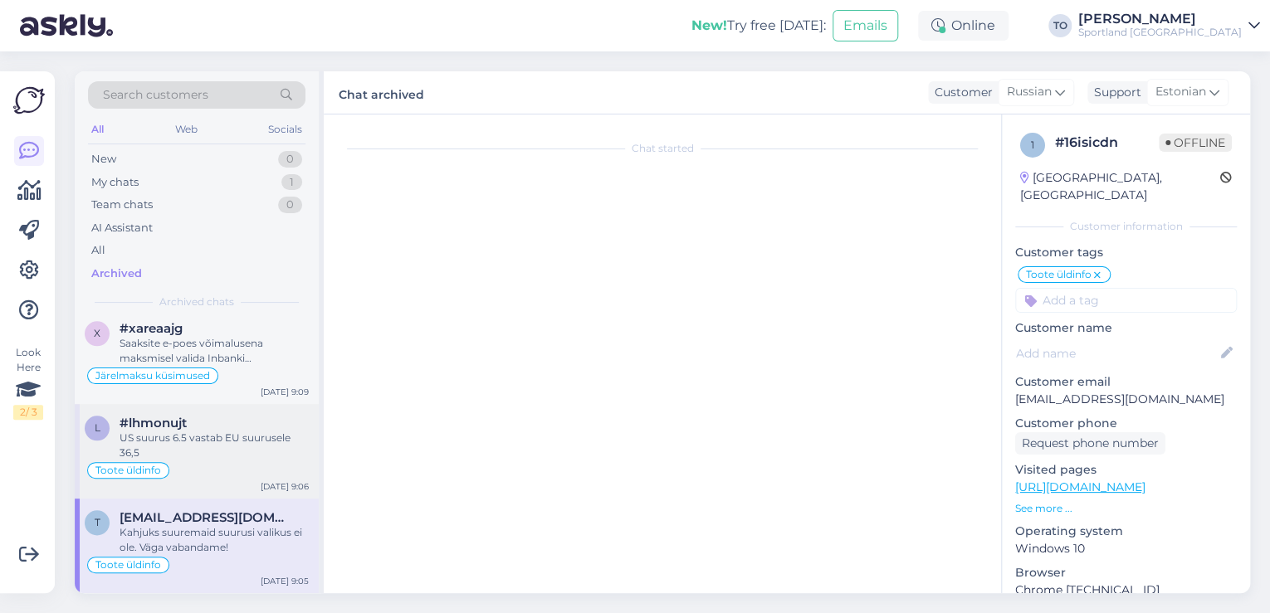
scroll to position [0, 0]
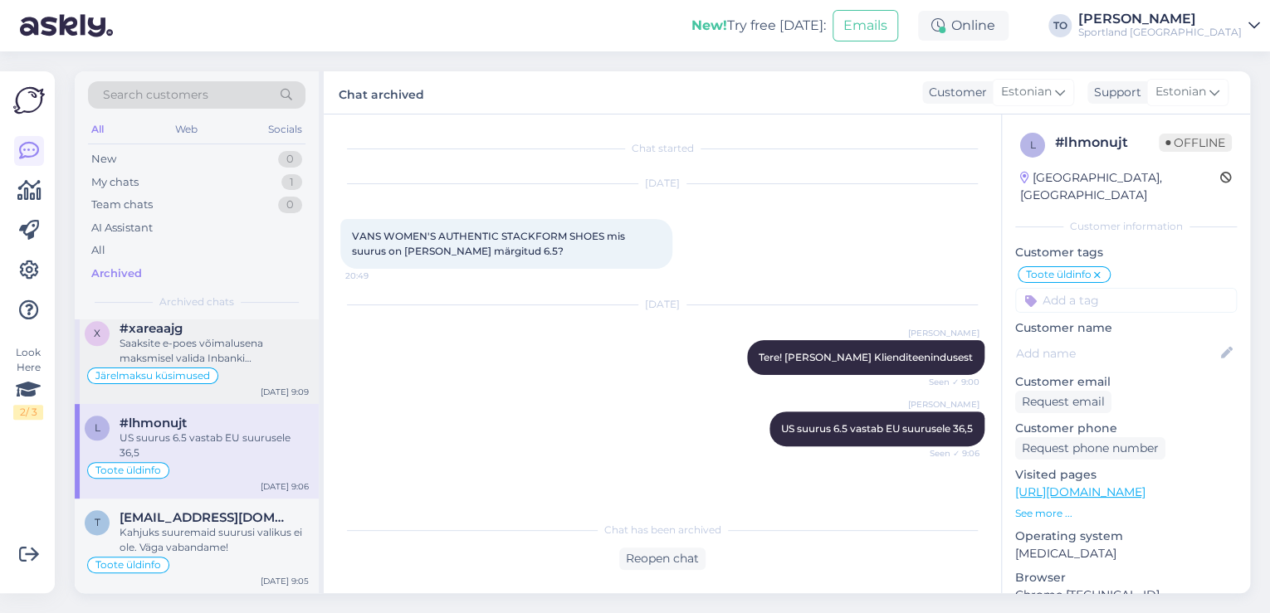
click at [281, 386] on div "[DATE] 9:09" at bounding box center [285, 392] width 48 height 12
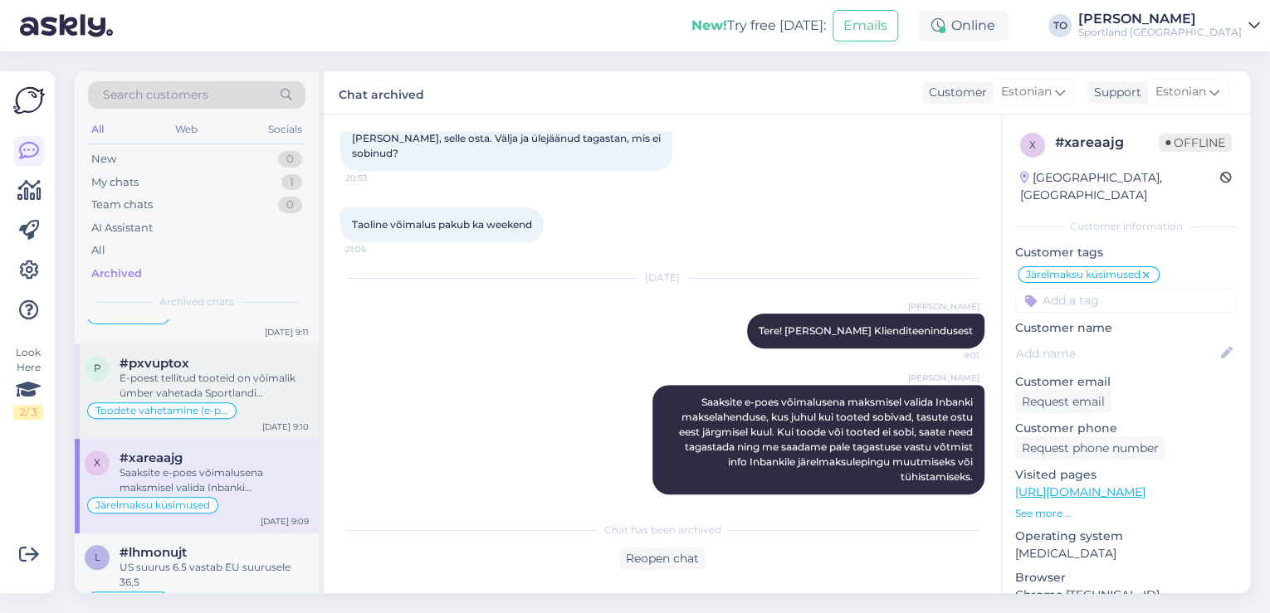
scroll to position [863, 0]
click at [269, 404] on div "Toodete vahetamine (e-pood)" at bounding box center [197, 414] width 224 height 20
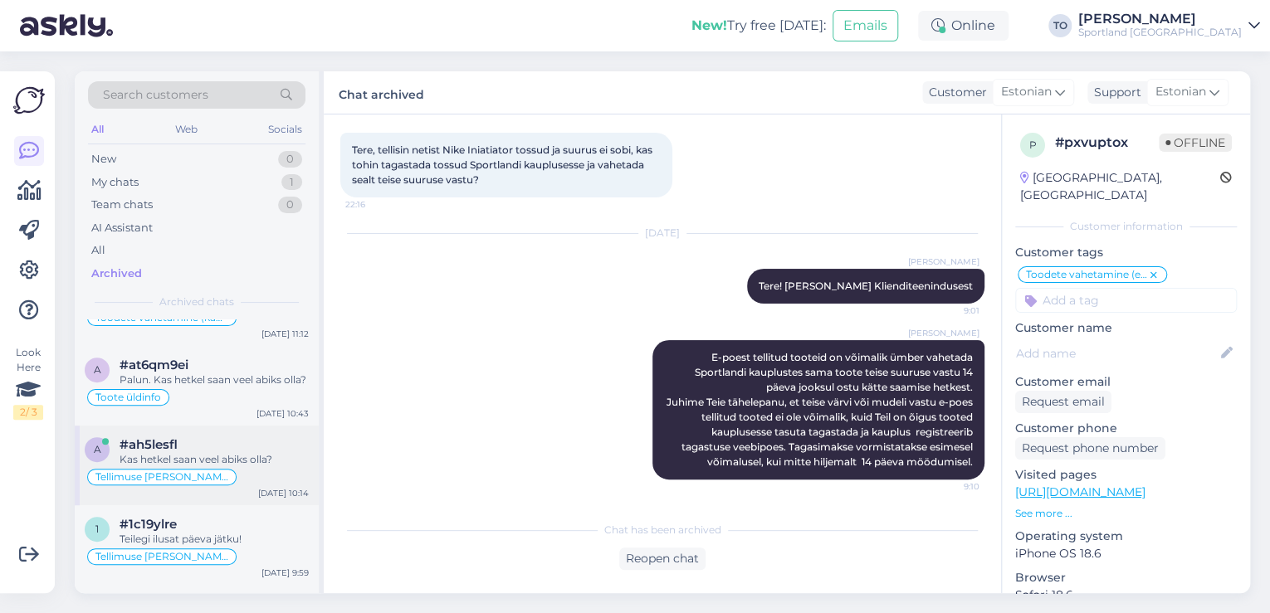
scroll to position [730, 0]
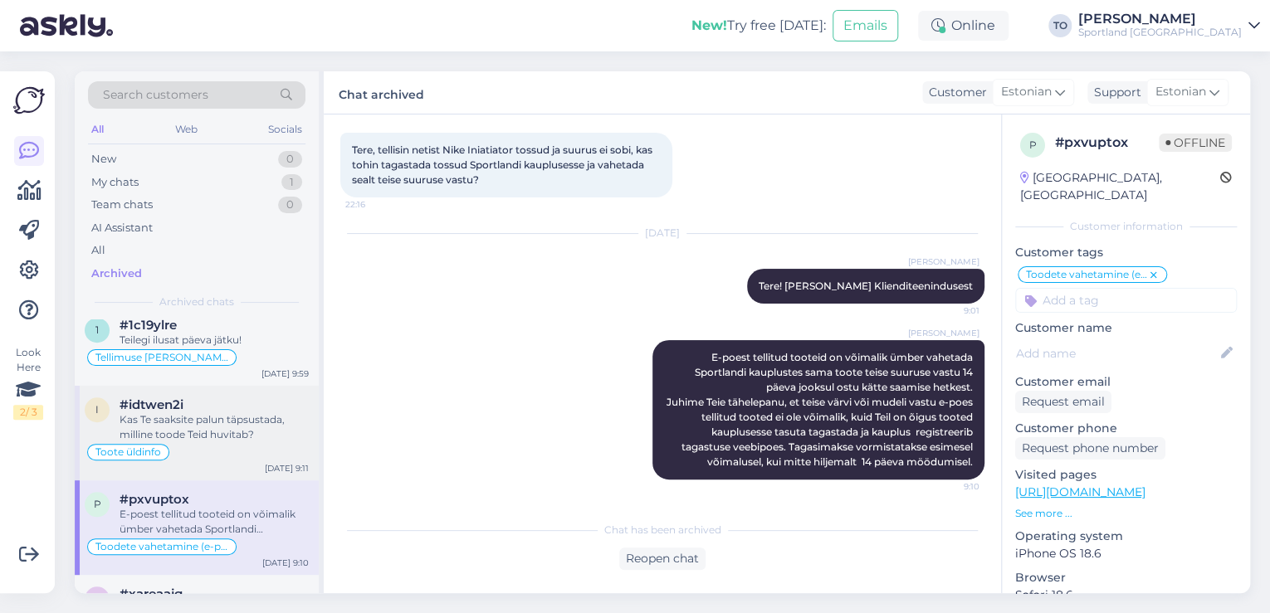
click at [259, 431] on div "Kas Te saaksite palun täpsustada, milline toode Teid huvitab?" at bounding box center [214, 428] width 189 height 30
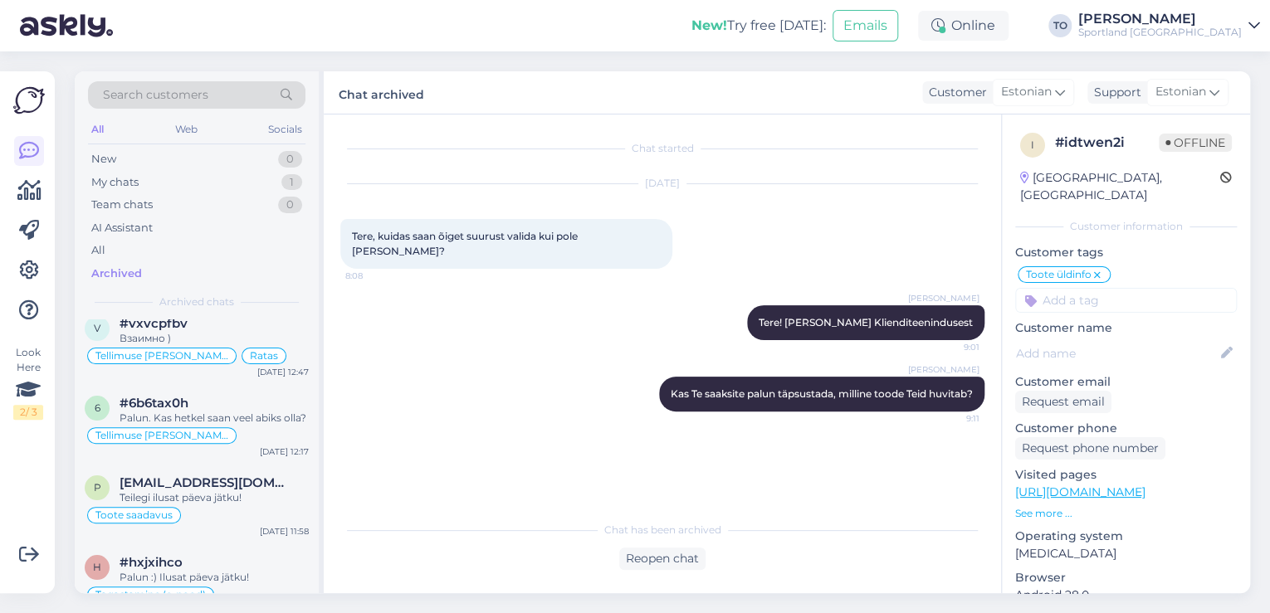
scroll to position [0, 0]
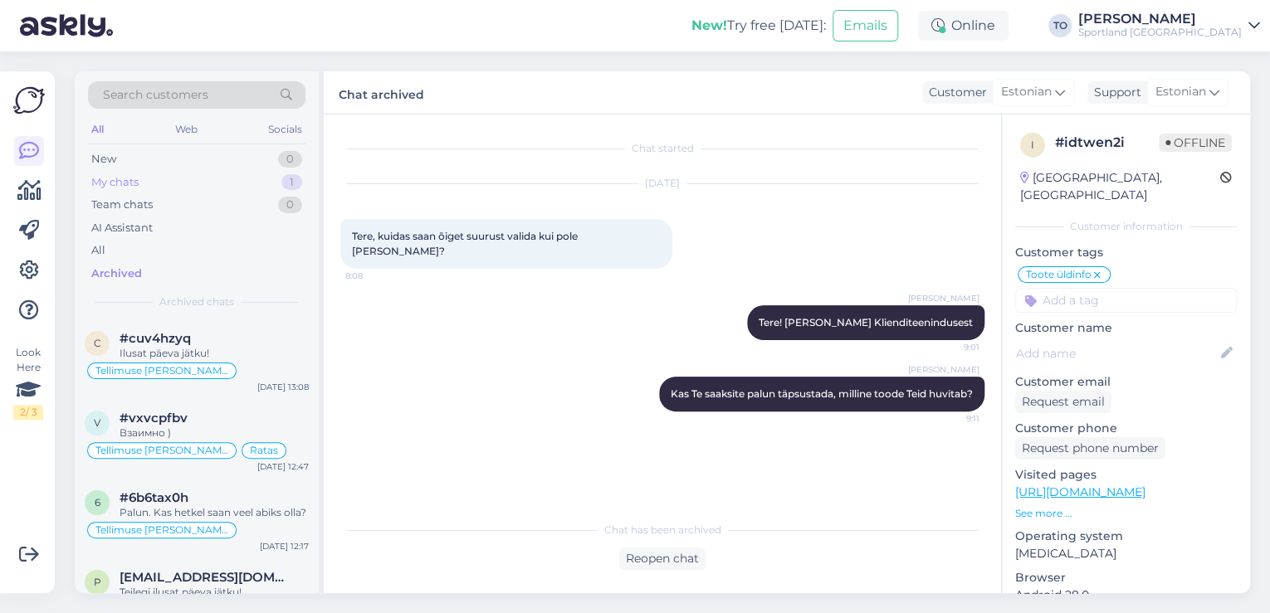
click at [196, 188] on div "My chats 1" at bounding box center [196, 182] width 217 height 23
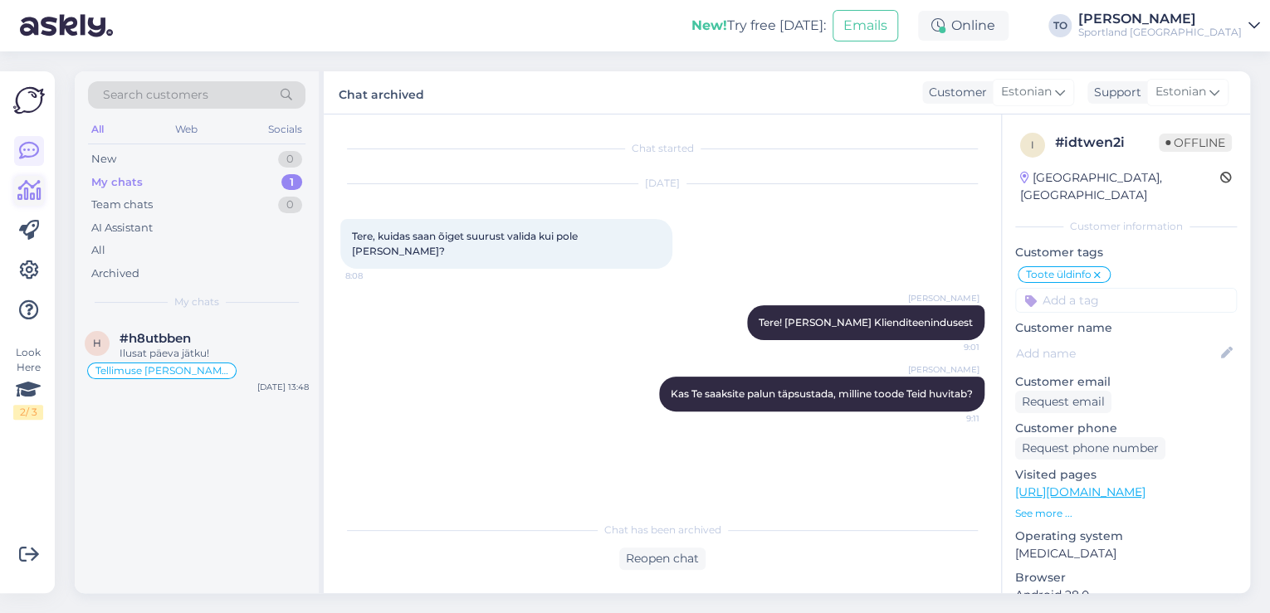
click at [21, 192] on icon at bounding box center [29, 191] width 24 height 20
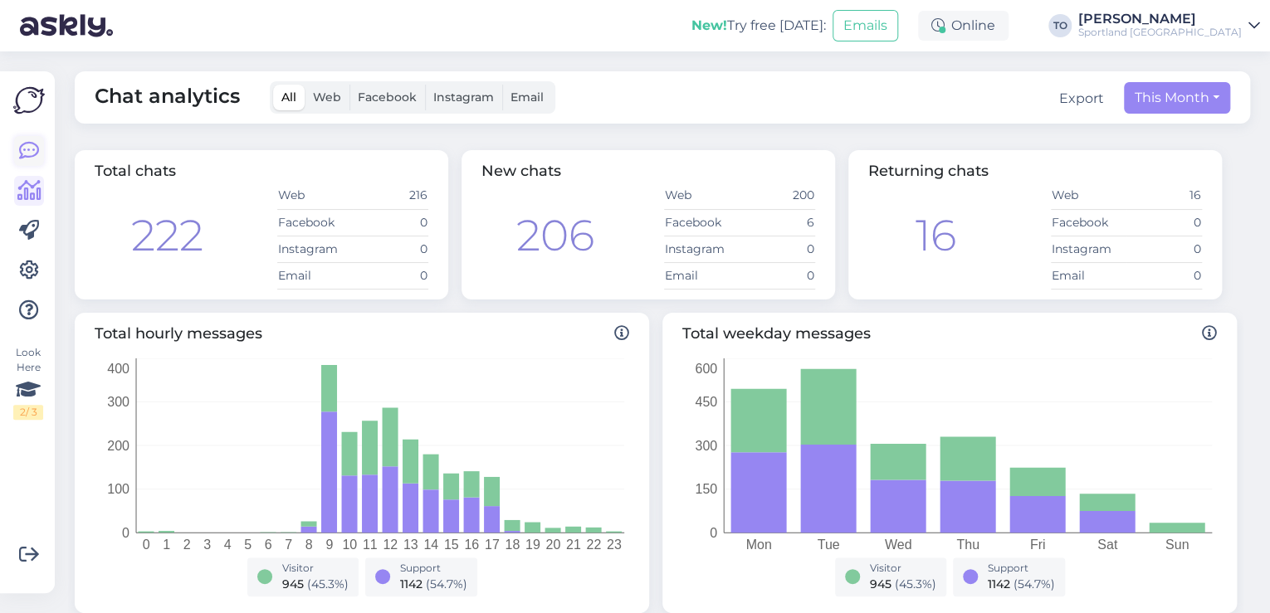
click at [32, 143] on icon at bounding box center [29, 151] width 20 height 20
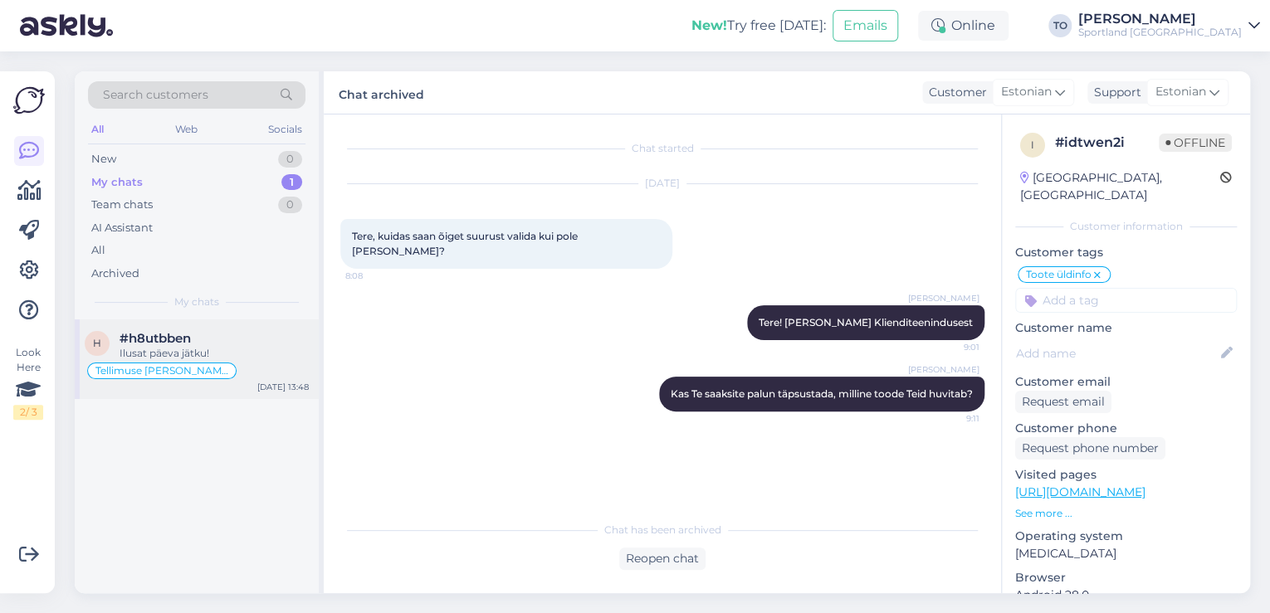
click at [246, 365] on div "Tellimuse [PERSON_NAME] info" at bounding box center [197, 371] width 224 height 20
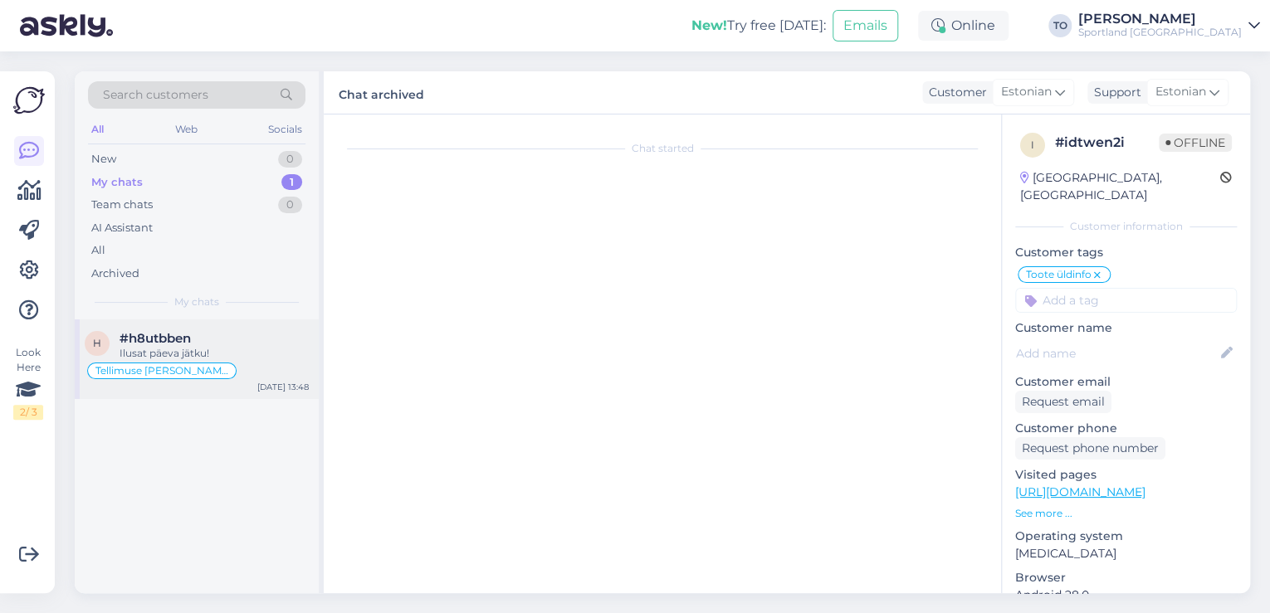
scroll to position [545, 0]
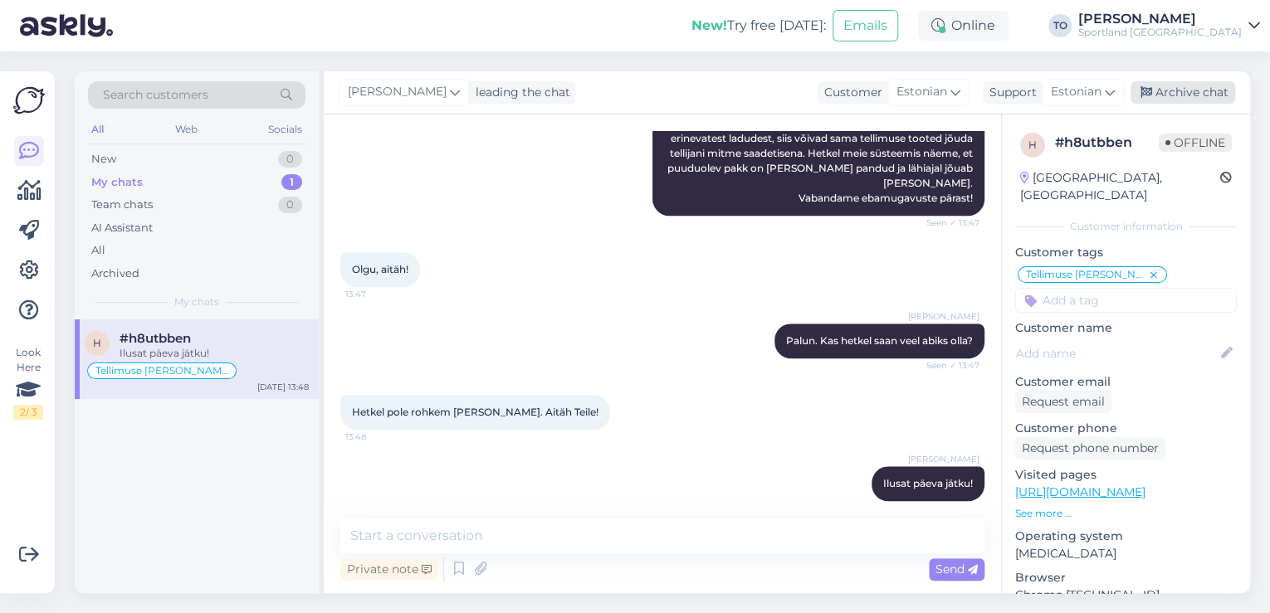
click at [1212, 90] on div "Archive chat" at bounding box center [1183, 92] width 105 height 22
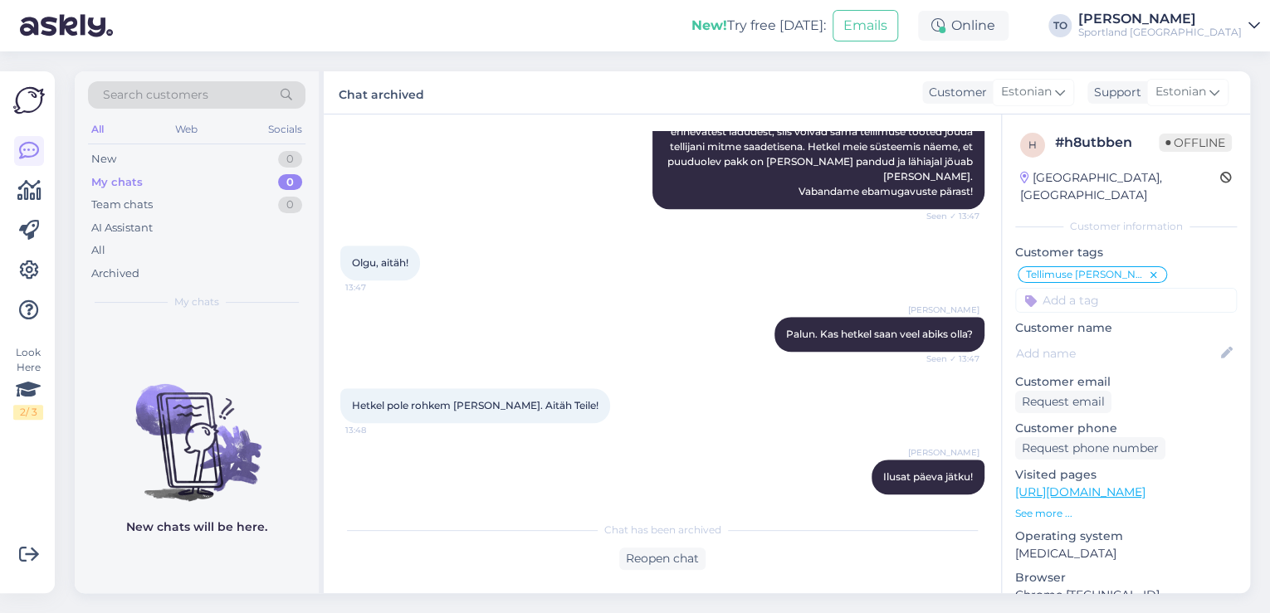
scroll to position [229, 0]
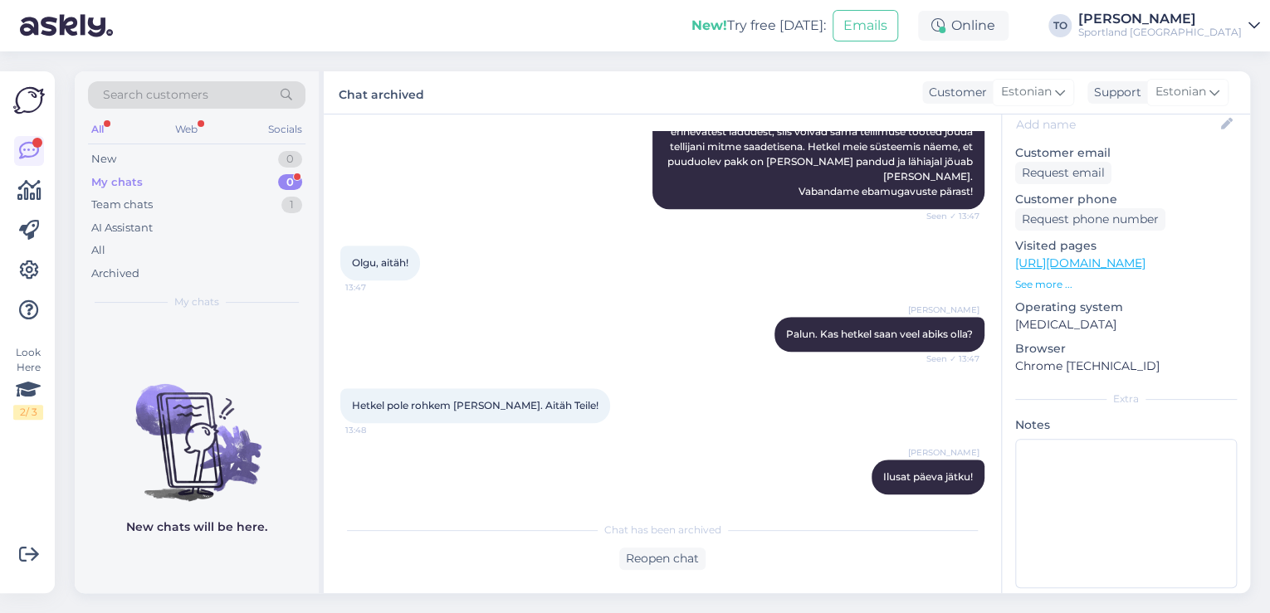
click at [1182, 23] on div "[PERSON_NAME]" at bounding box center [1160, 18] width 164 height 13
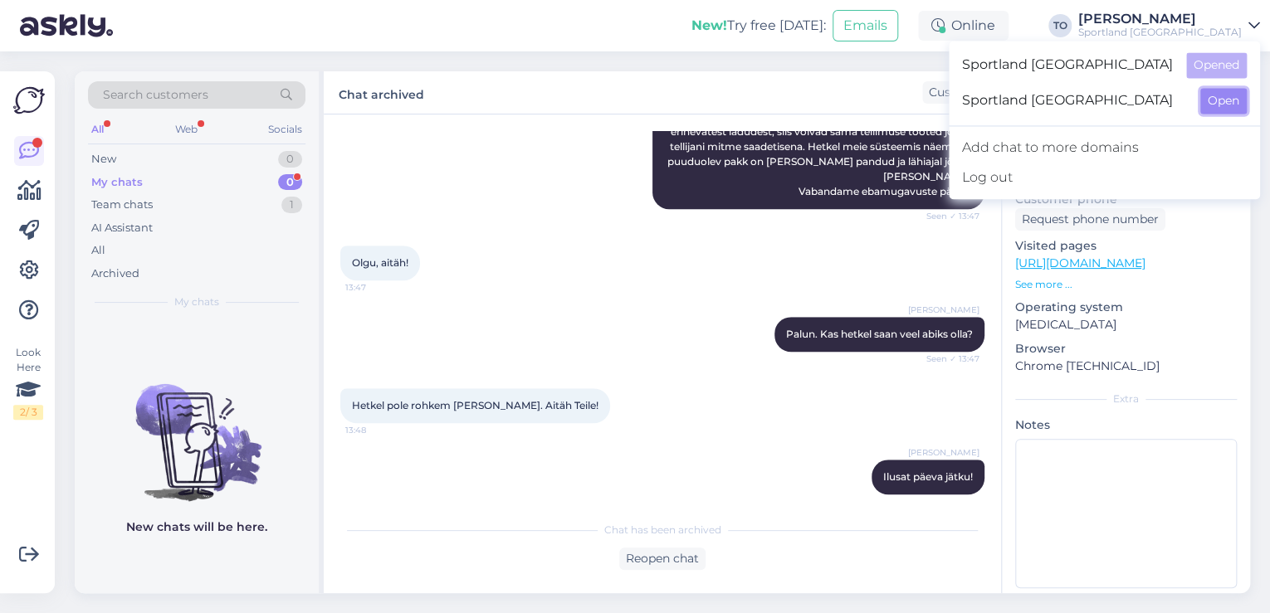
click at [1218, 104] on button "Open" at bounding box center [1223, 101] width 46 height 26
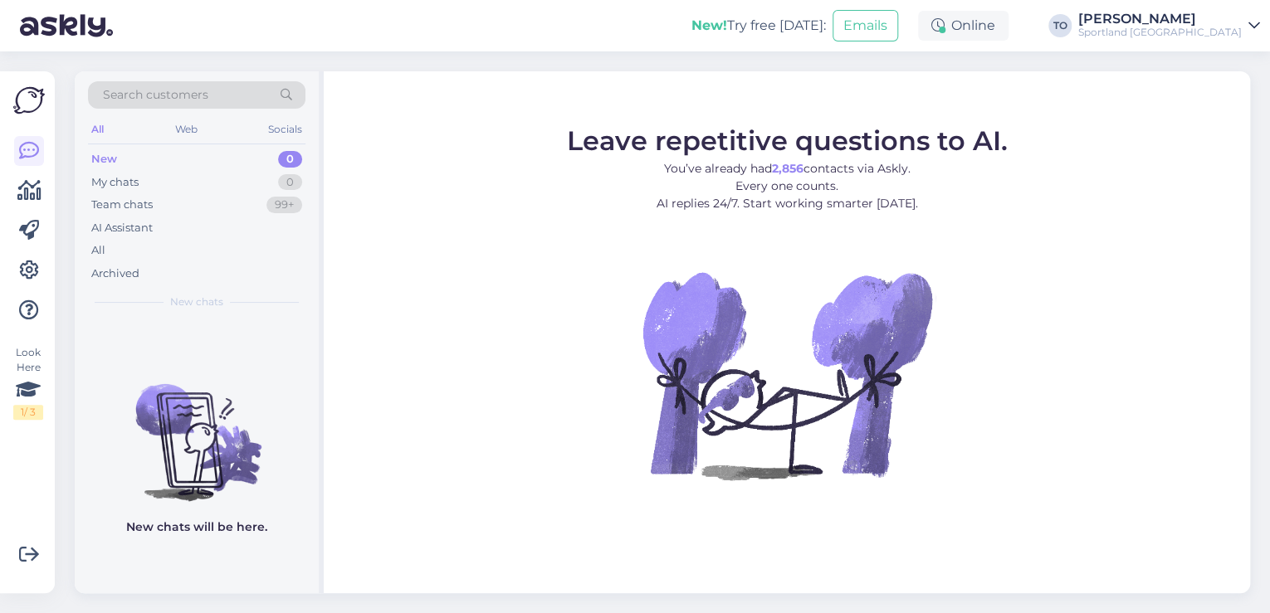
click at [1225, 31] on div "Sportland [GEOGRAPHIC_DATA]" at bounding box center [1160, 32] width 164 height 13
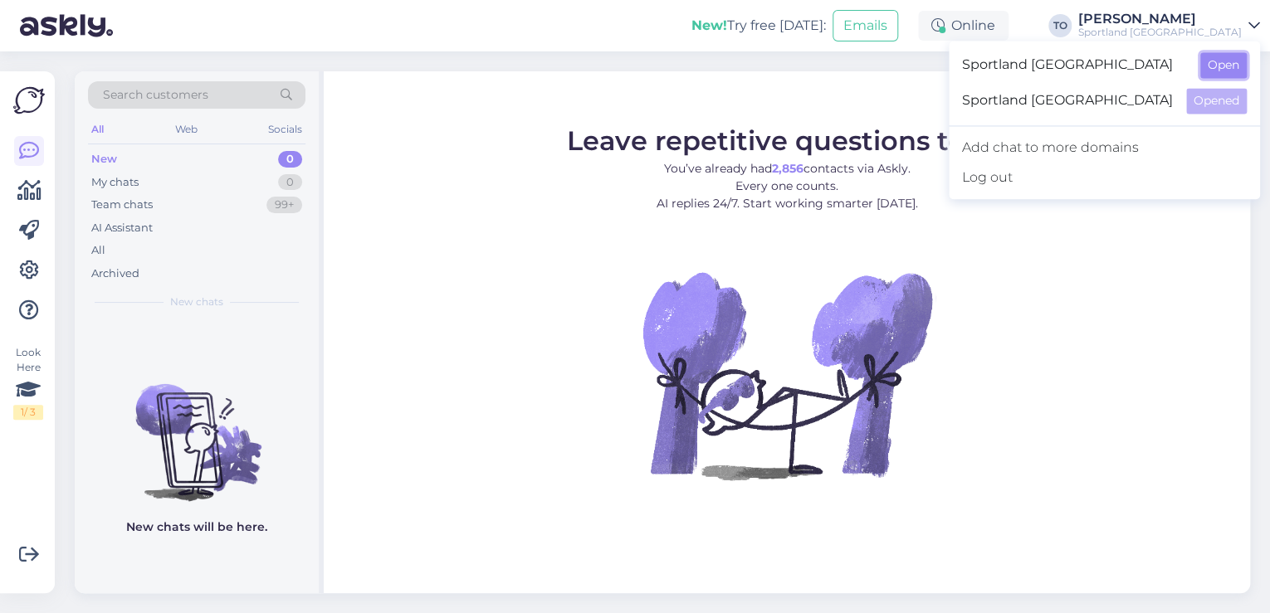
click at [1227, 70] on button "Open" at bounding box center [1223, 65] width 46 height 26
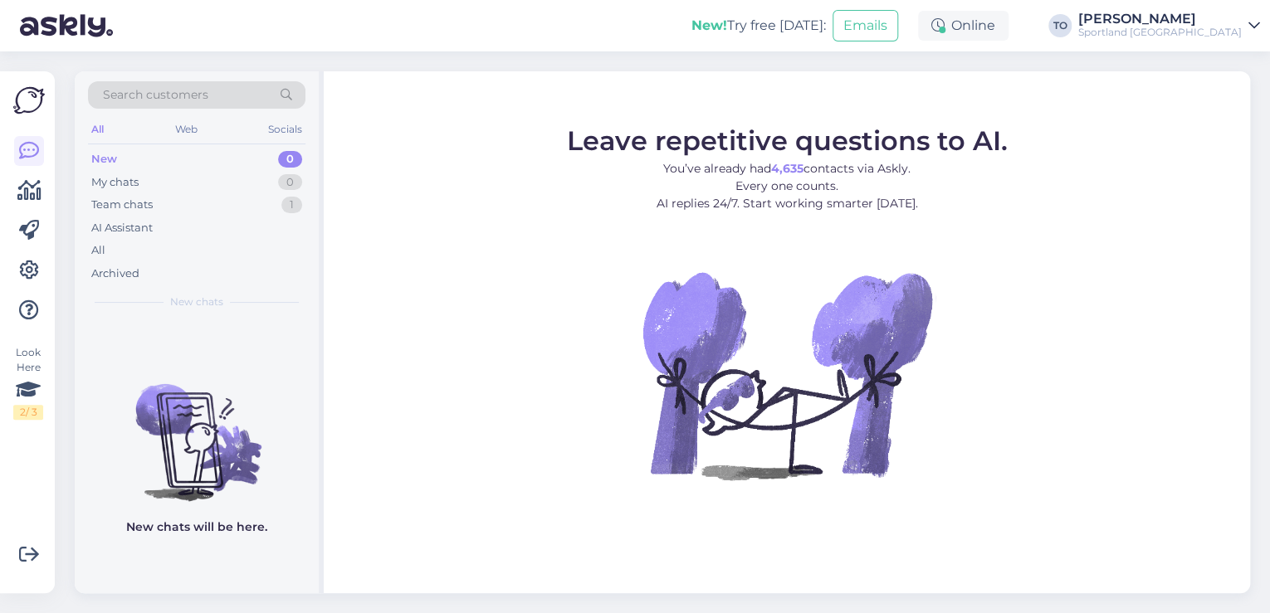
click at [171, 91] on span "Search customers" at bounding box center [155, 94] width 105 height 17
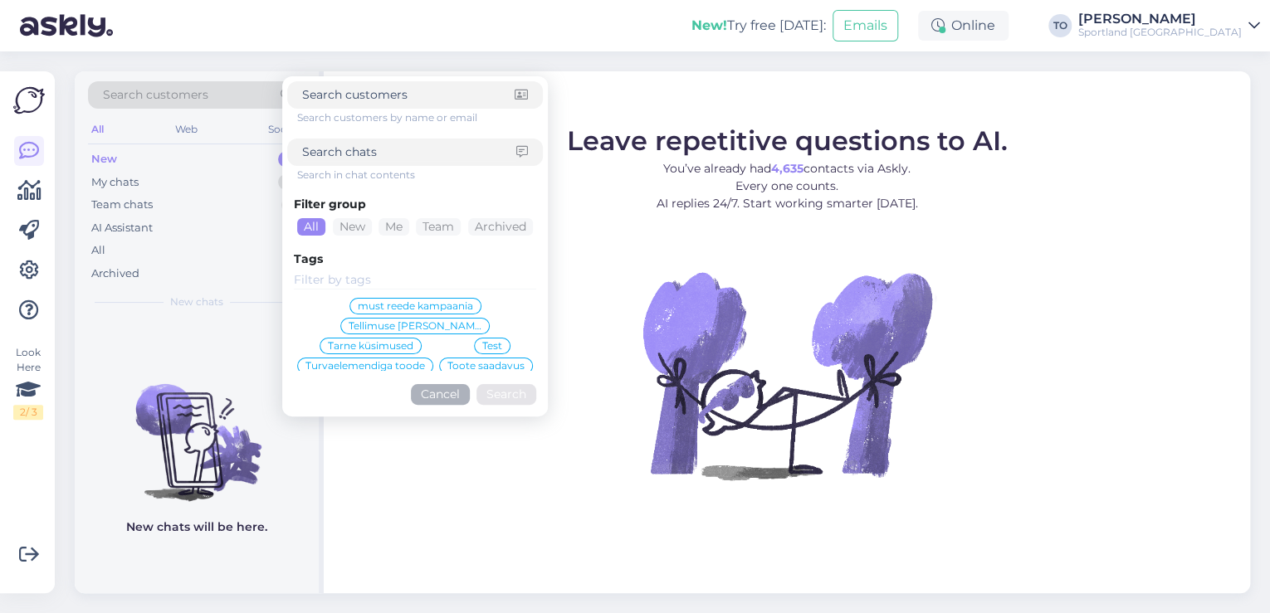
click at [368, 156] on input at bounding box center [409, 152] width 214 height 17
type input "tagasimakse"
click at [518, 395] on button "Search" at bounding box center [506, 394] width 60 height 21
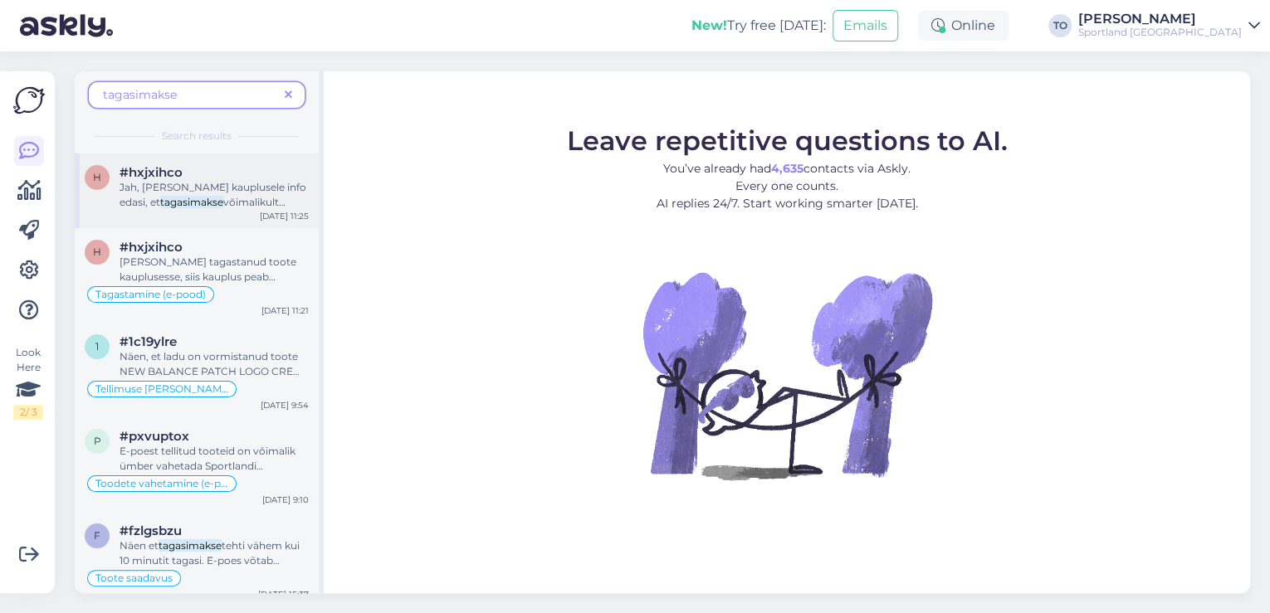
click at [235, 199] on span "võimalikult kiiresti ära tehtaks. [PERSON_NAME]" at bounding box center [203, 217] width 166 height 42
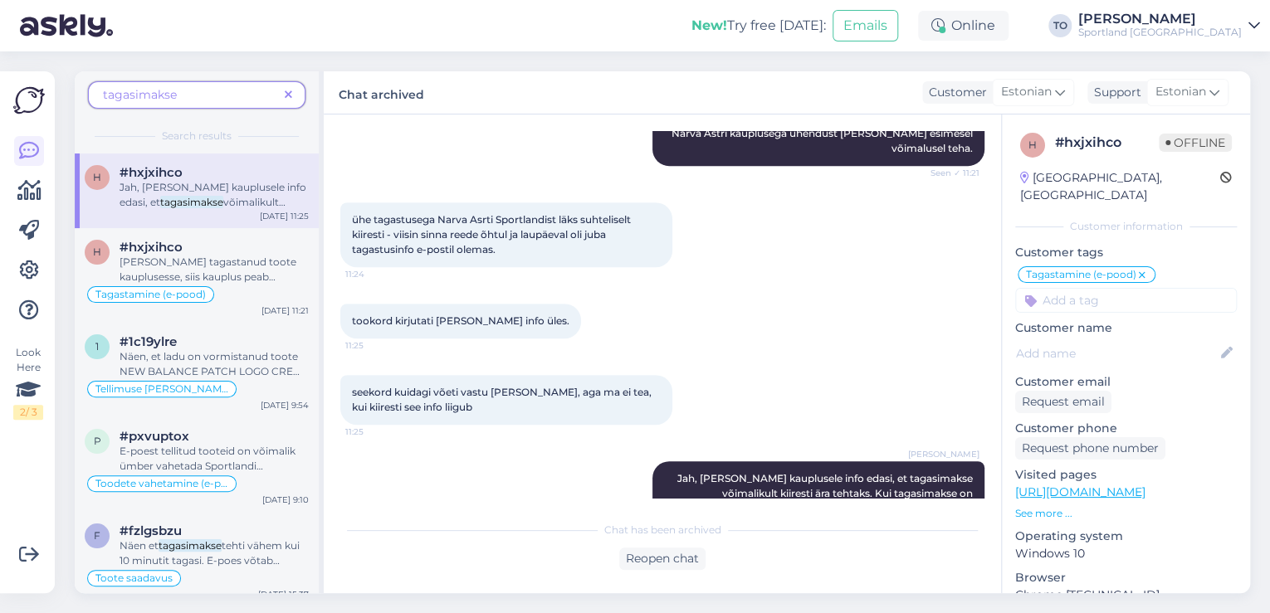
scroll to position [0, 0]
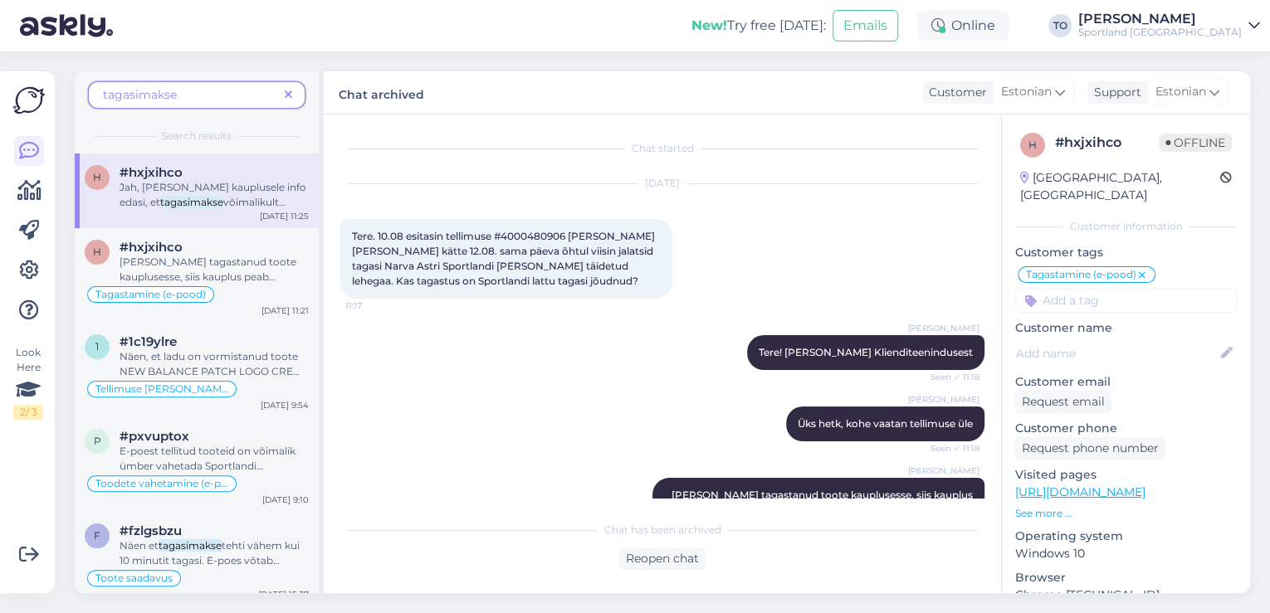
click at [292, 93] on icon at bounding box center [288, 96] width 7 height 12
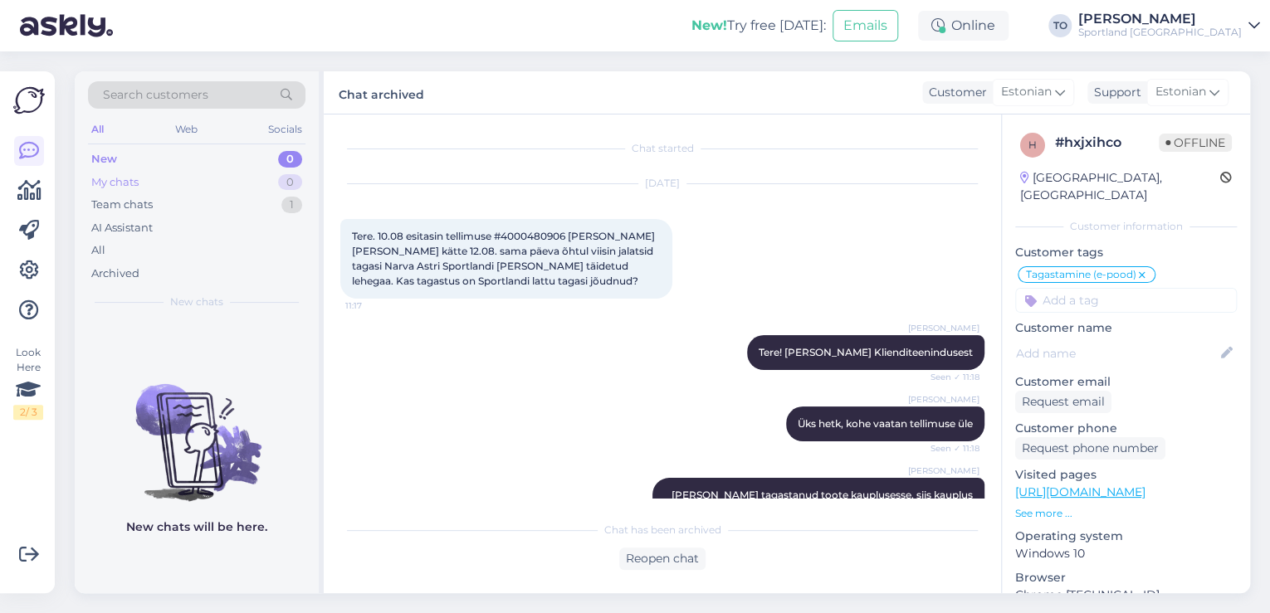
click at [209, 173] on div "My chats 0" at bounding box center [196, 182] width 217 height 23
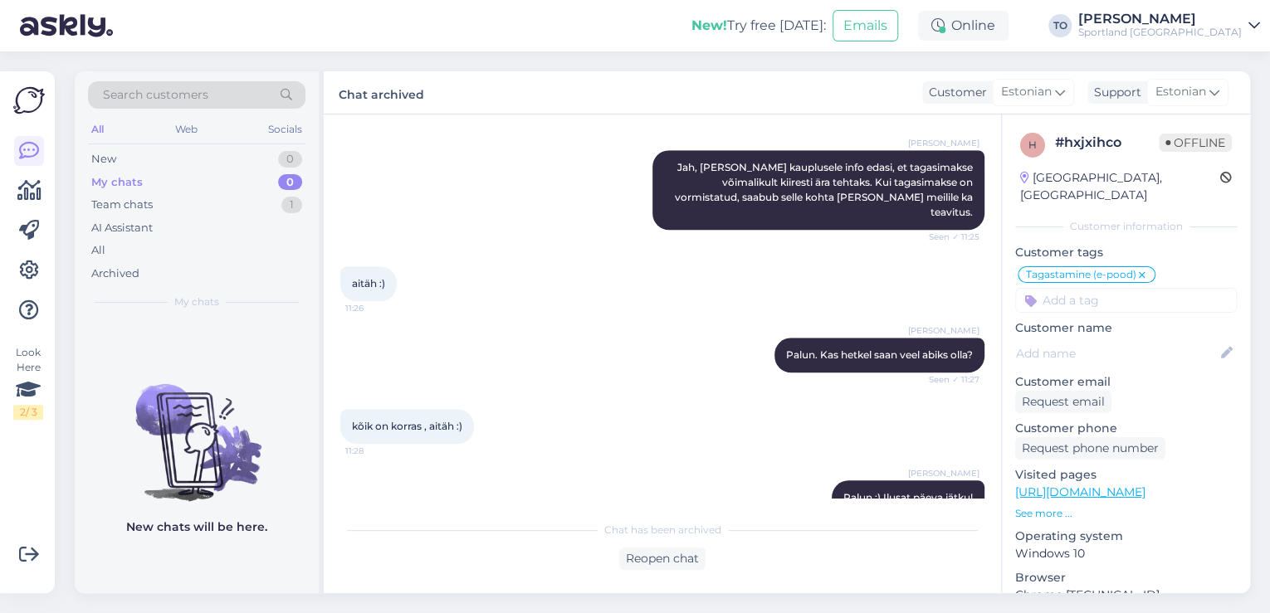
scroll to position [724, 0]
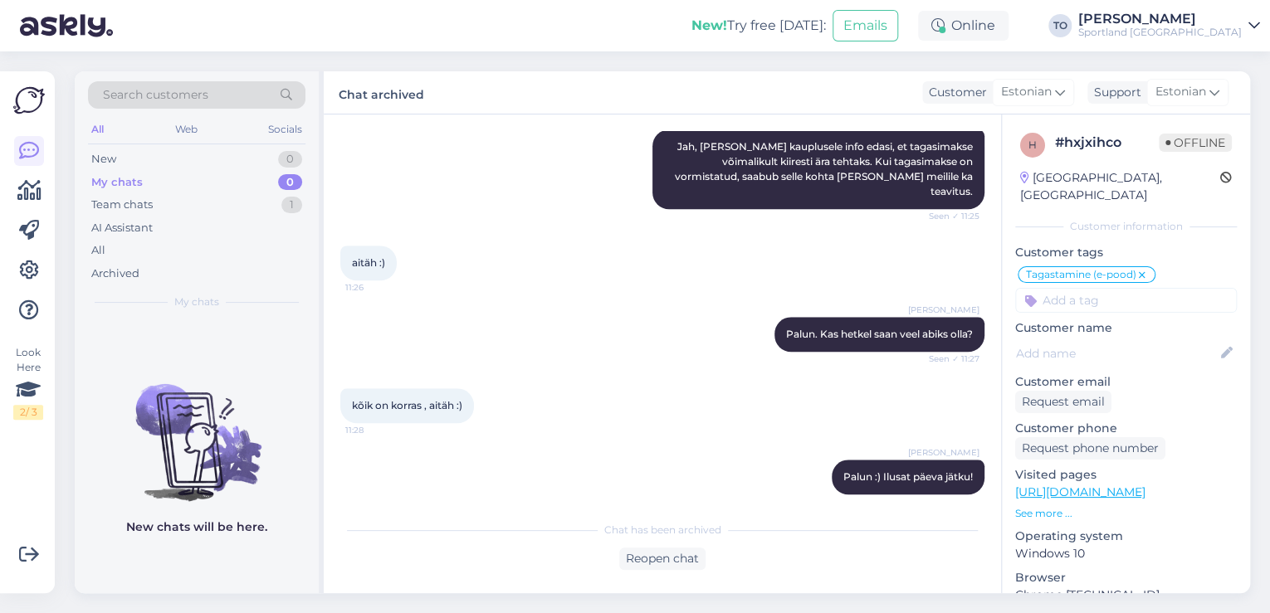
click at [1223, 17] on div "[PERSON_NAME]" at bounding box center [1160, 18] width 164 height 13
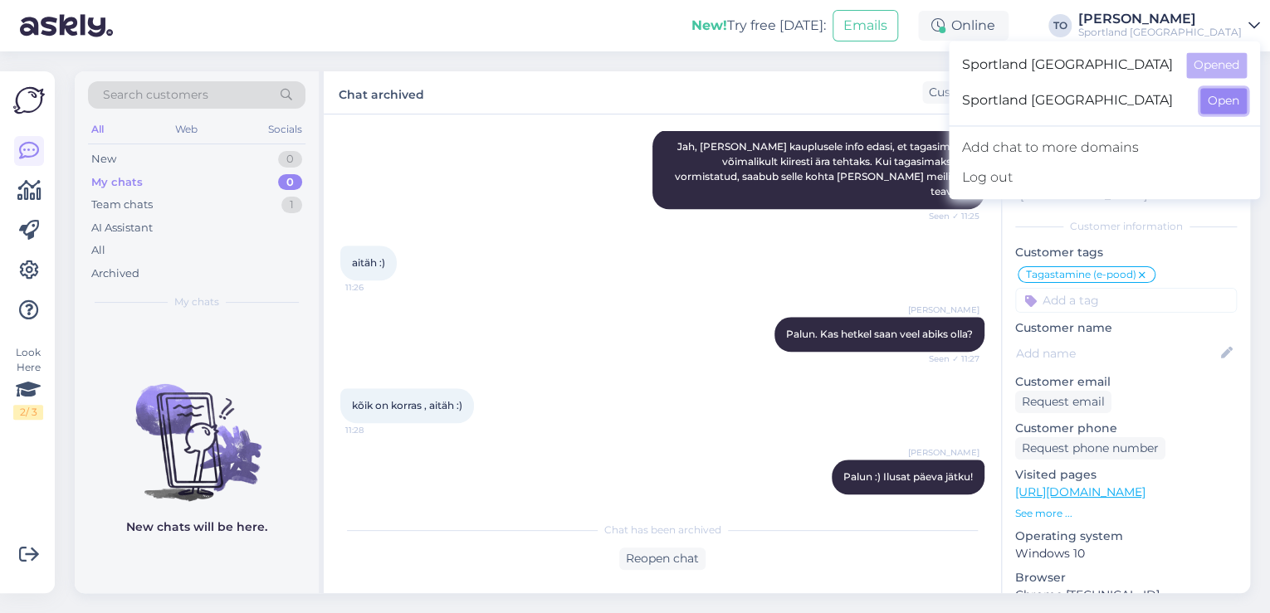
click at [1233, 101] on button "Open" at bounding box center [1223, 101] width 46 height 26
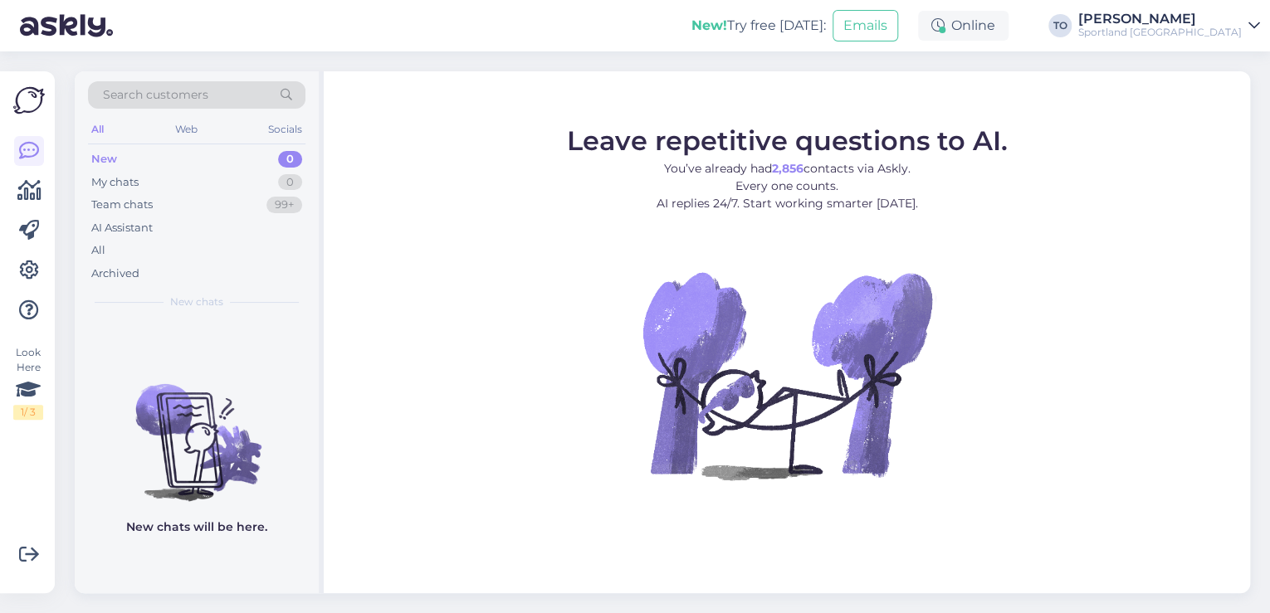
click at [1199, 26] on div "Sportland [GEOGRAPHIC_DATA]" at bounding box center [1160, 32] width 164 height 13
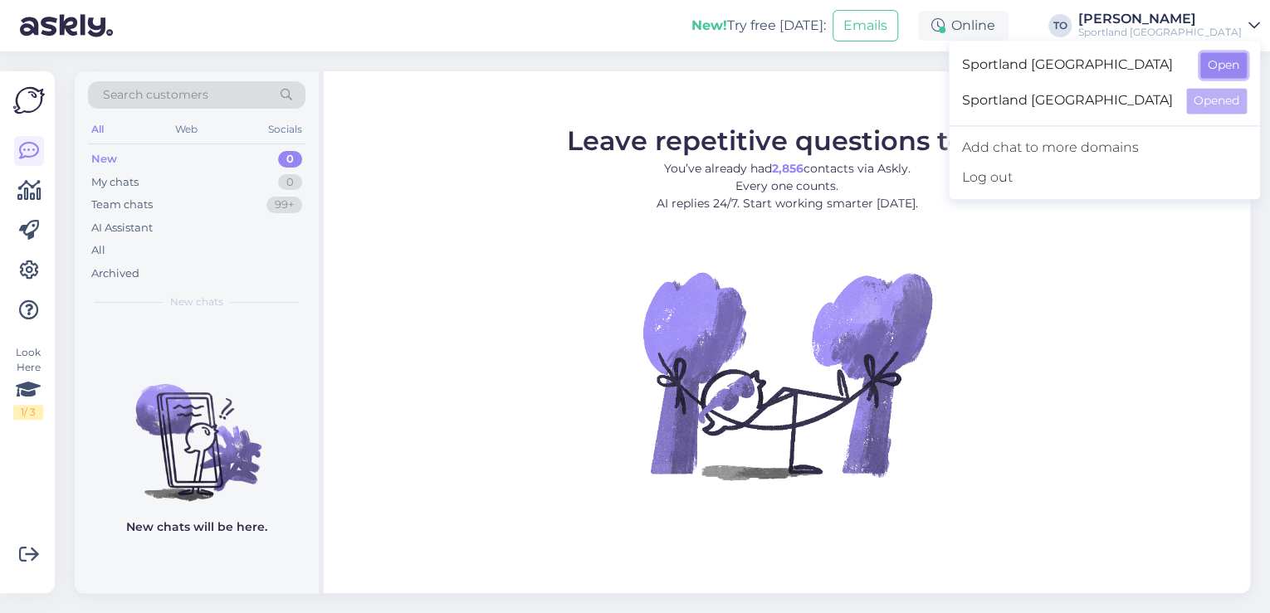
click at [1209, 58] on button "Open" at bounding box center [1223, 65] width 46 height 26
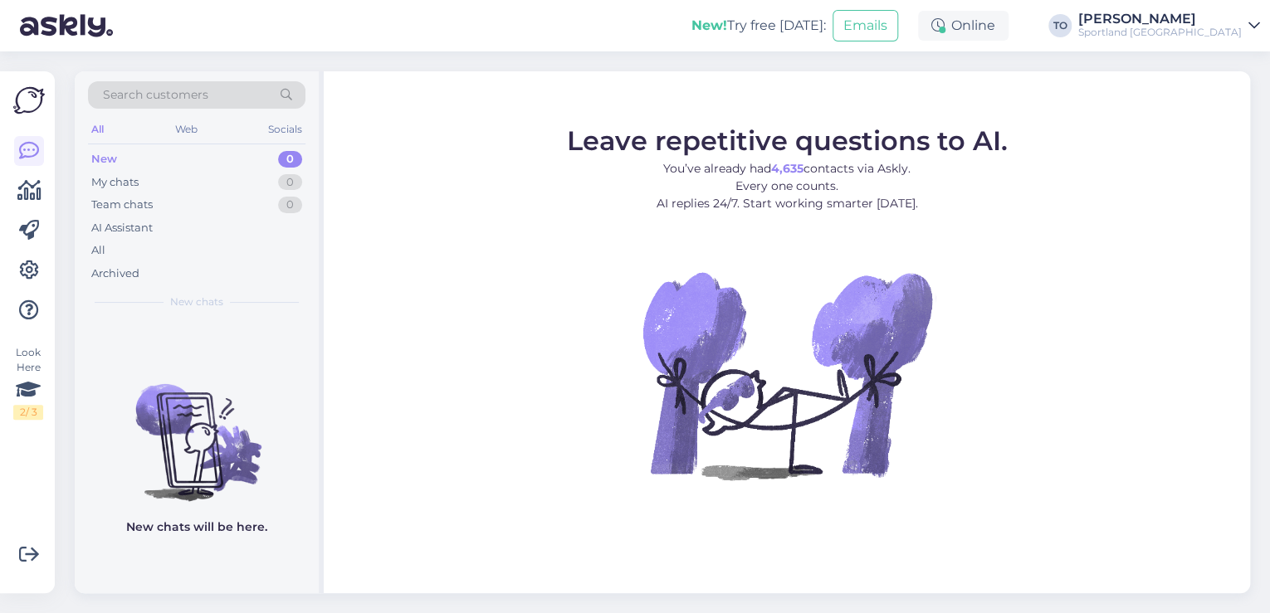
click at [1224, 38] on div "Sportland [GEOGRAPHIC_DATA]" at bounding box center [1160, 32] width 164 height 13
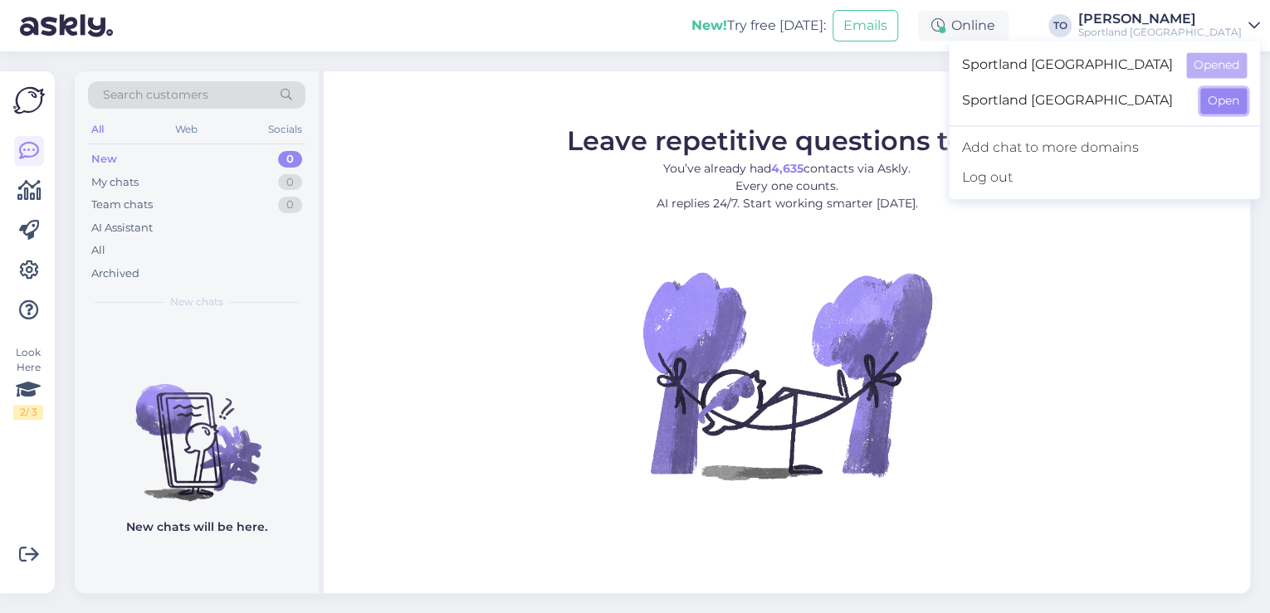
click at [1214, 103] on button "Open" at bounding box center [1223, 101] width 46 height 26
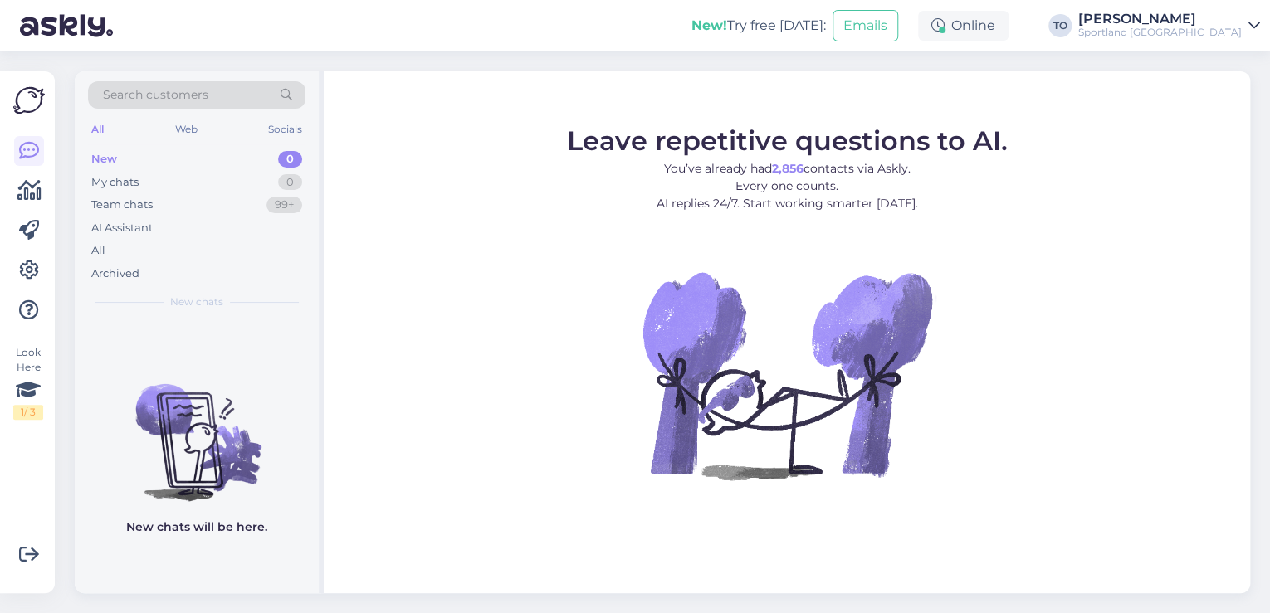
click at [1224, 36] on div "Sportland [GEOGRAPHIC_DATA]" at bounding box center [1160, 32] width 164 height 13
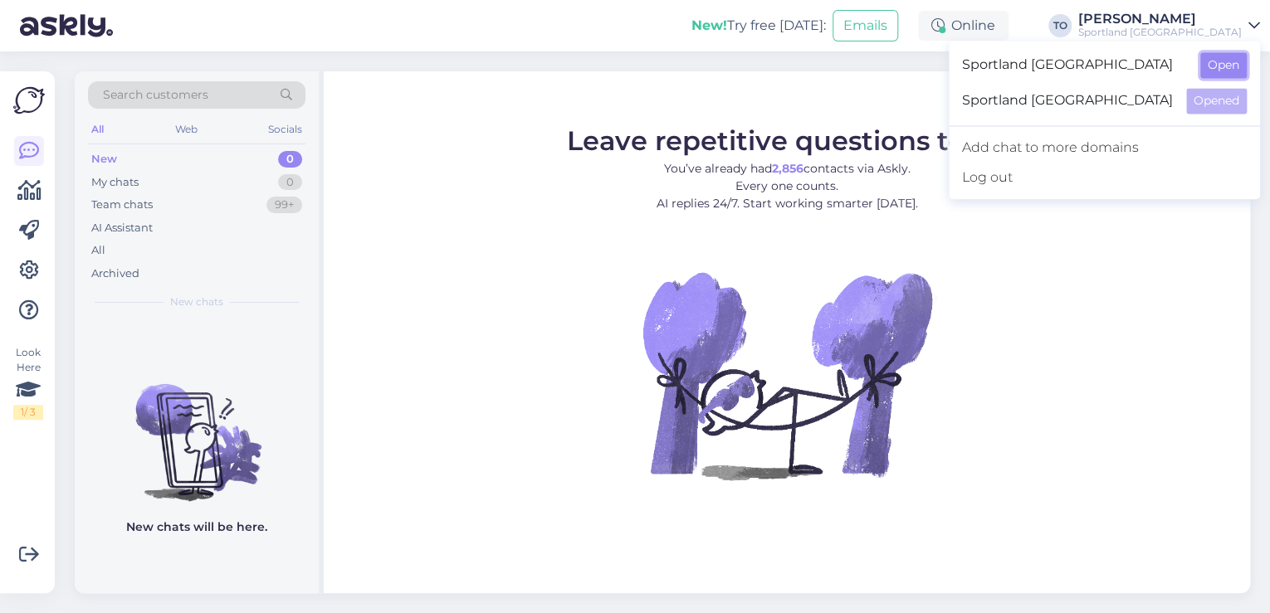
click at [1225, 59] on button "Open" at bounding box center [1223, 65] width 46 height 26
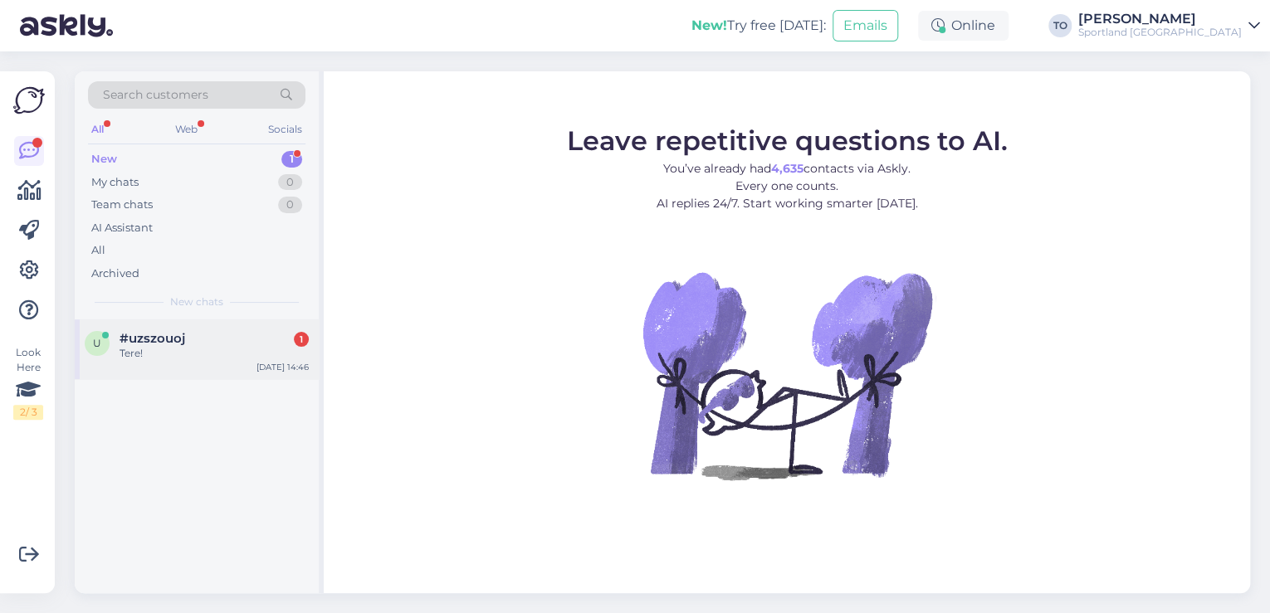
click at [207, 357] on div "Tere!" at bounding box center [214, 353] width 189 height 15
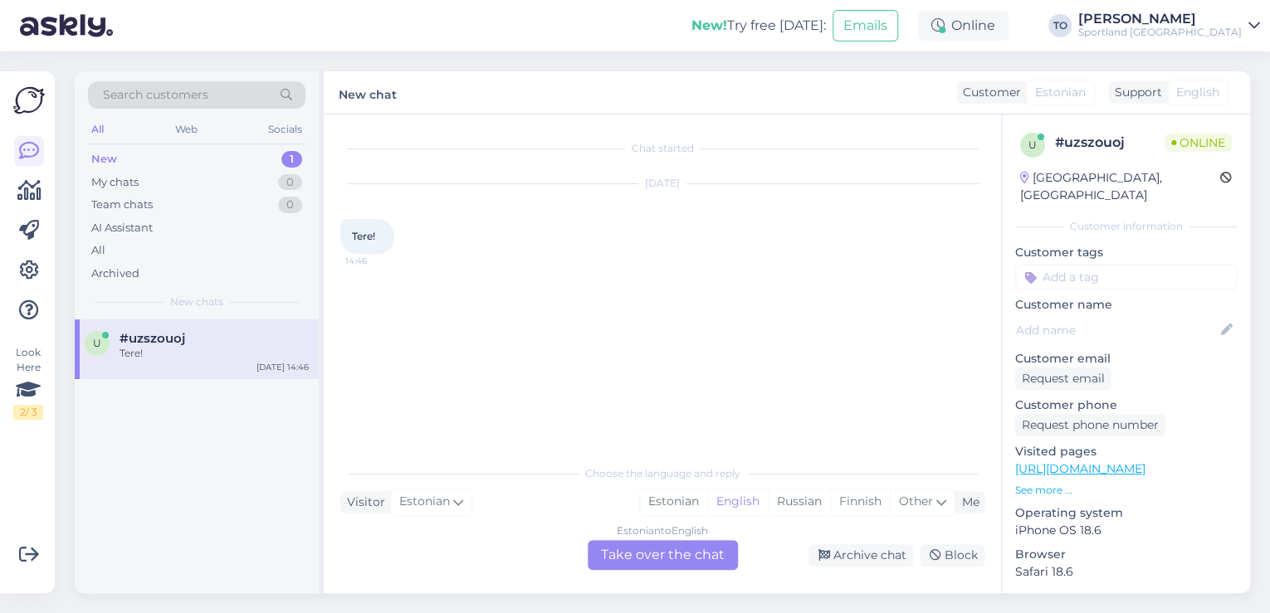
drag, startPoint x: 654, startPoint y: 501, endPoint x: 662, endPoint y: 545, distance: 44.8
click at [655, 504] on div "Estonian" at bounding box center [673, 502] width 67 height 25
click at [662, 545] on div "Estonian to Estonian Take over the chat" at bounding box center [663, 555] width 150 height 30
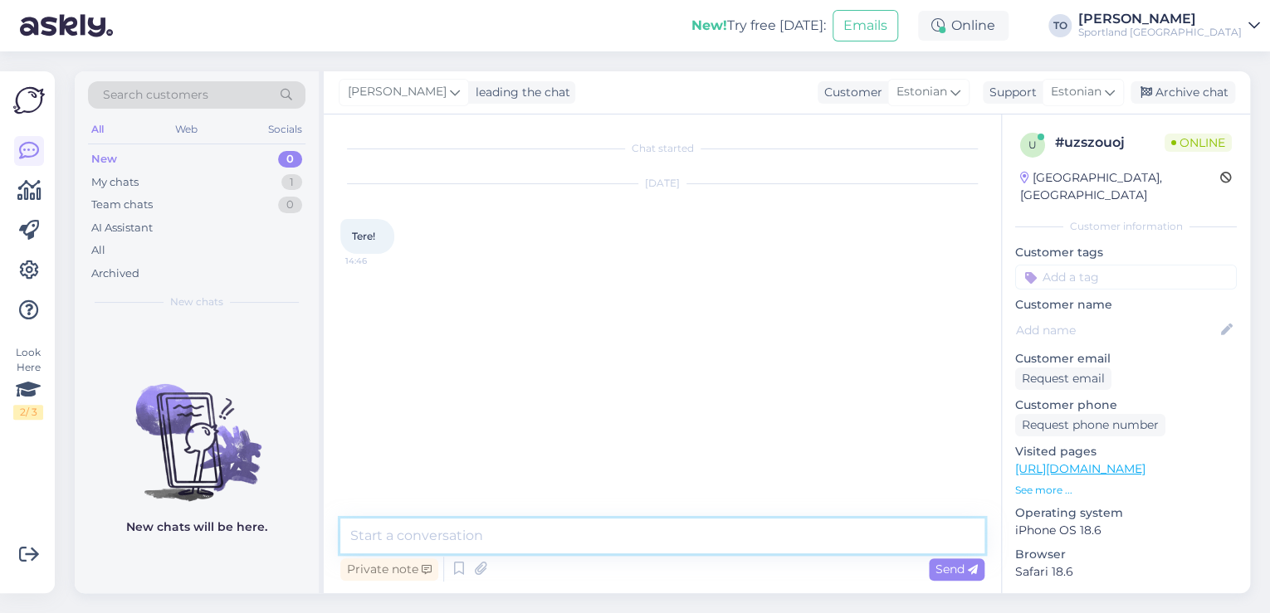
click at [574, 535] on textarea at bounding box center [662, 536] width 644 height 35
type textarea "Tere! [PERSON_NAME] Klienditeenindusest"
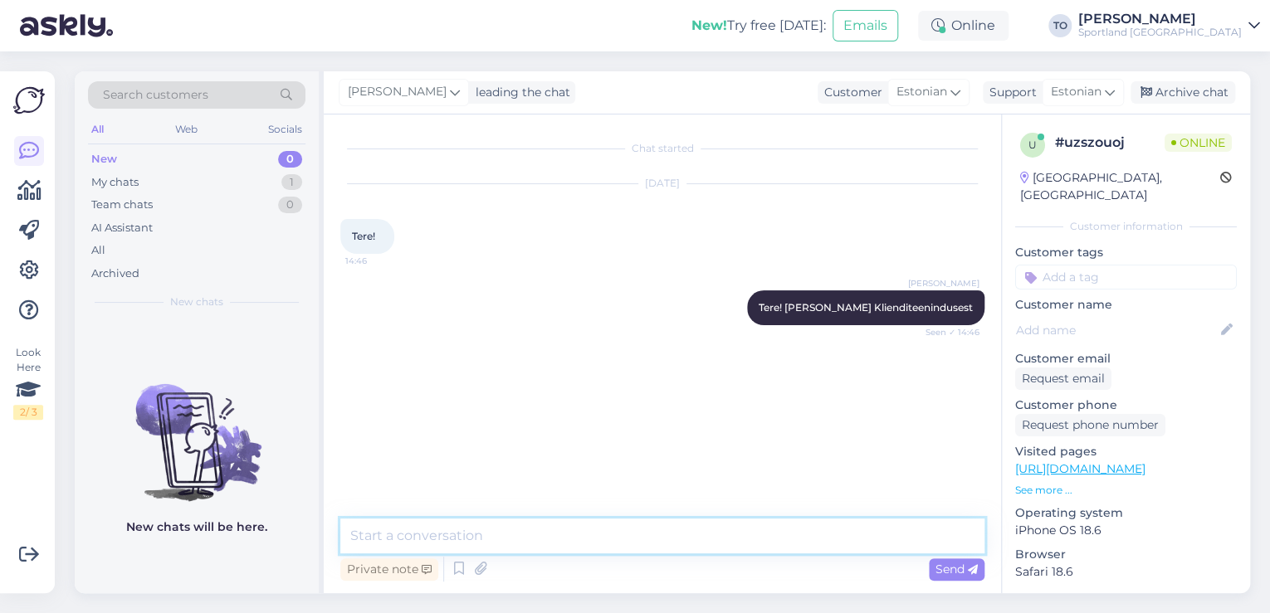
click at [455, 540] on textarea at bounding box center [662, 536] width 644 height 35
type textarea "Kuidas saan abiks olla?"
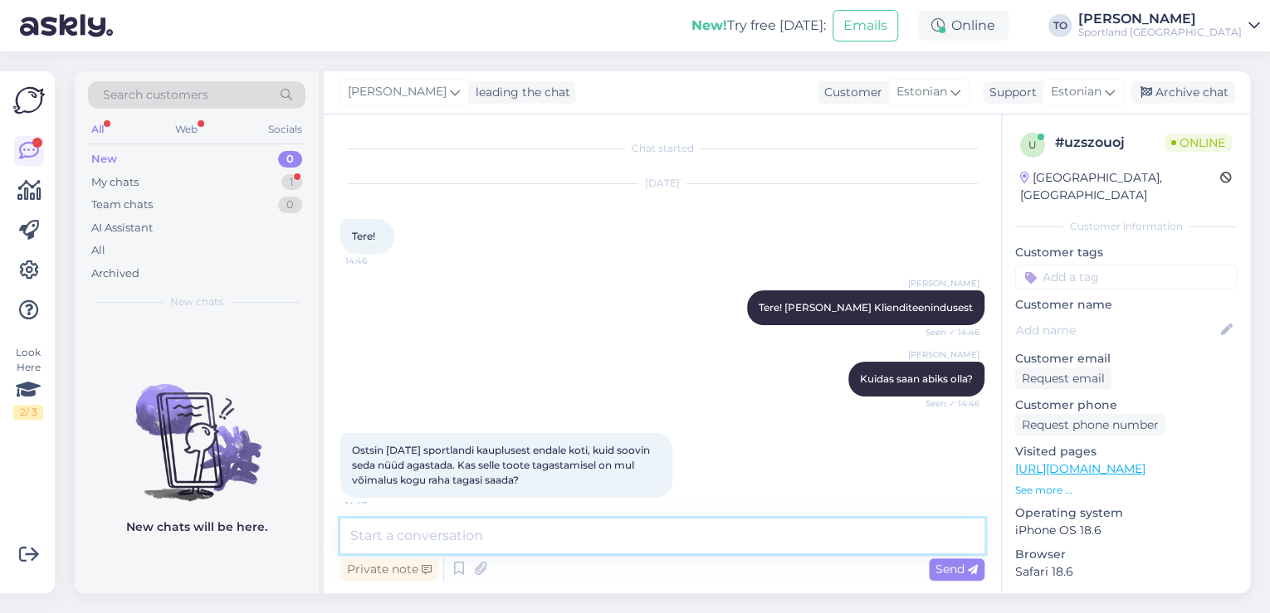
scroll to position [12, 0]
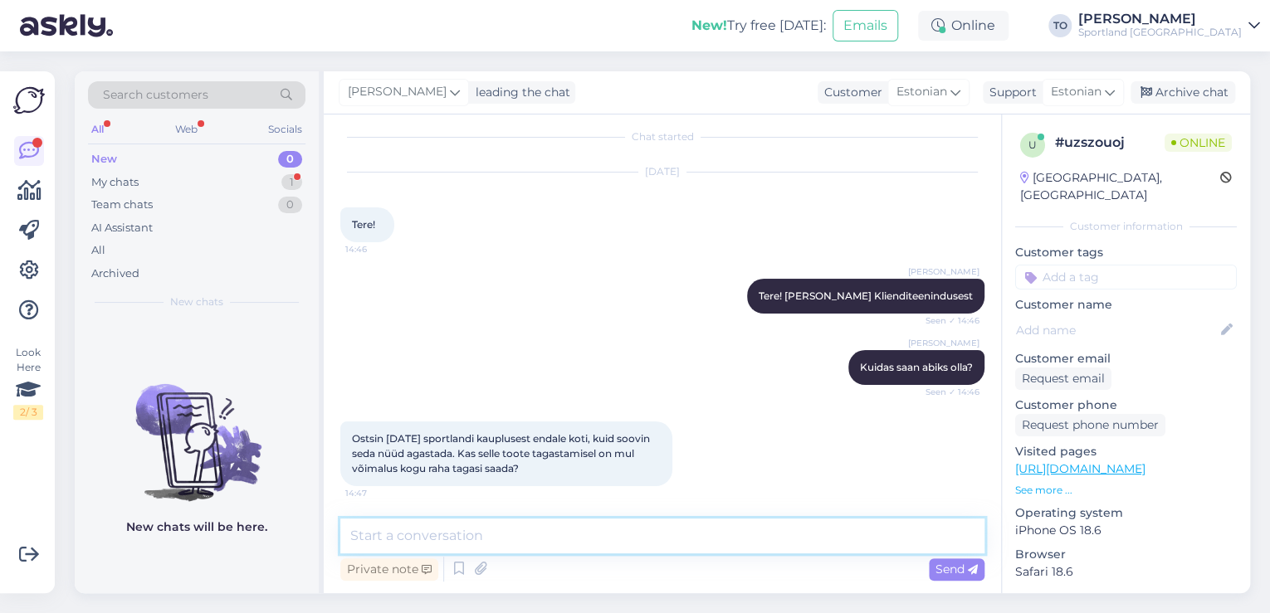
click at [604, 538] on textarea at bounding box center [662, 536] width 644 height 35
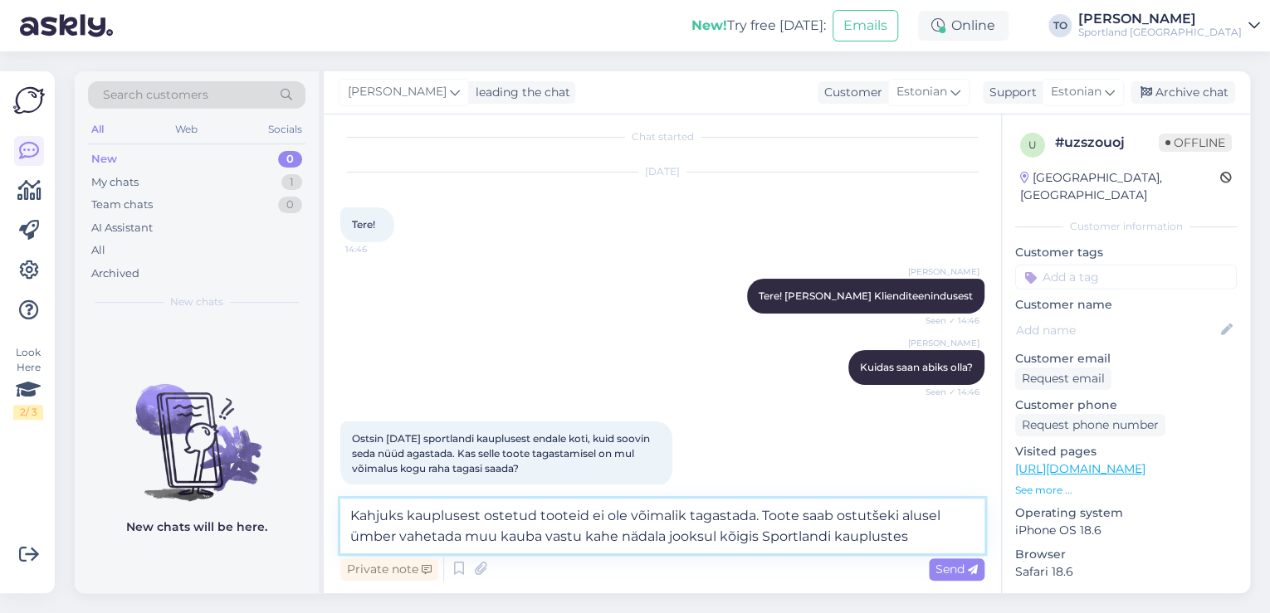
type textarea "Kahjuks kauplusest ostetud tooteid ei ole võimalik tagastada. Toote saab ostutš…"
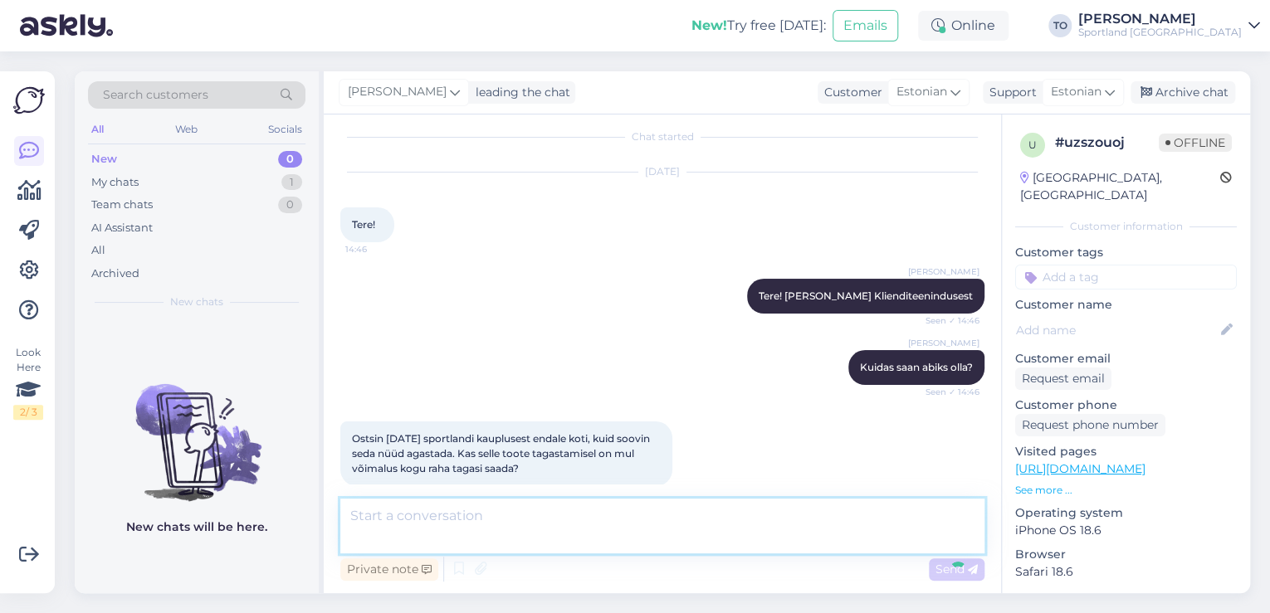
scroll to position [128, 0]
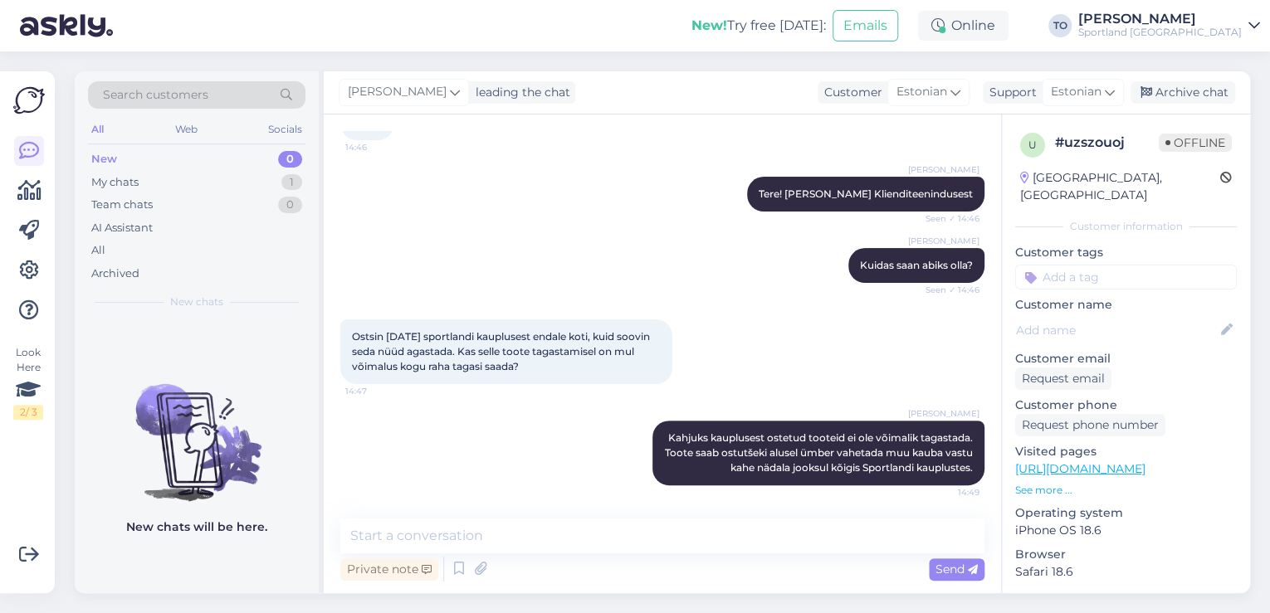
click at [1102, 265] on input at bounding box center [1126, 277] width 222 height 25
type input "tagast"
click at [1121, 313] on div "Tagastamine (kauplus)" at bounding box center [1126, 321] width 129 height 17
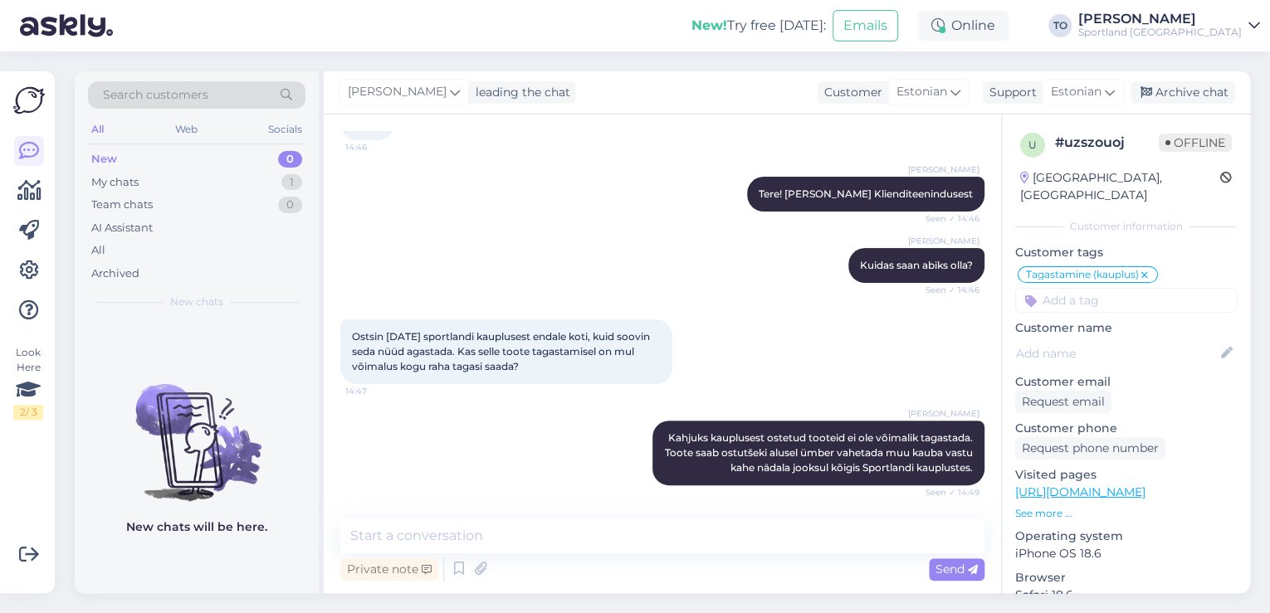
click at [1180, 20] on div "[PERSON_NAME]" at bounding box center [1160, 18] width 164 height 13
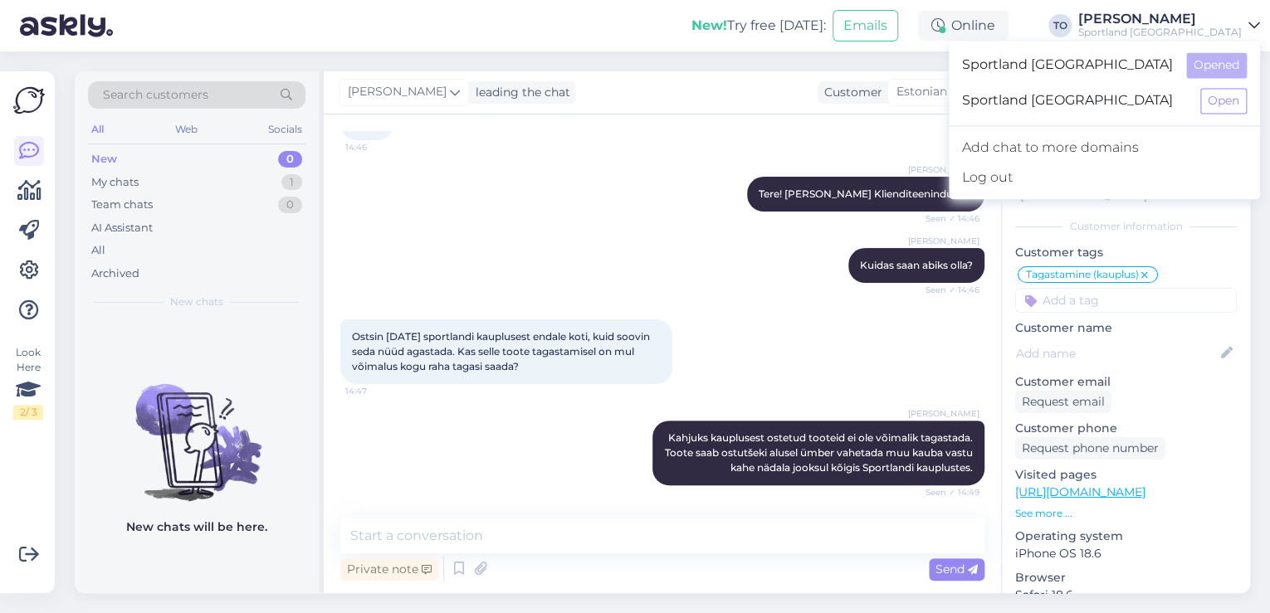
click at [552, 31] on div "New! Try free [DATE]: Emails Online TO [PERSON_NAME] Sportland [GEOGRAPHIC_DATA…" at bounding box center [635, 25] width 1270 height 51
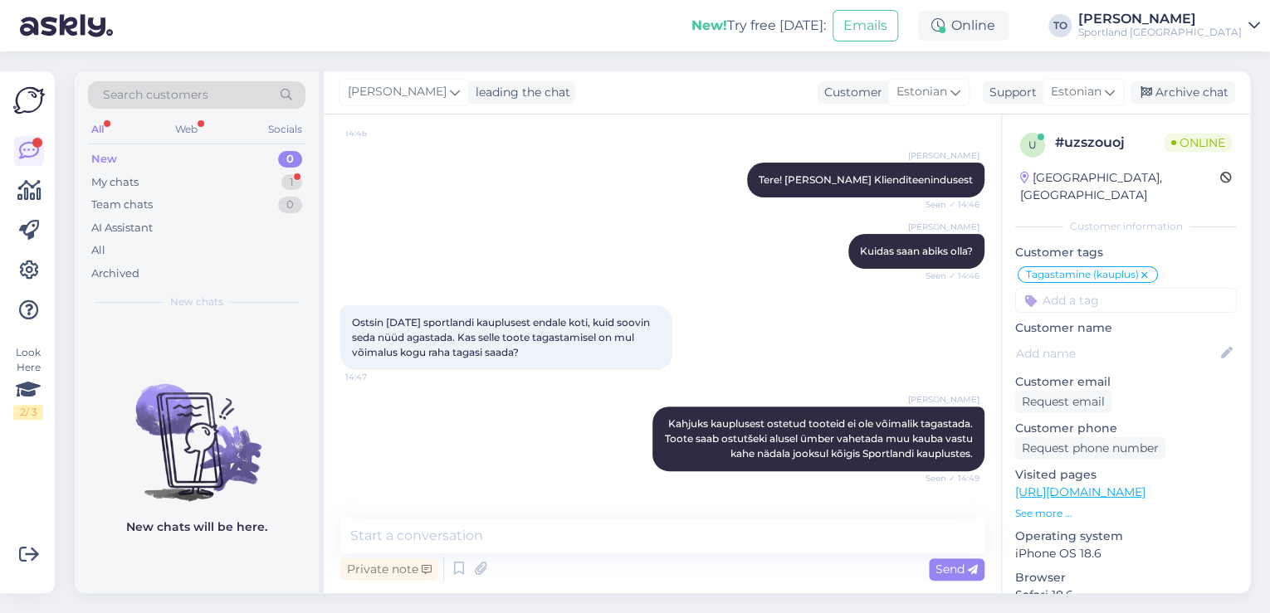
scroll to position [199, 0]
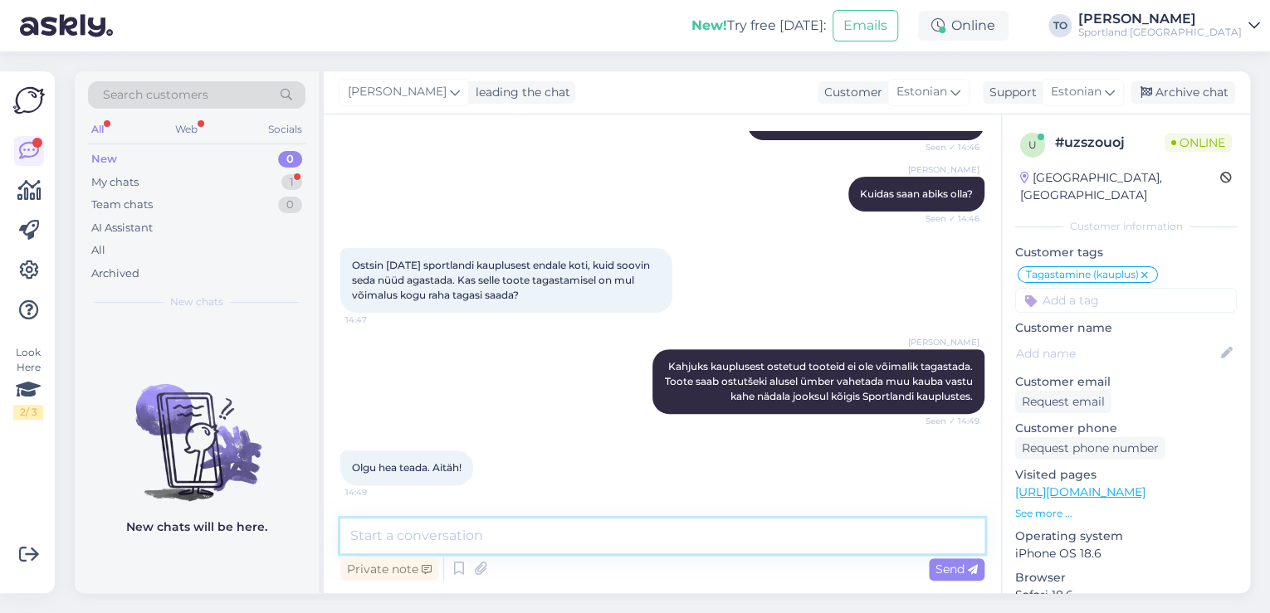
click at [646, 520] on textarea at bounding box center [662, 536] width 644 height 35
type textarea "Palun. Kas hetkel saan veel abiks olla?"
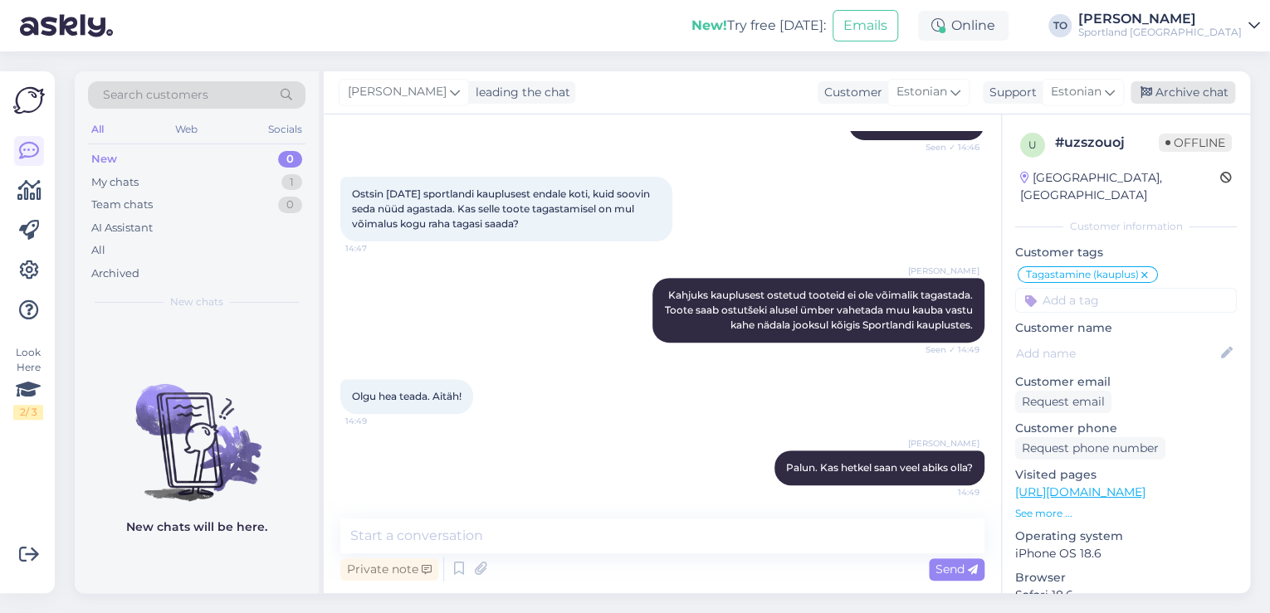
click at [1185, 96] on div "Archive chat" at bounding box center [1183, 92] width 105 height 22
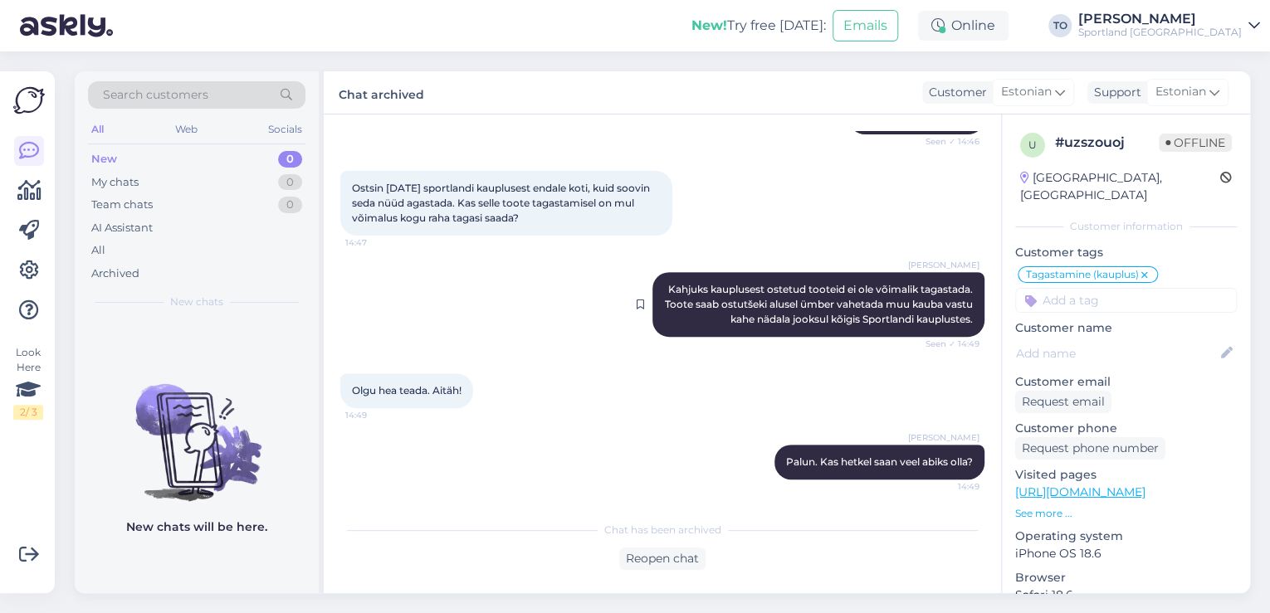
scroll to position [276, 0]
click at [27, 196] on icon at bounding box center [29, 191] width 24 height 20
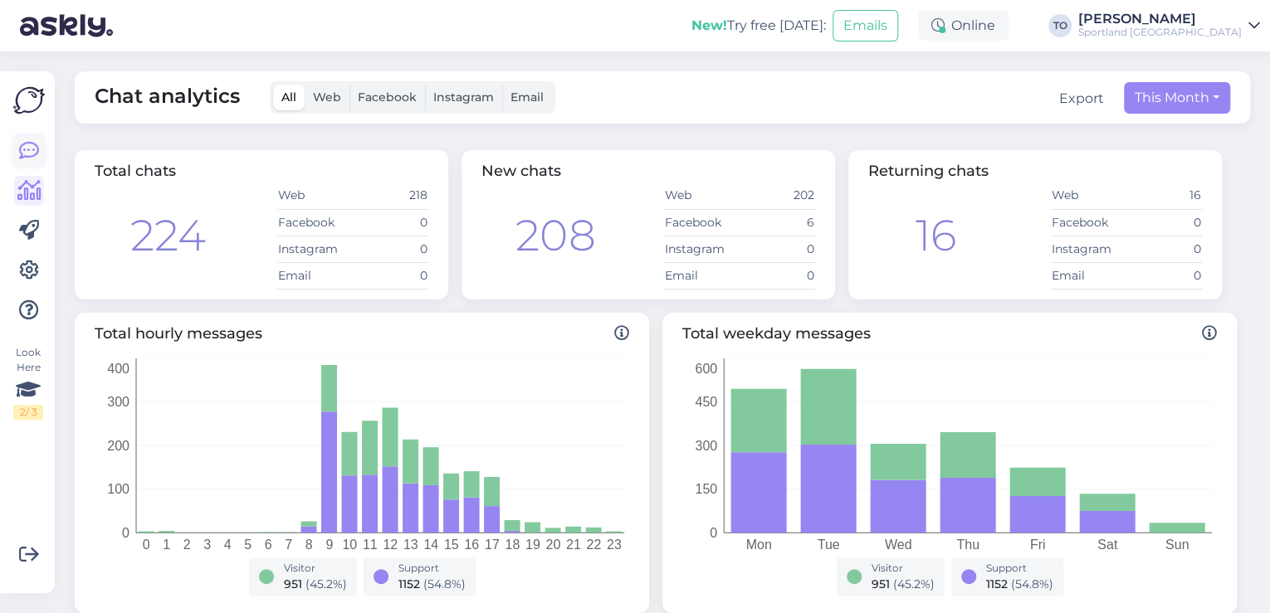
click at [23, 149] on icon at bounding box center [29, 151] width 20 height 20
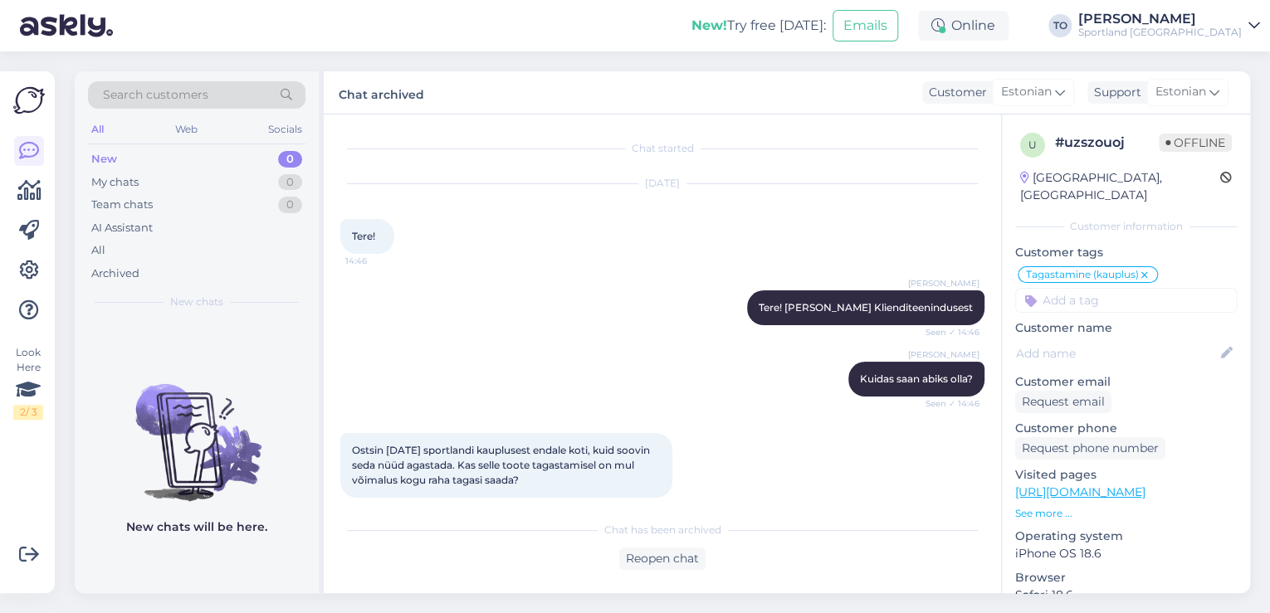
scroll to position [35, 0]
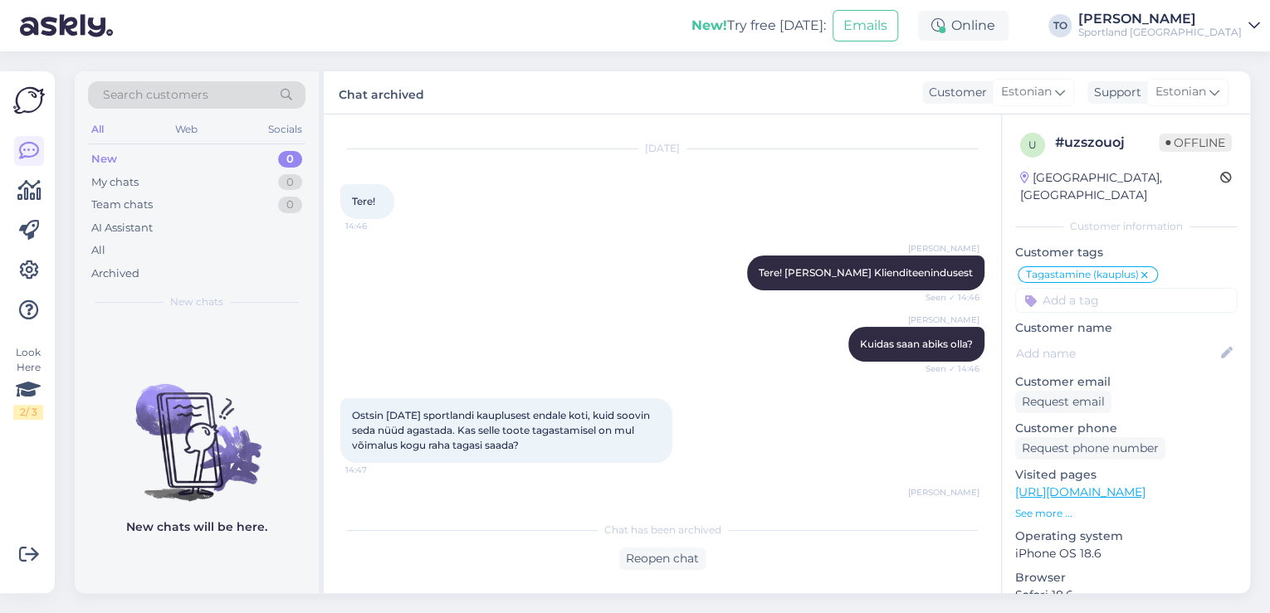
click at [1234, 26] on div "Sportland [GEOGRAPHIC_DATA]" at bounding box center [1160, 32] width 164 height 13
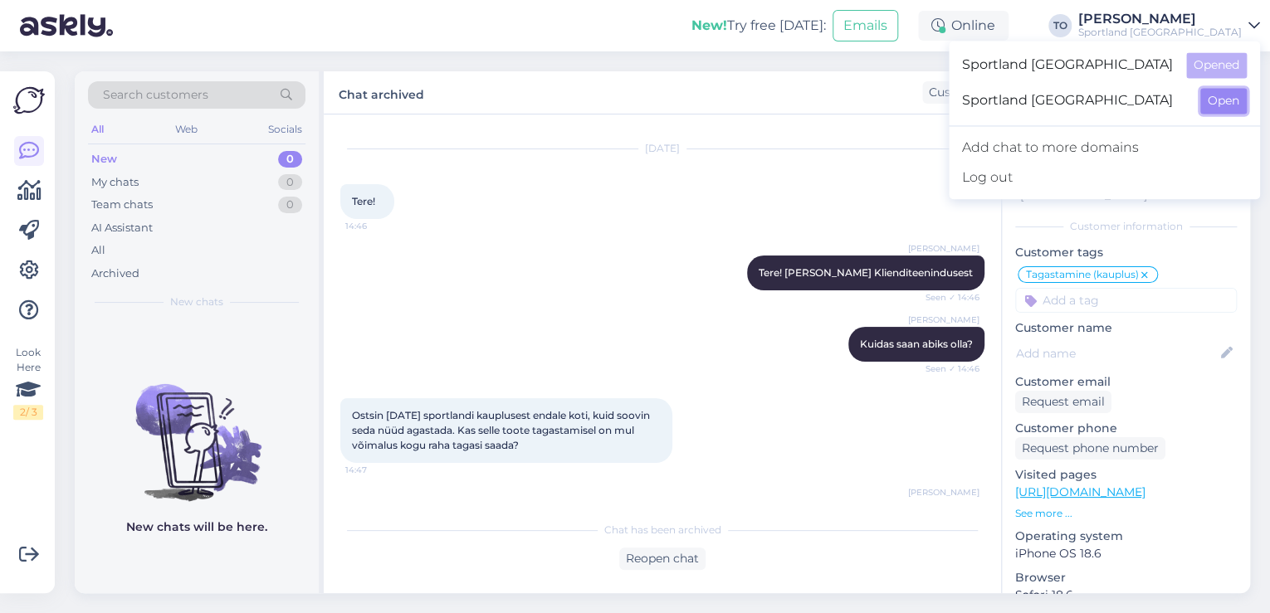
click at [1236, 91] on button "Open" at bounding box center [1223, 101] width 46 height 26
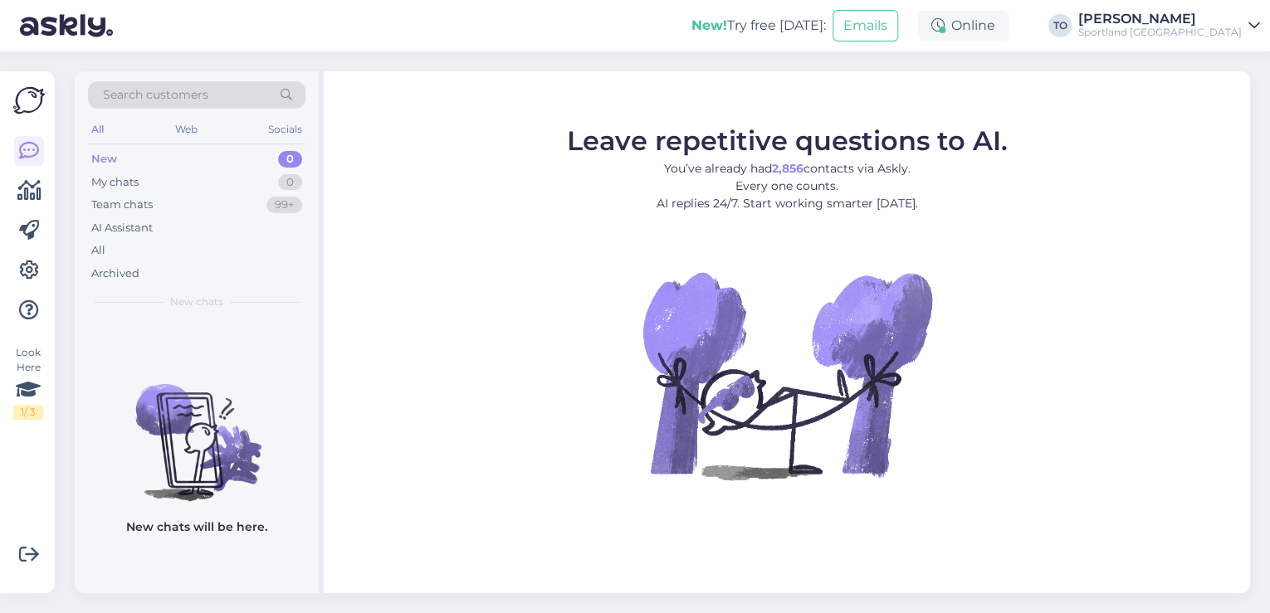
click at [1223, 30] on div "Sportland [GEOGRAPHIC_DATA]" at bounding box center [1160, 32] width 164 height 13
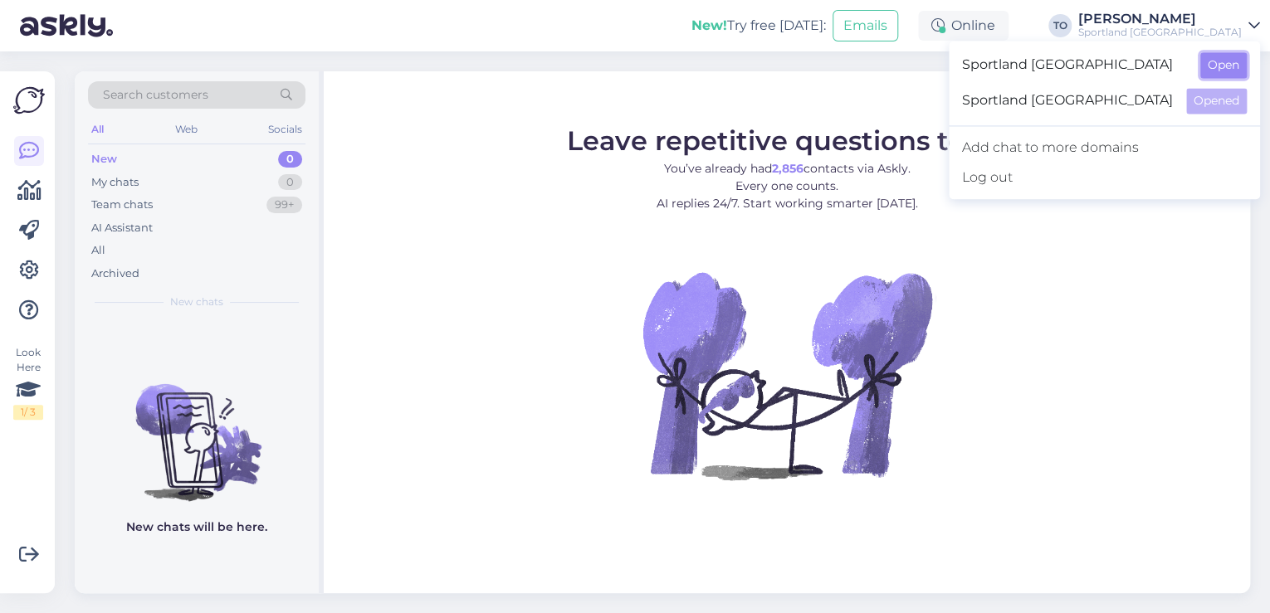
click at [1229, 58] on button "Open" at bounding box center [1223, 65] width 46 height 26
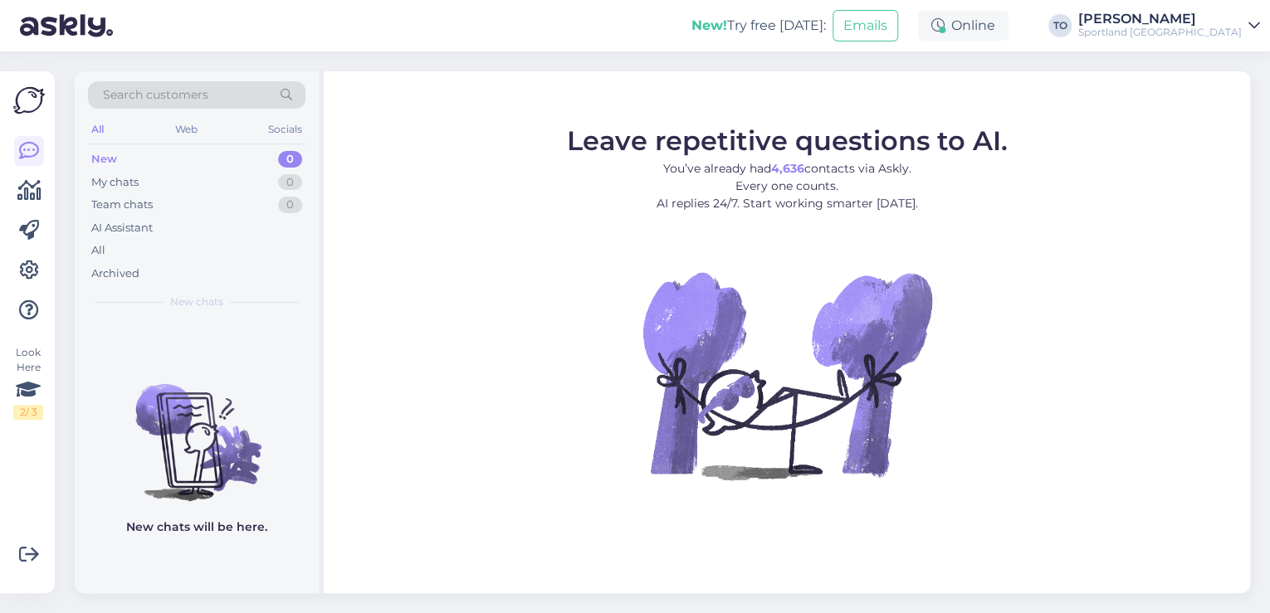
click at [1154, 17] on div "[PERSON_NAME]" at bounding box center [1160, 18] width 164 height 13
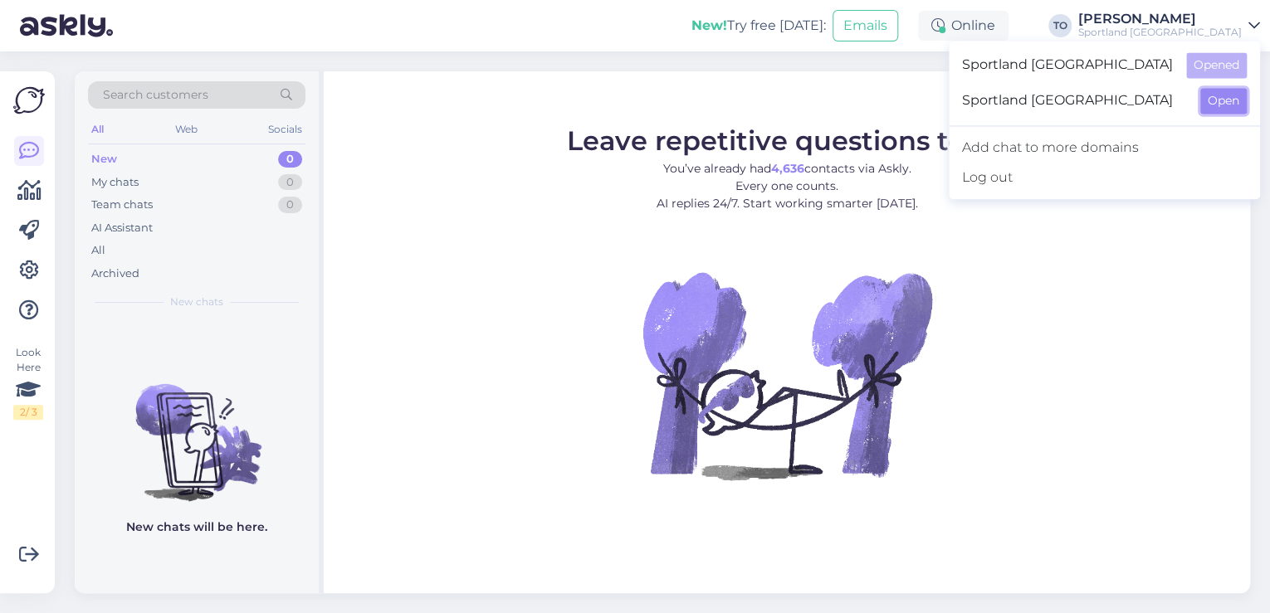
click at [1209, 112] on button "Open" at bounding box center [1223, 101] width 46 height 26
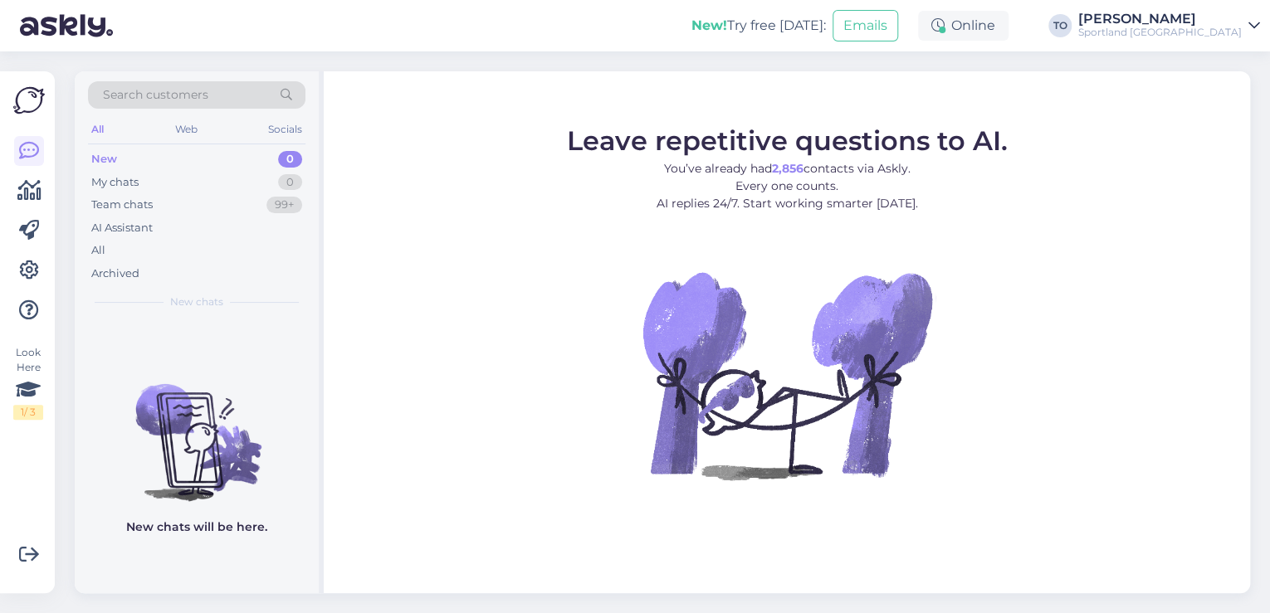
click at [1204, 33] on div "Sportland [GEOGRAPHIC_DATA]" at bounding box center [1160, 32] width 164 height 13
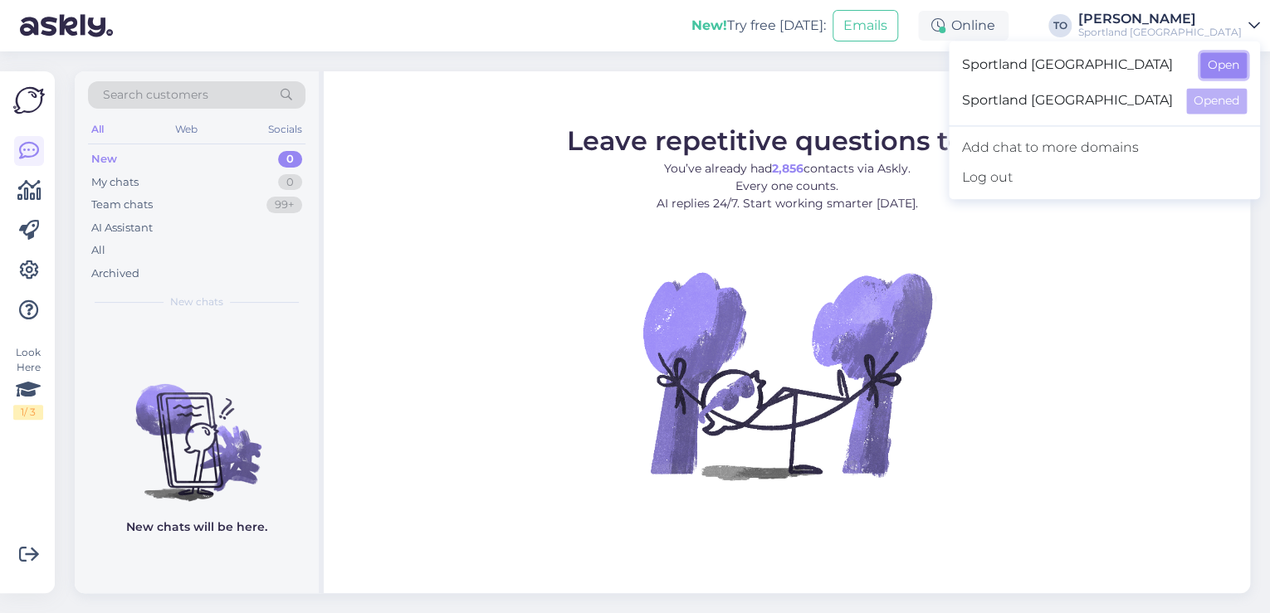
click at [1205, 73] on button "Open" at bounding box center [1223, 65] width 46 height 26
